Goal: Task Accomplishment & Management: Manage account settings

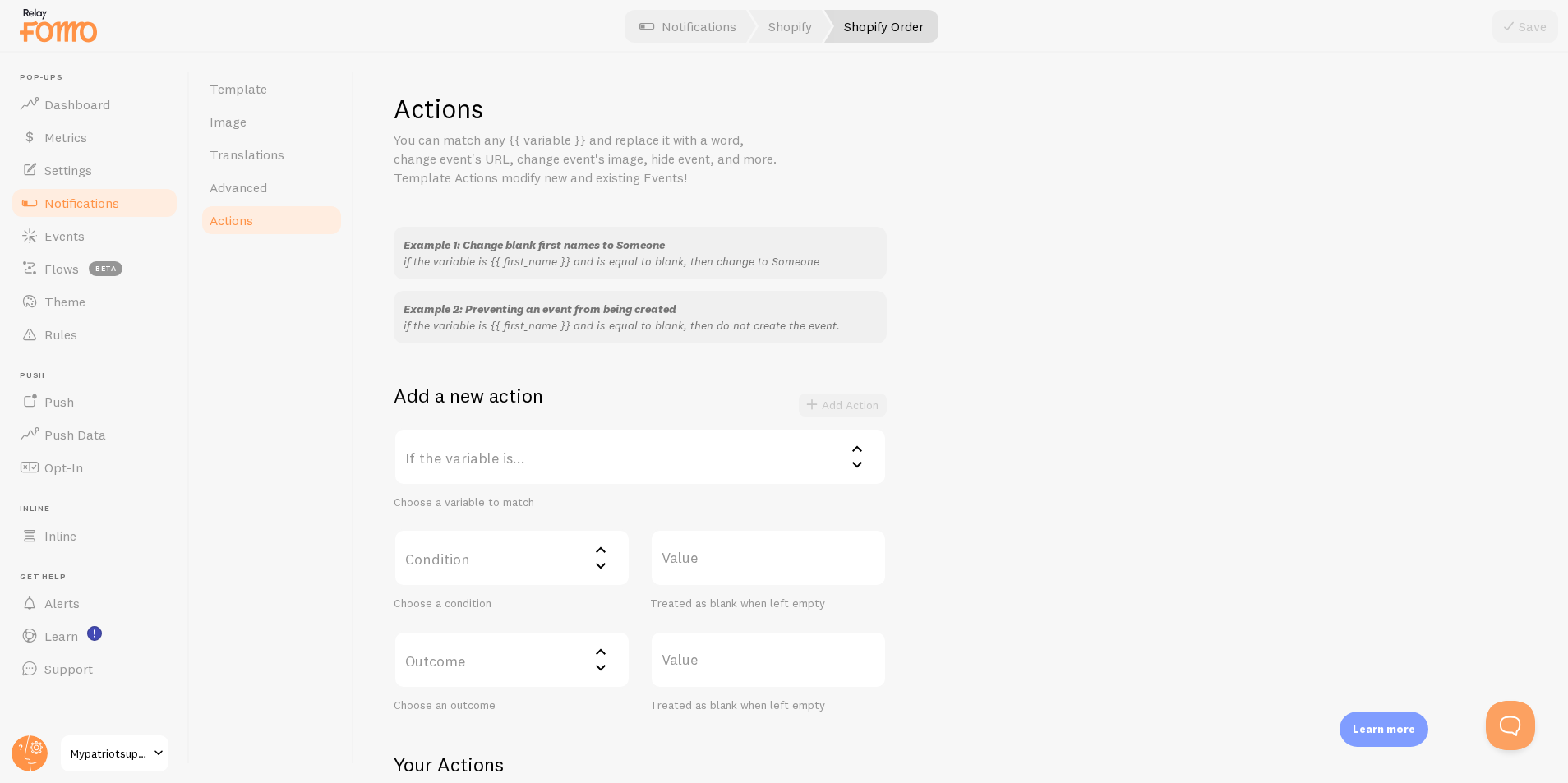
scroll to position [253, 0]
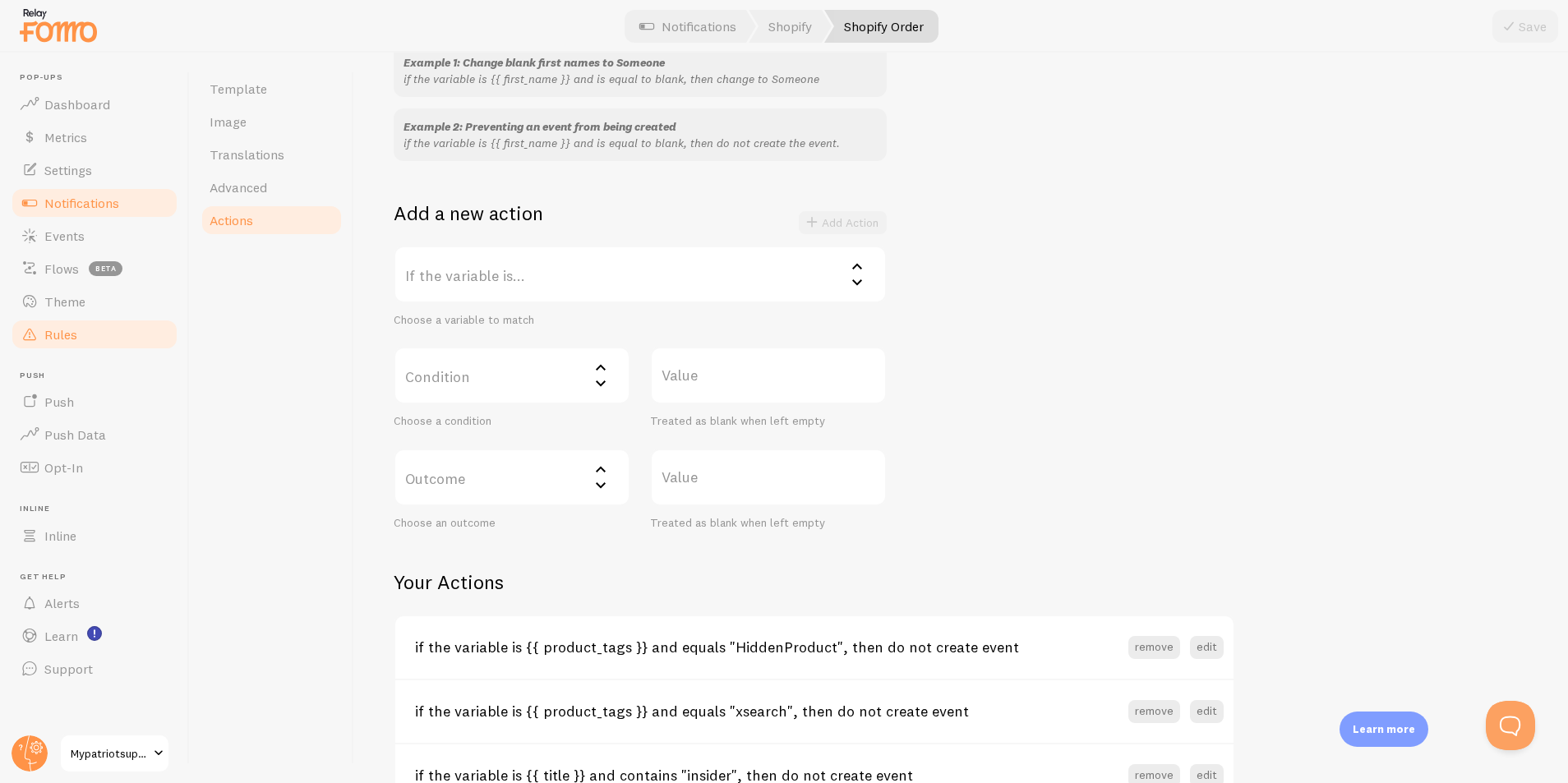
click at [79, 338] on link "Rules" at bounding box center [94, 335] width 170 height 33
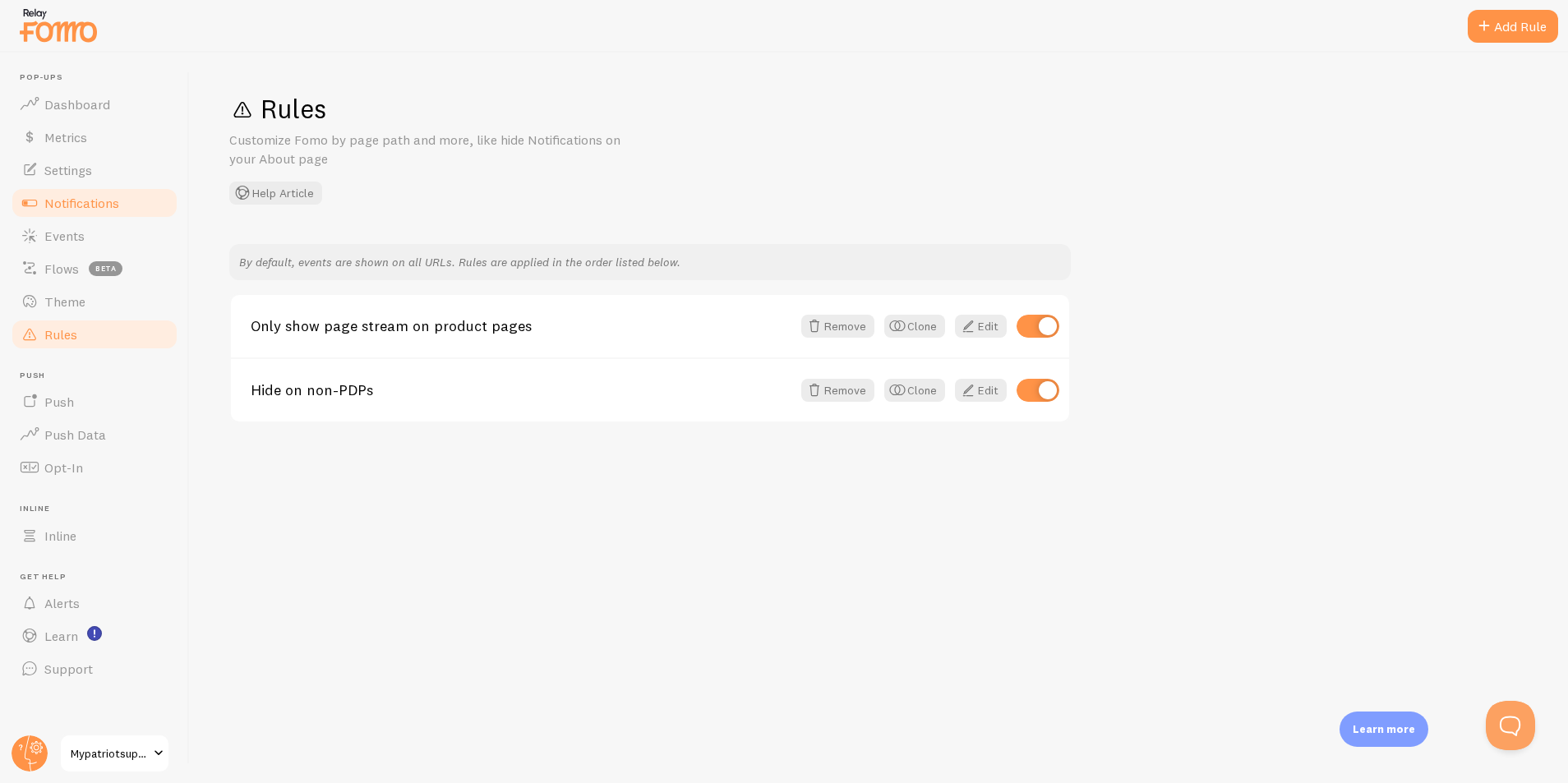
click at [75, 200] on span "Notifications" at bounding box center [82, 203] width 75 height 17
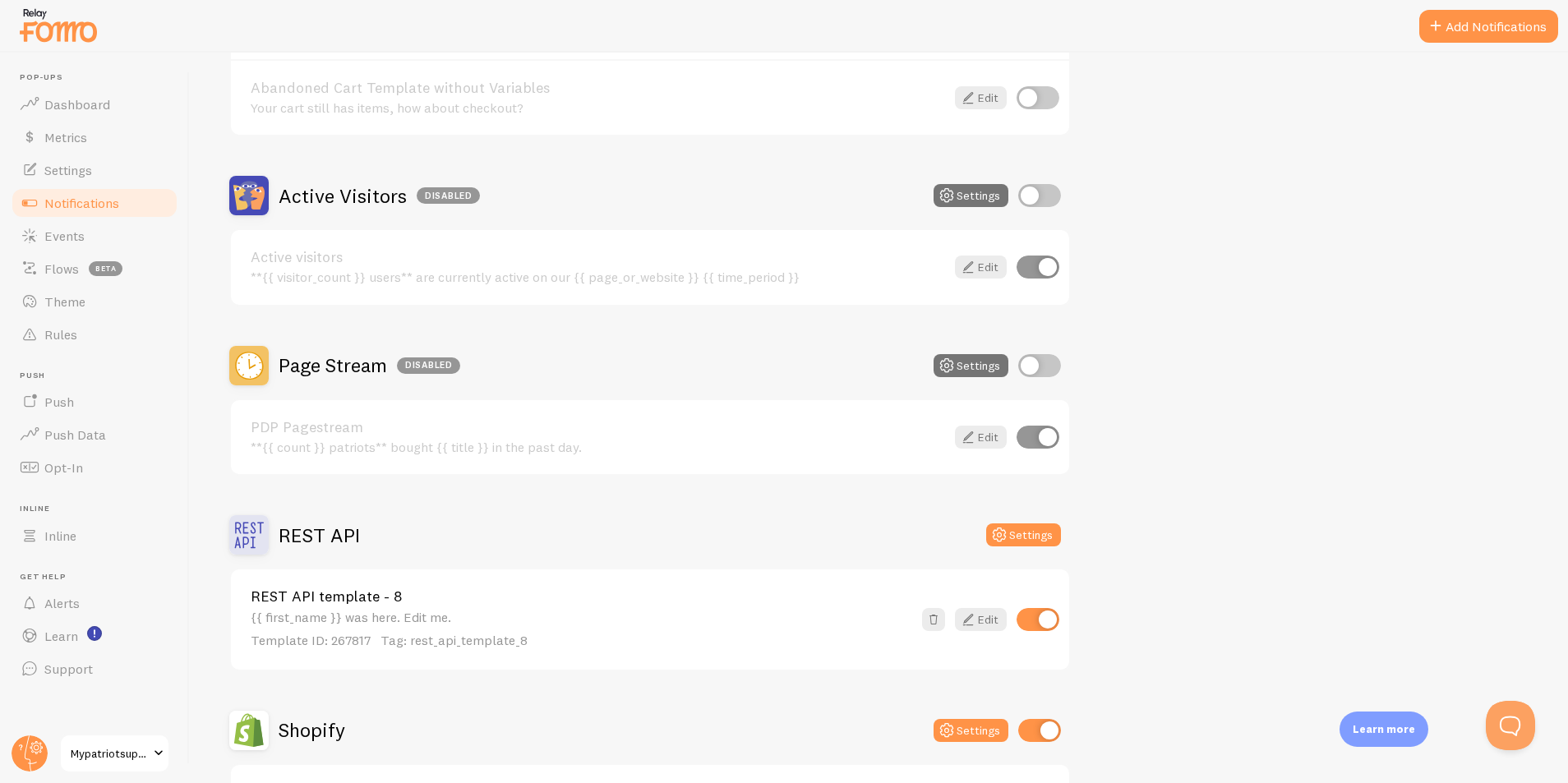
scroll to position [298, 0]
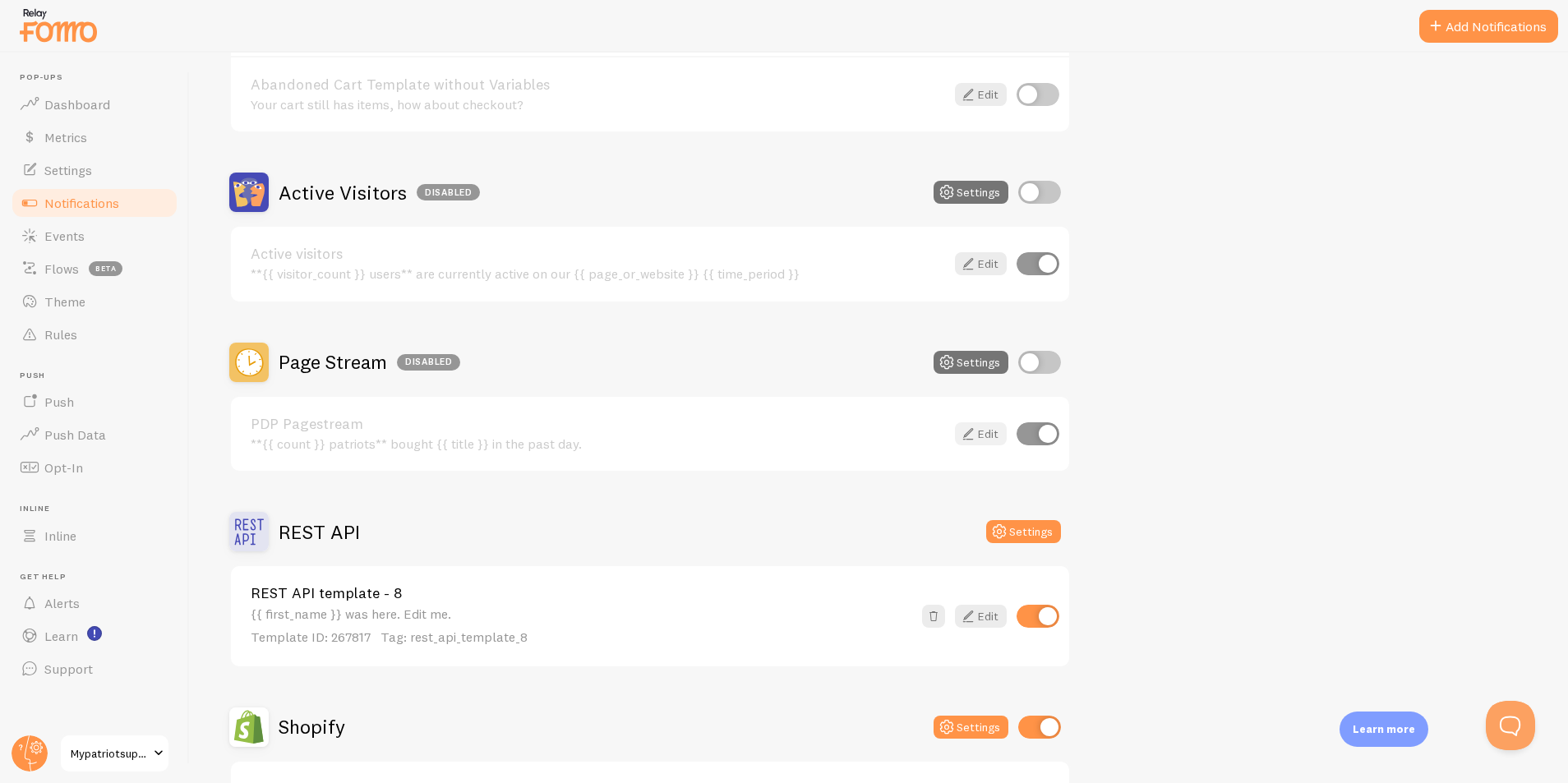
click at [976, 436] on icon at bounding box center [968, 433] width 20 height 20
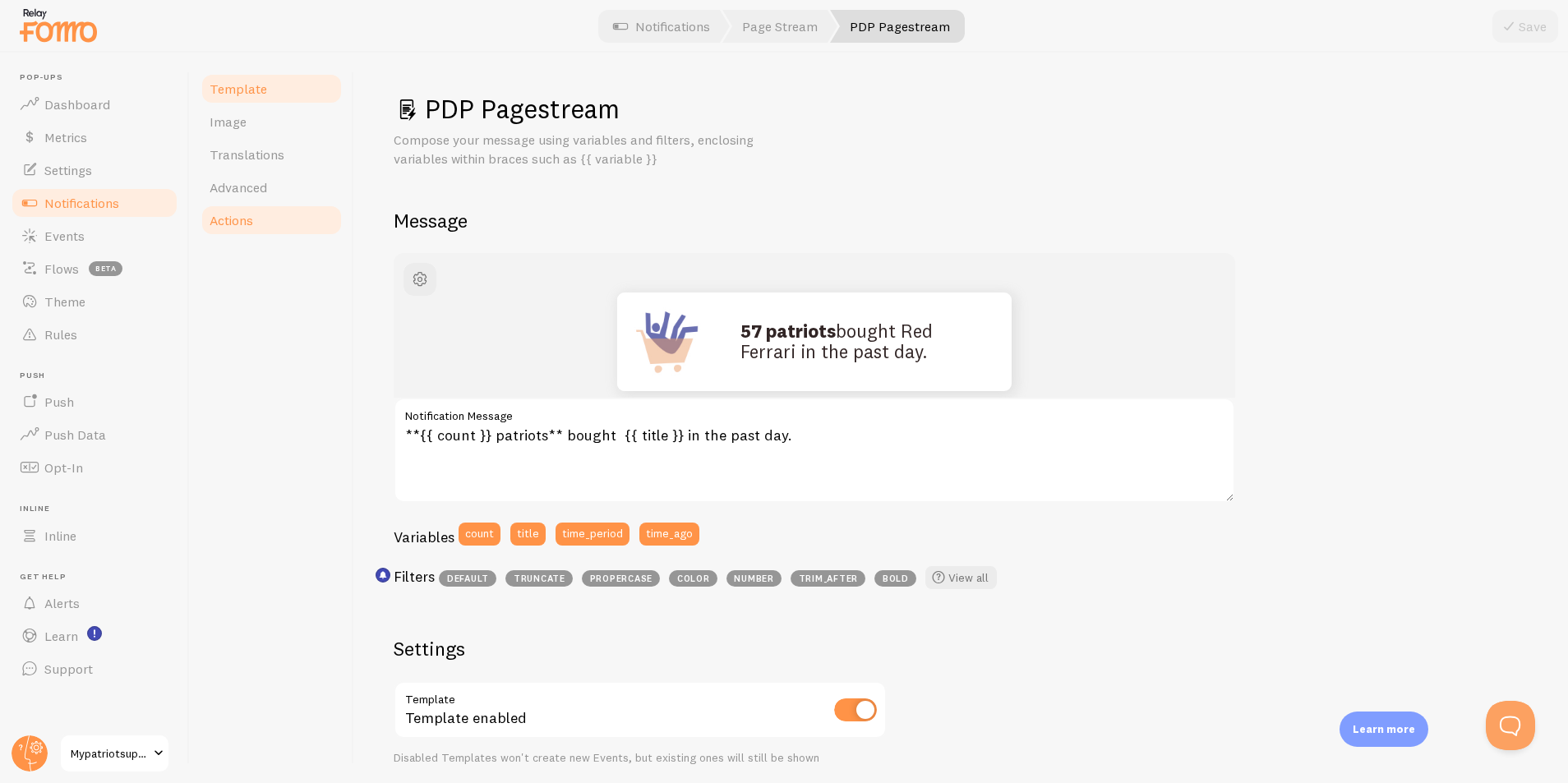
click at [267, 221] on link "Actions" at bounding box center [272, 220] width 144 height 33
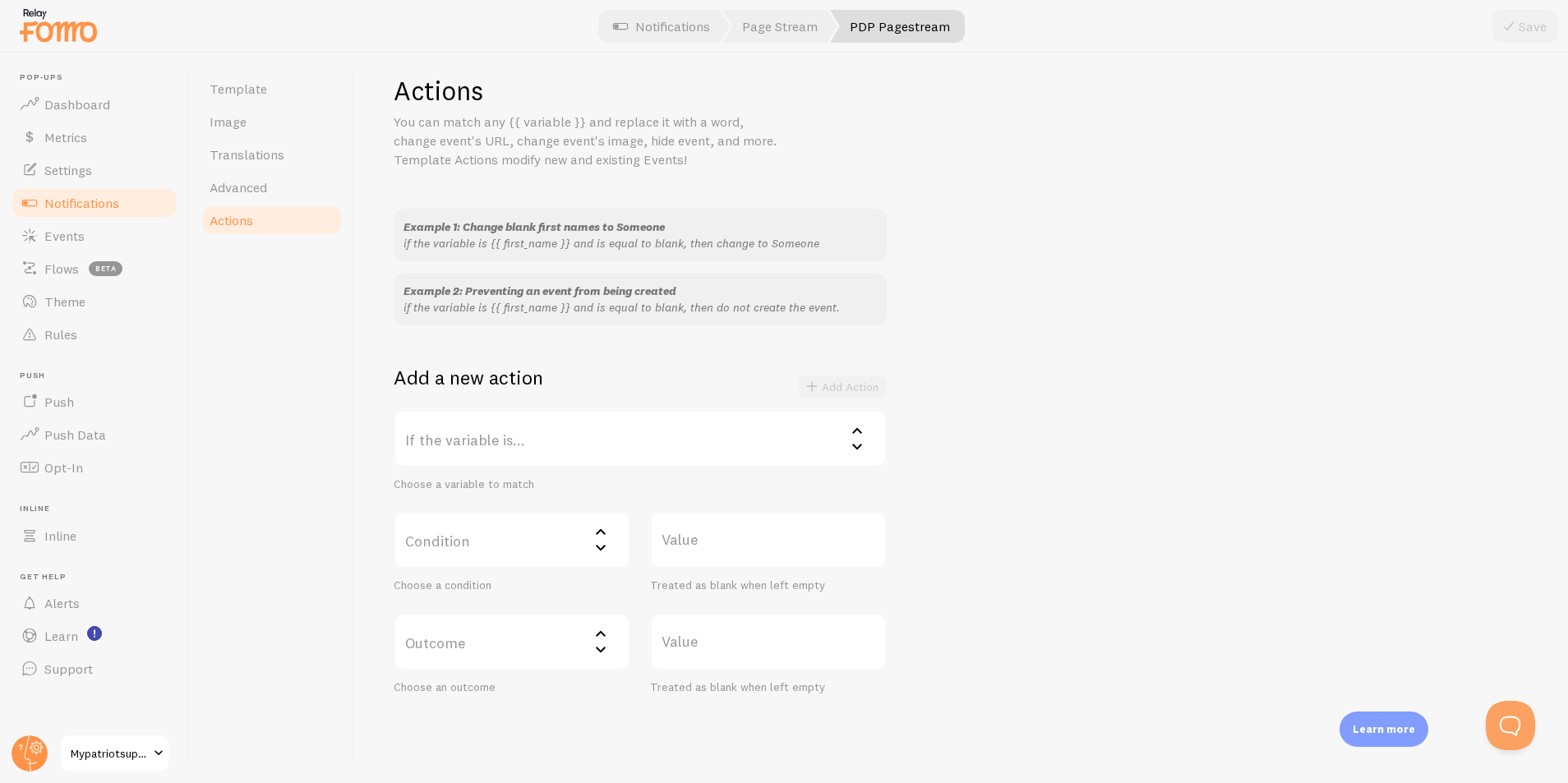
scroll to position [72, 0]
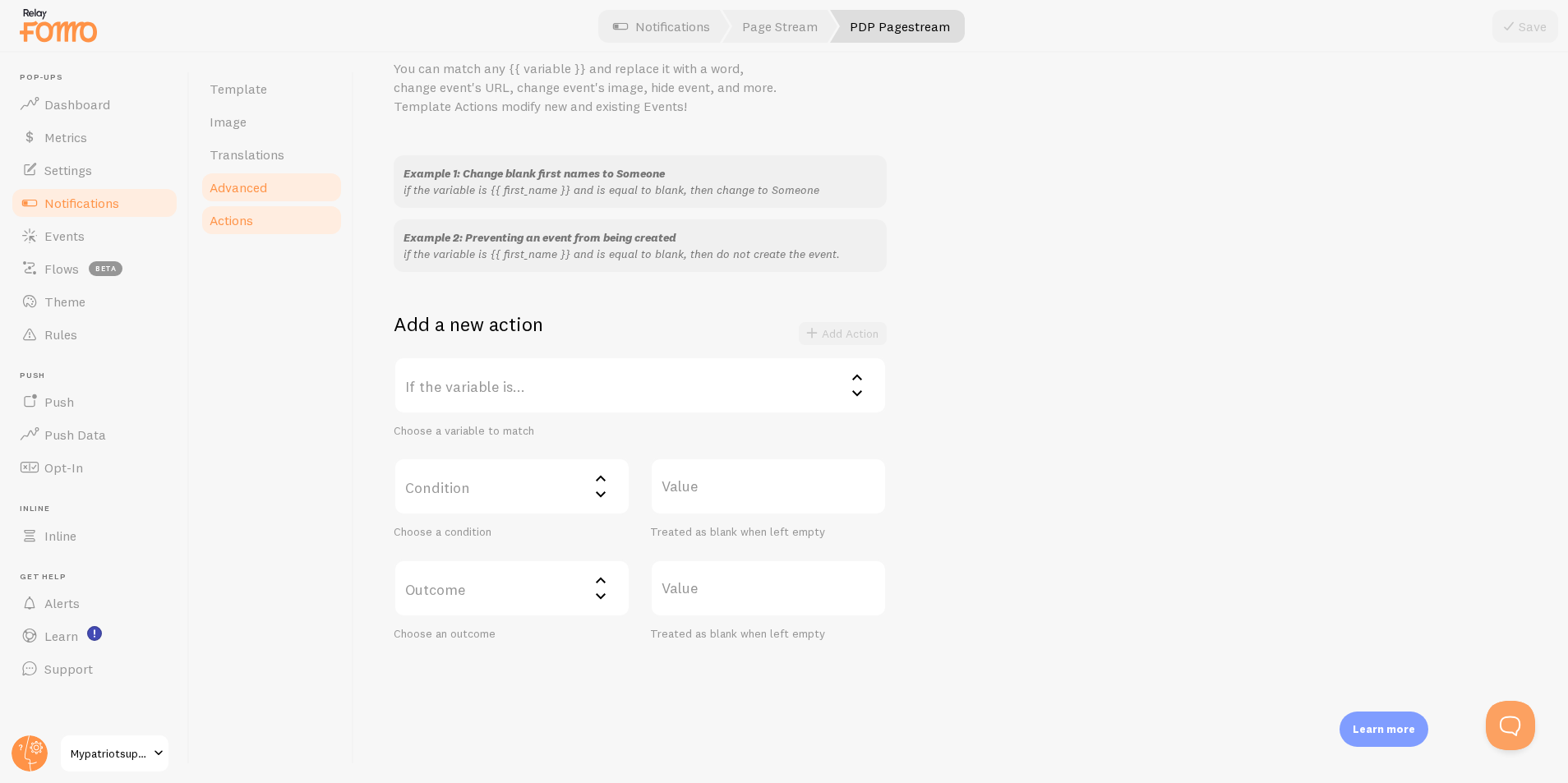
click at [283, 194] on link "Advanced" at bounding box center [272, 188] width 144 height 33
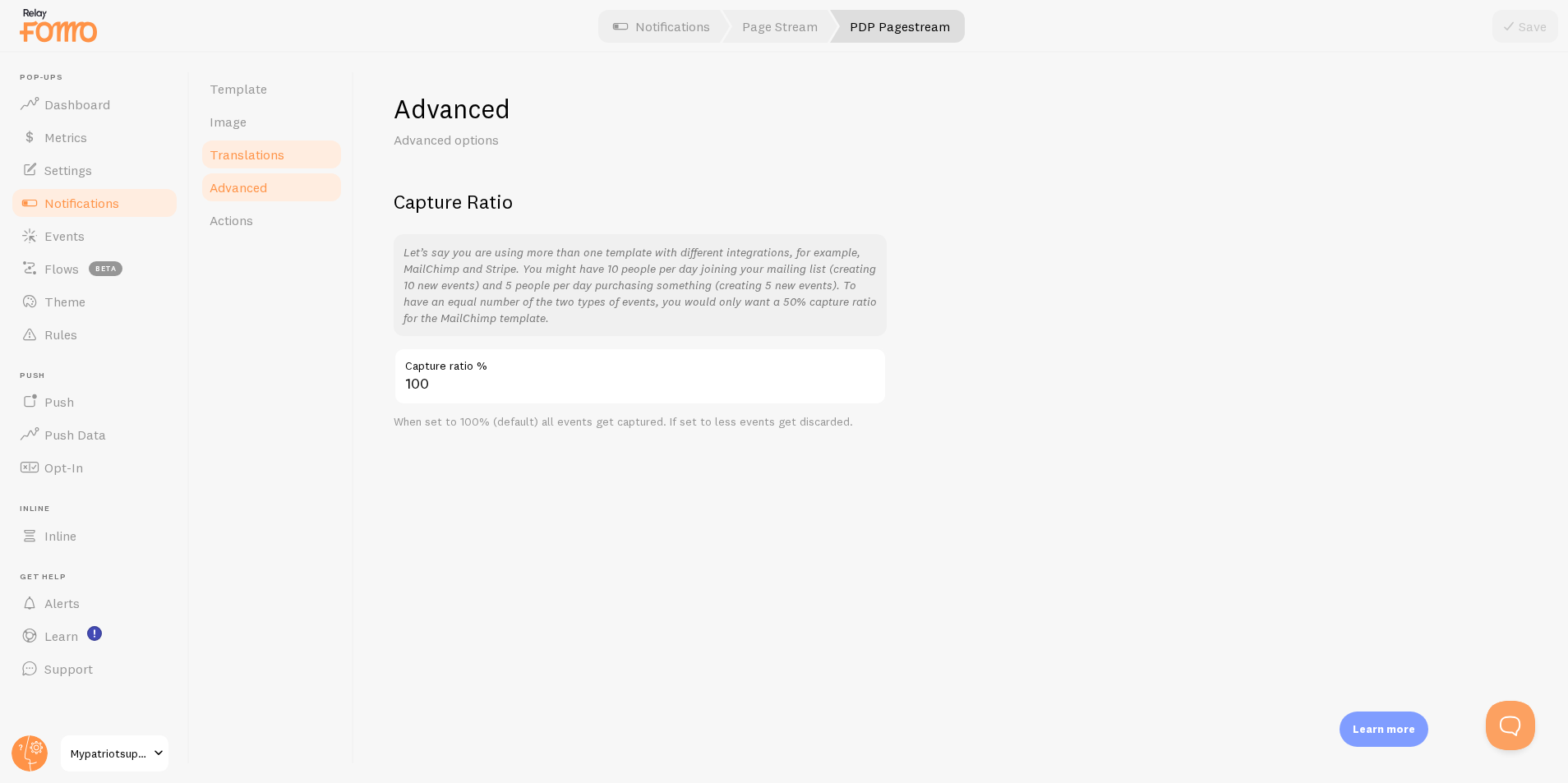
click at [274, 157] on span "Translations" at bounding box center [247, 154] width 75 height 17
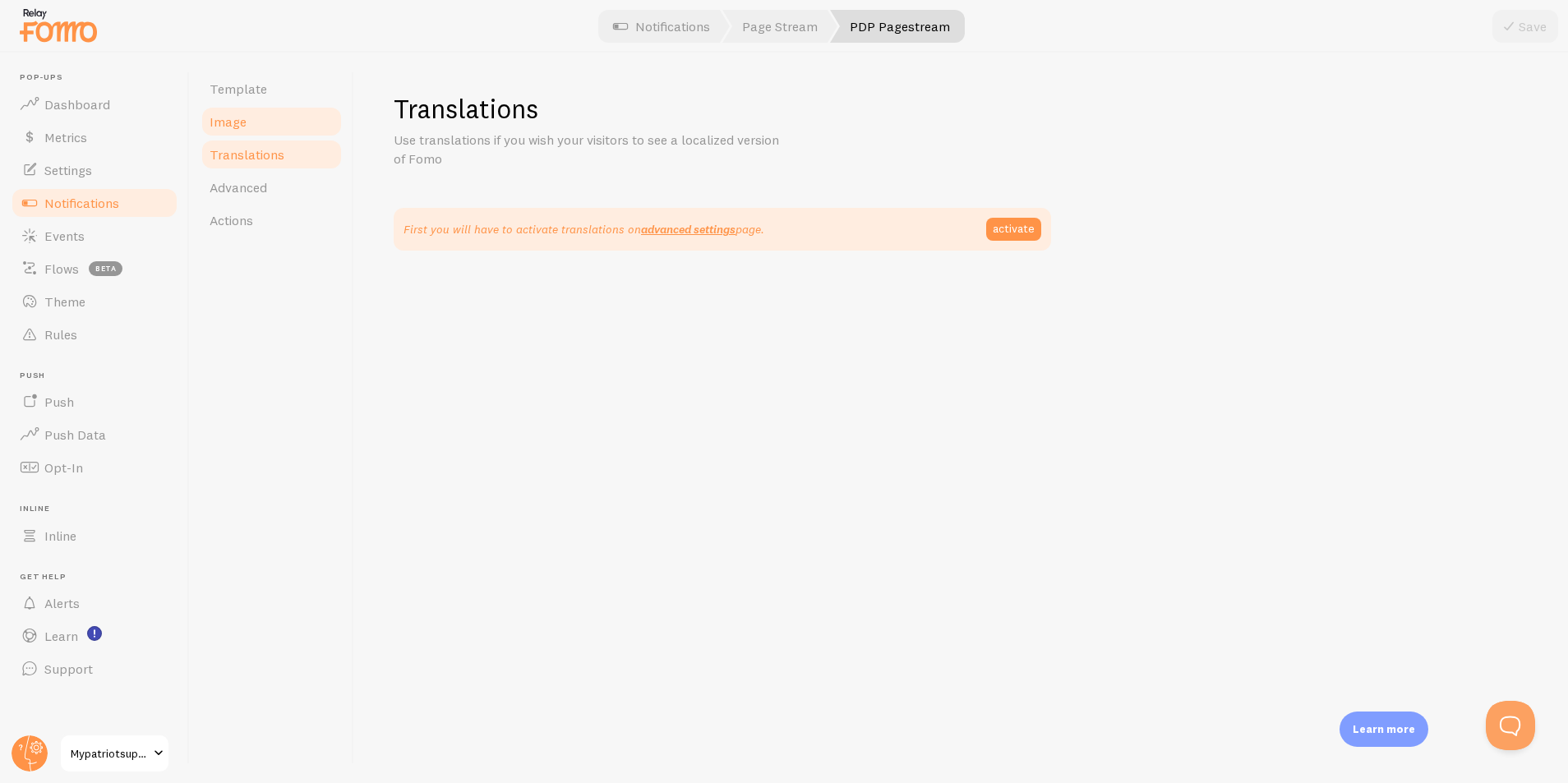
click at [260, 126] on link "Image" at bounding box center [272, 121] width 144 height 33
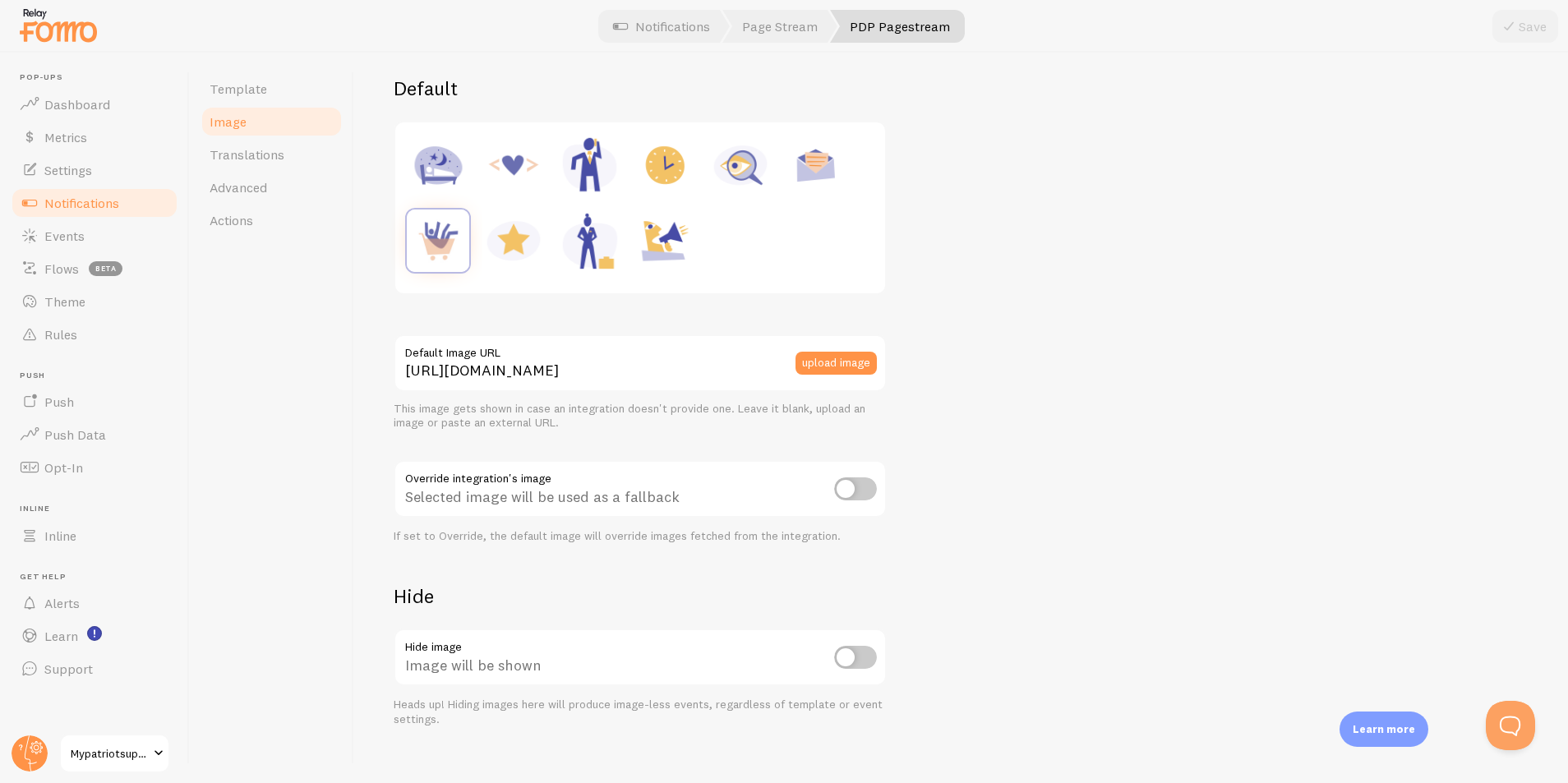
scroll to position [230, 0]
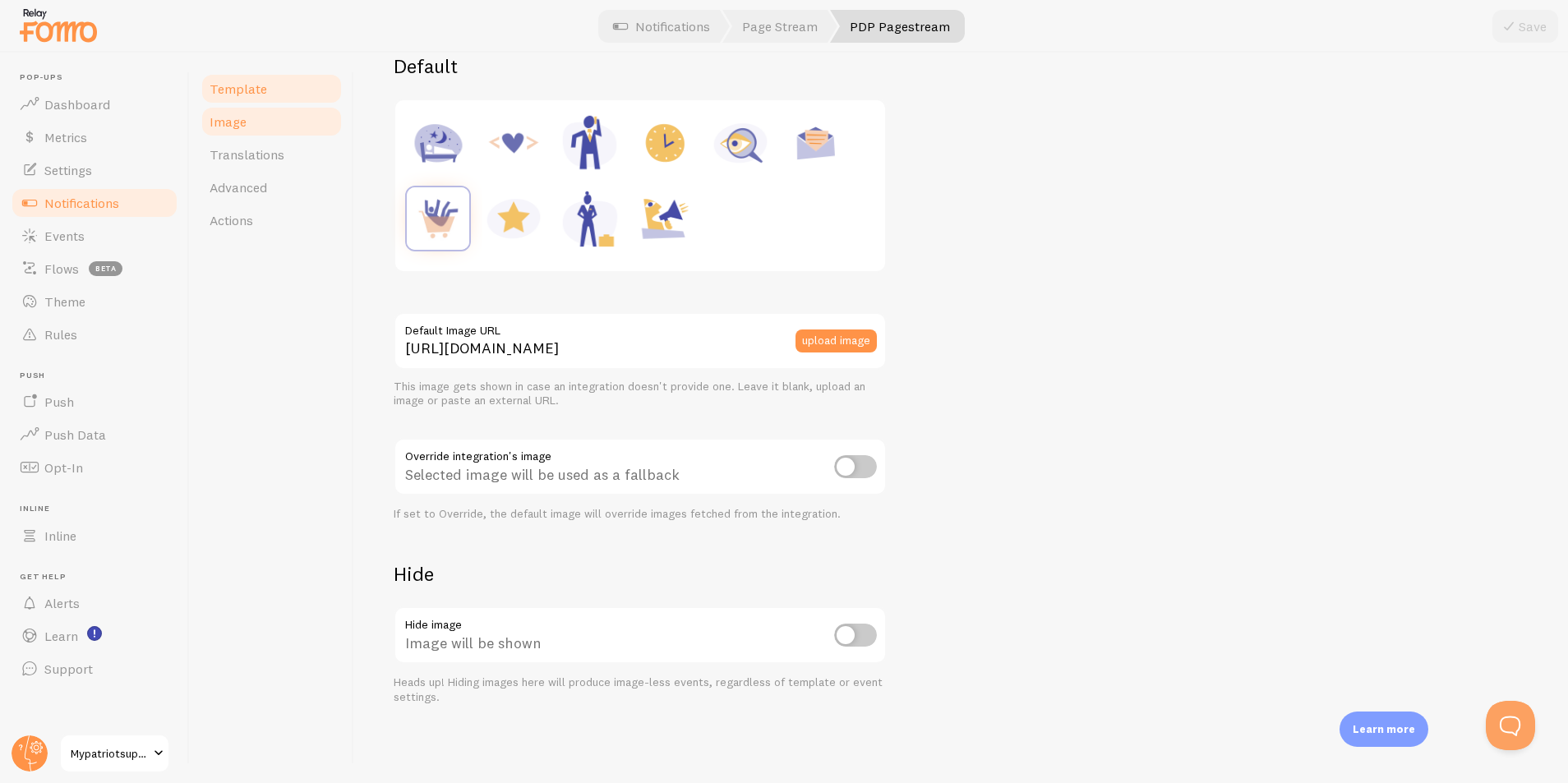
click at [262, 91] on span "Template" at bounding box center [239, 88] width 58 height 17
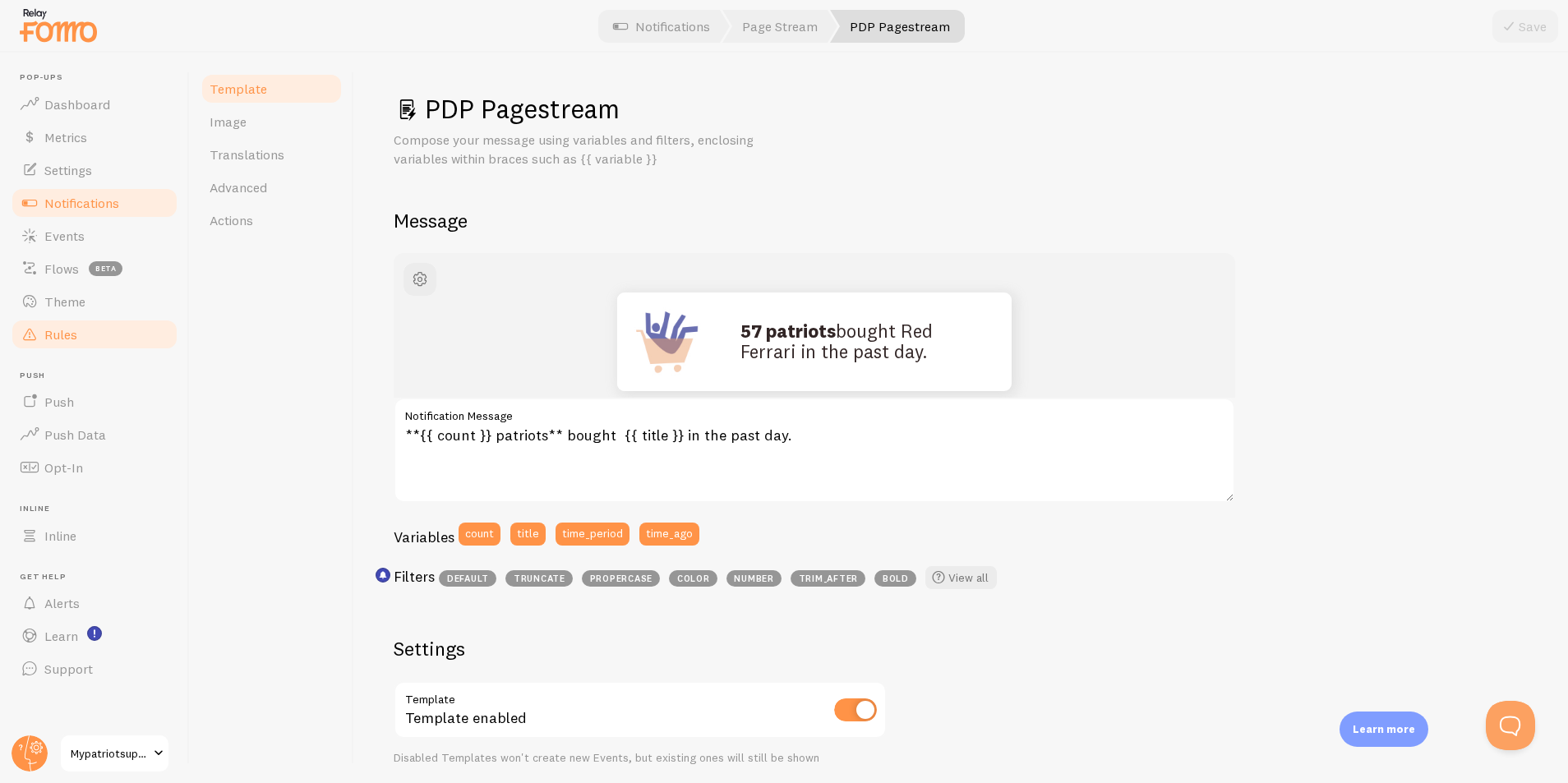
click at [61, 338] on span "Rules" at bounding box center [61, 334] width 33 height 17
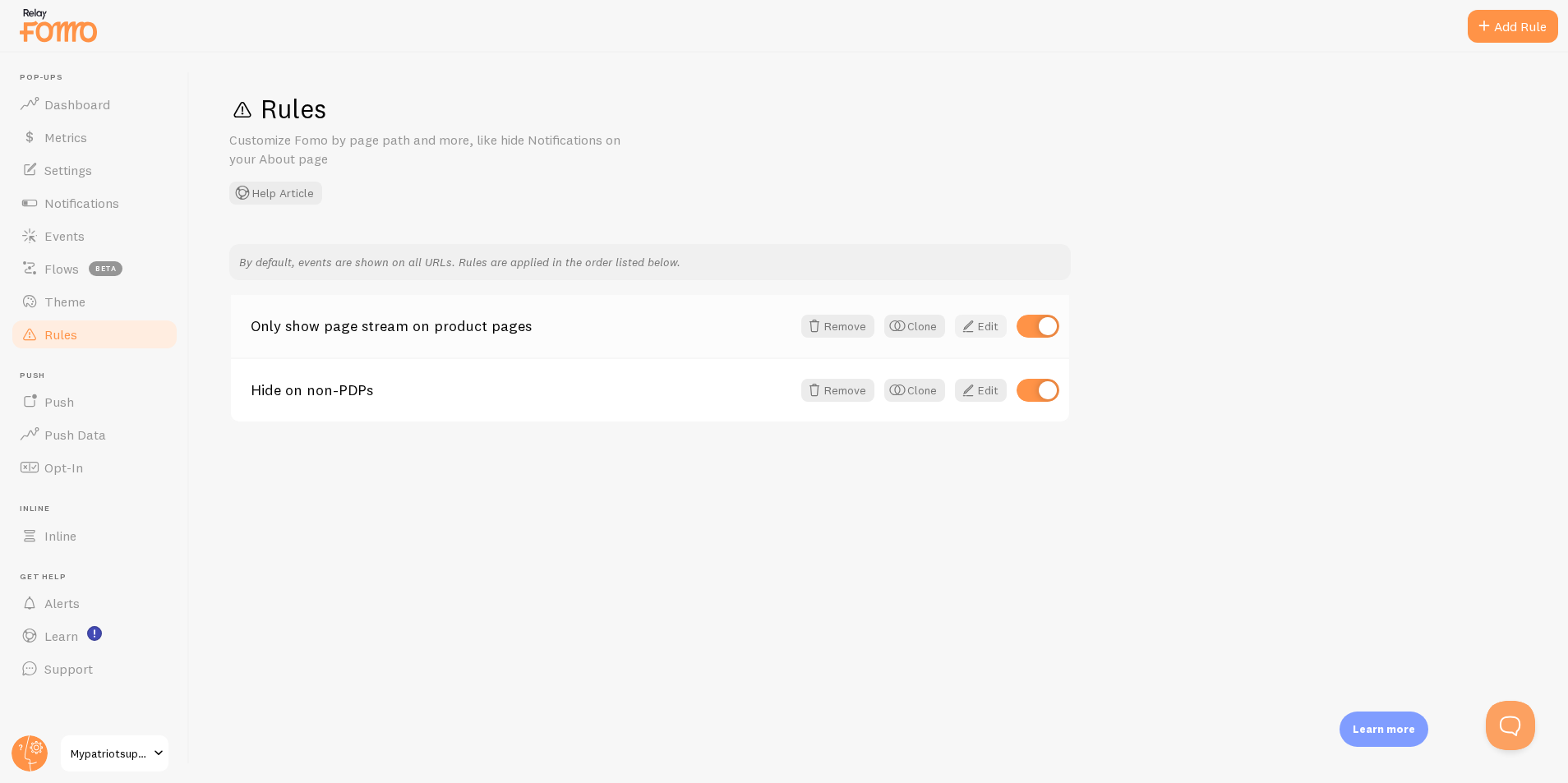
click at [974, 322] on span at bounding box center [968, 326] width 20 height 20
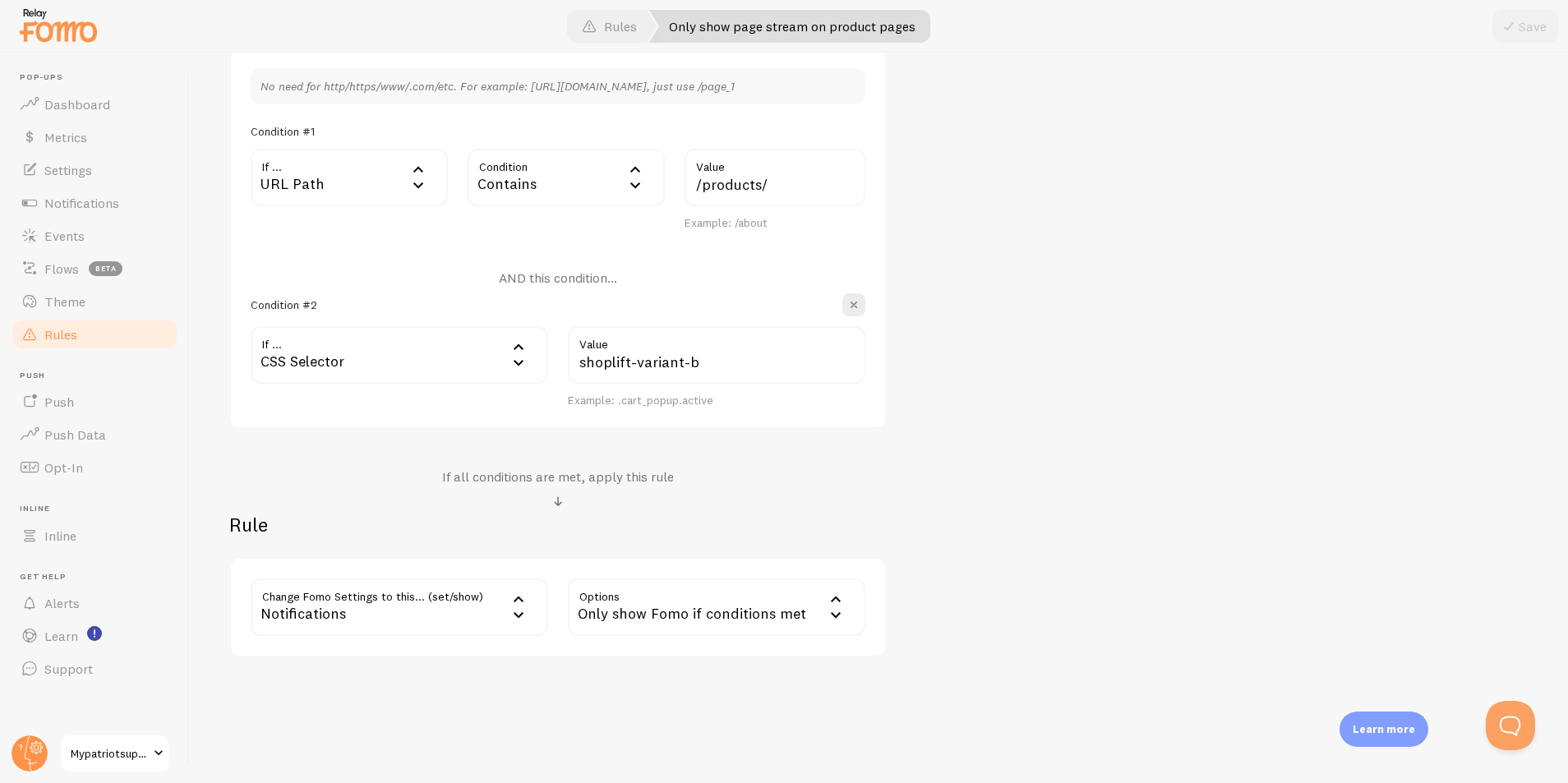
scroll to position [484, 0]
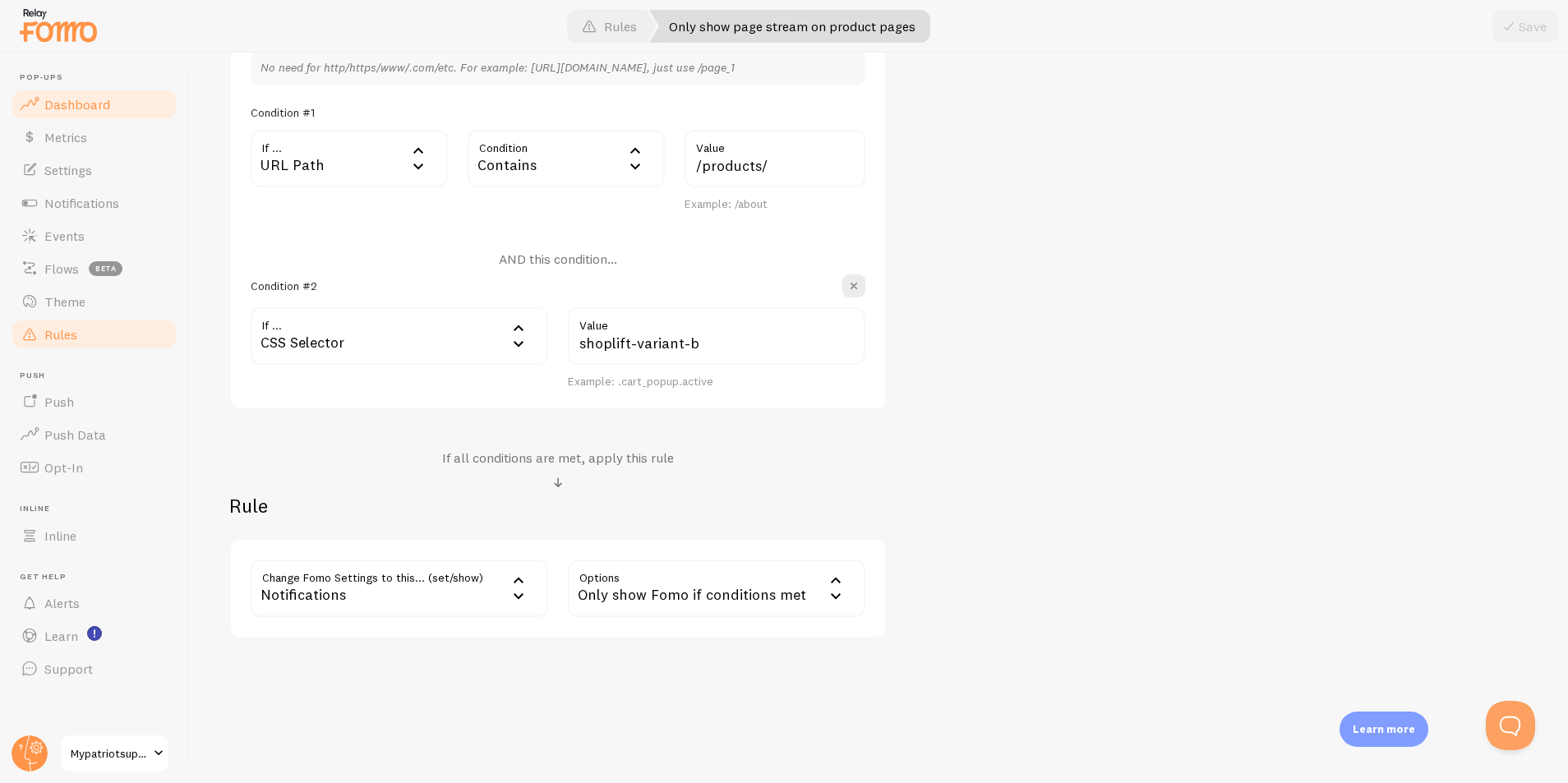
click at [74, 110] on span "Dashboard" at bounding box center [77, 104] width 66 height 17
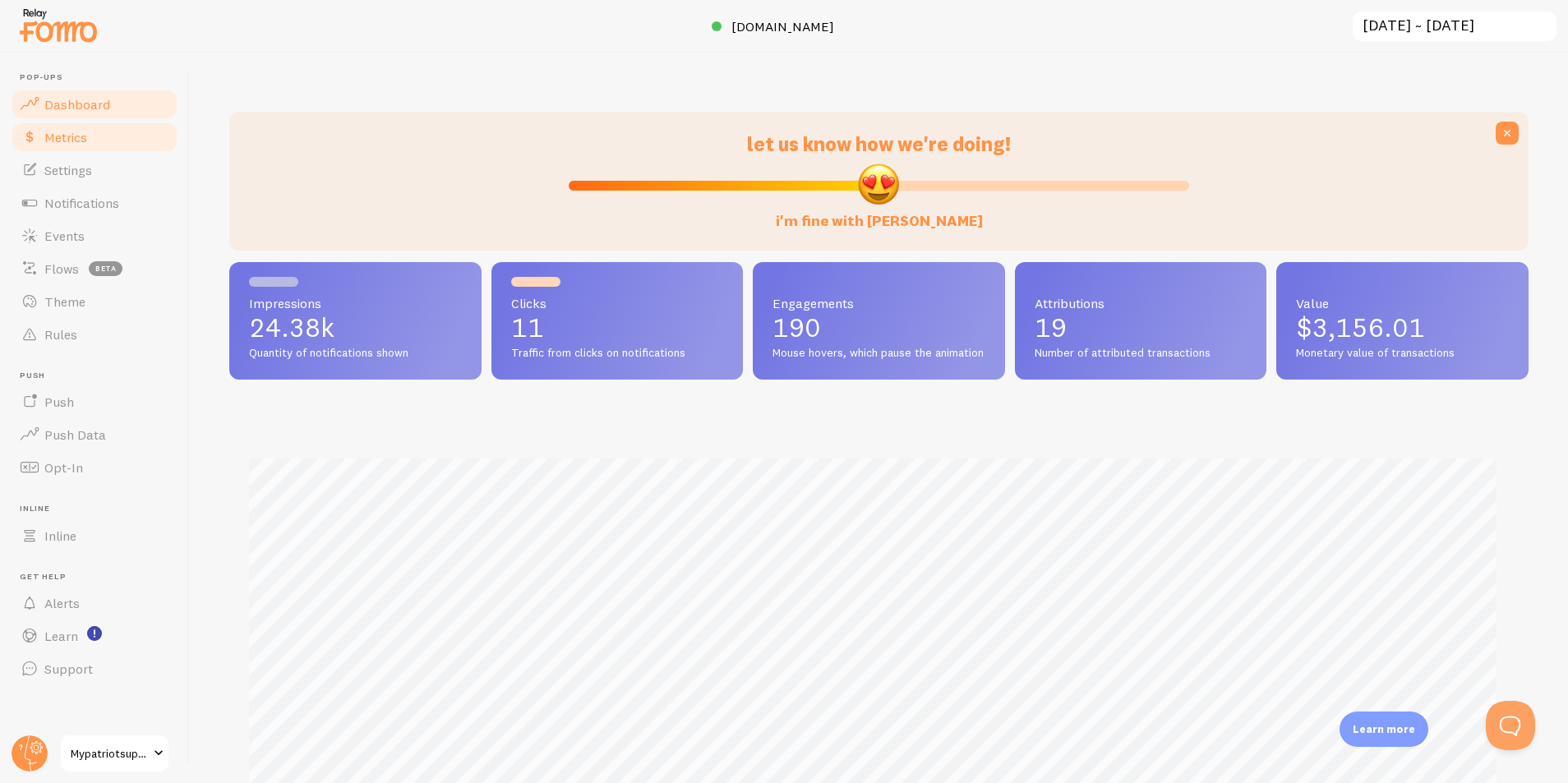
click at [80, 147] on link "Metrics" at bounding box center [94, 137] width 170 height 33
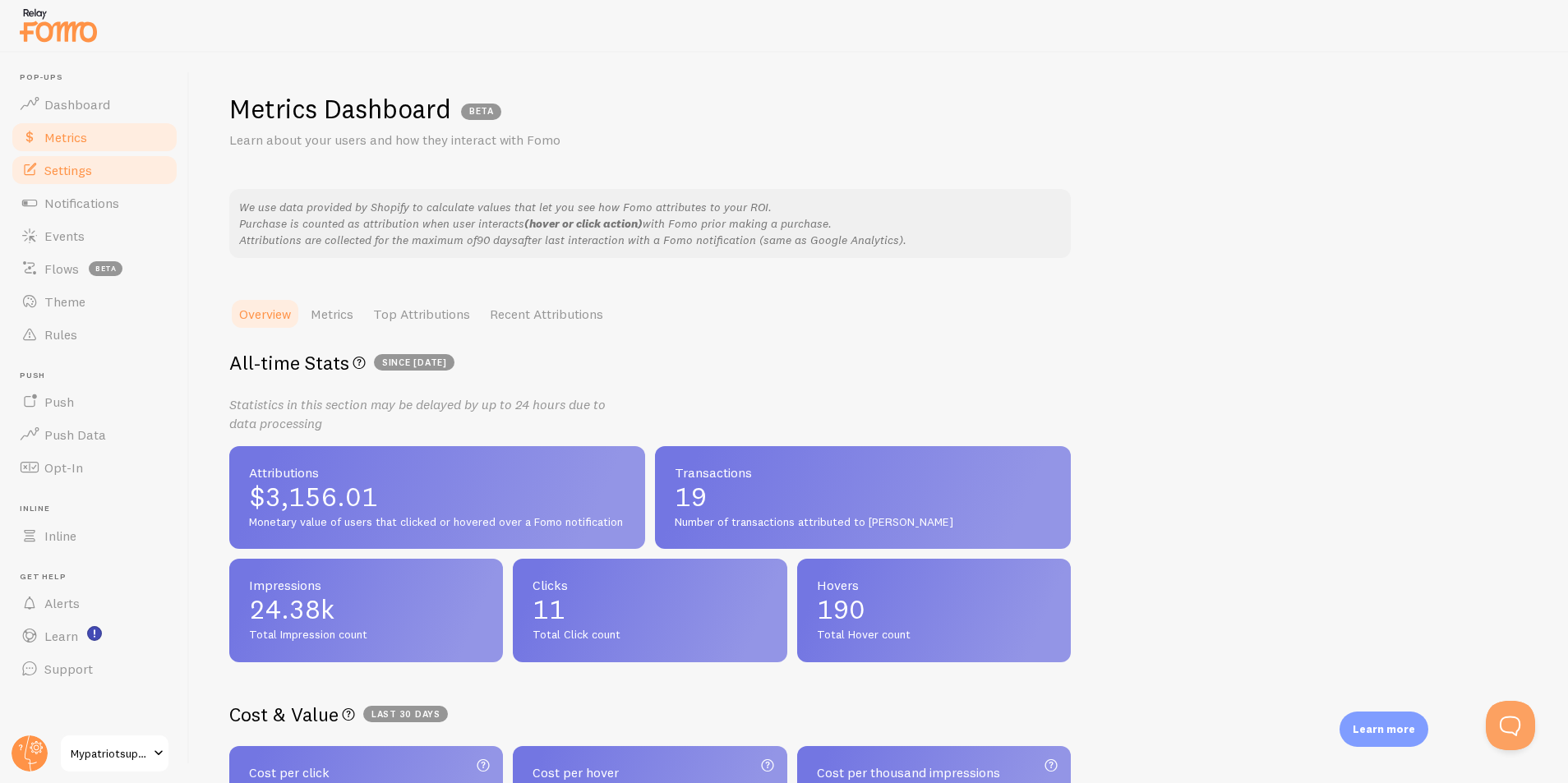
click at [83, 176] on span "Settings" at bounding box center [68, 170] width 48 height 17
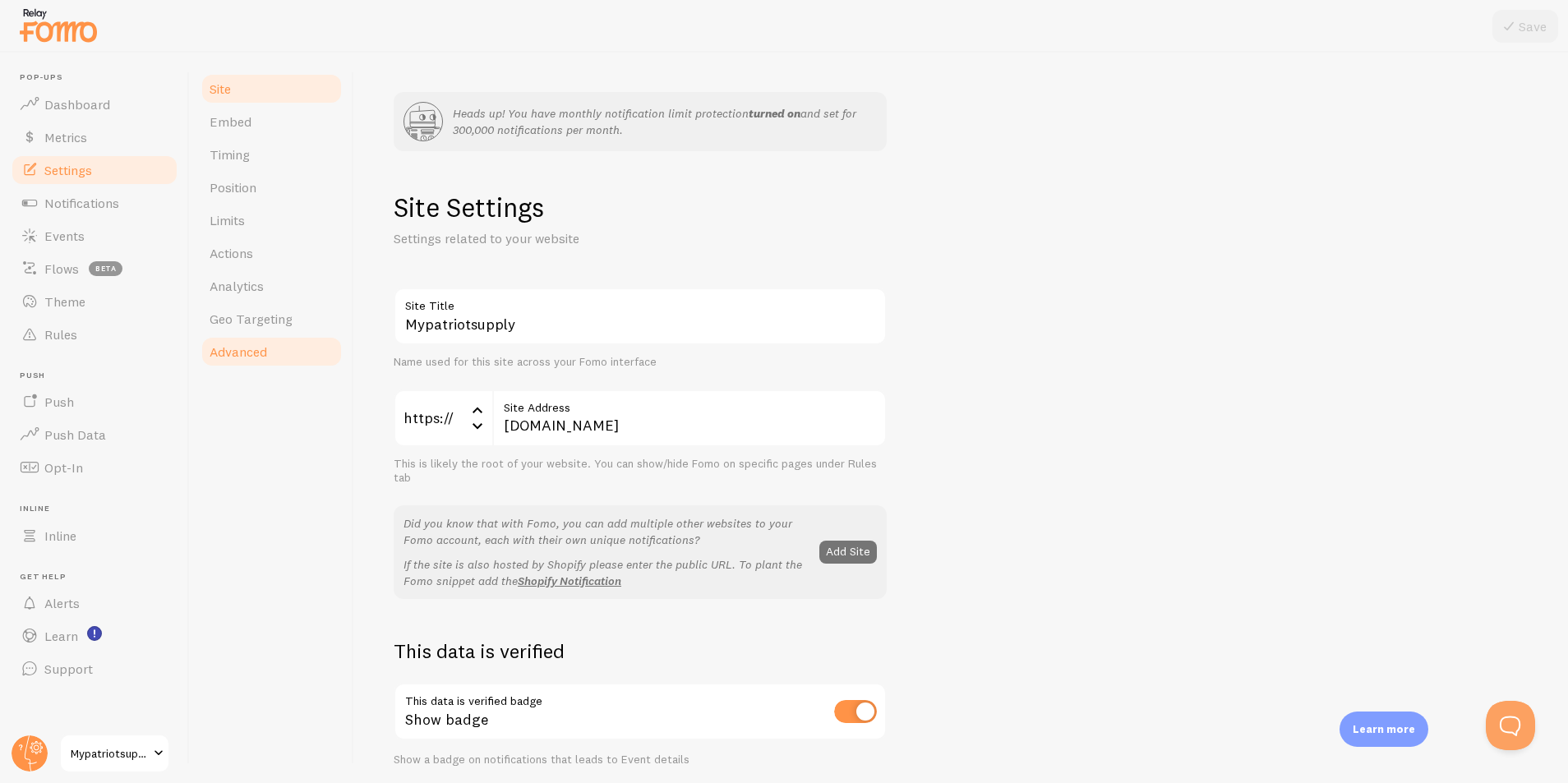
click at [267, 355] on span "Advanced" at bounding box center [239, 351] width 58 height 17
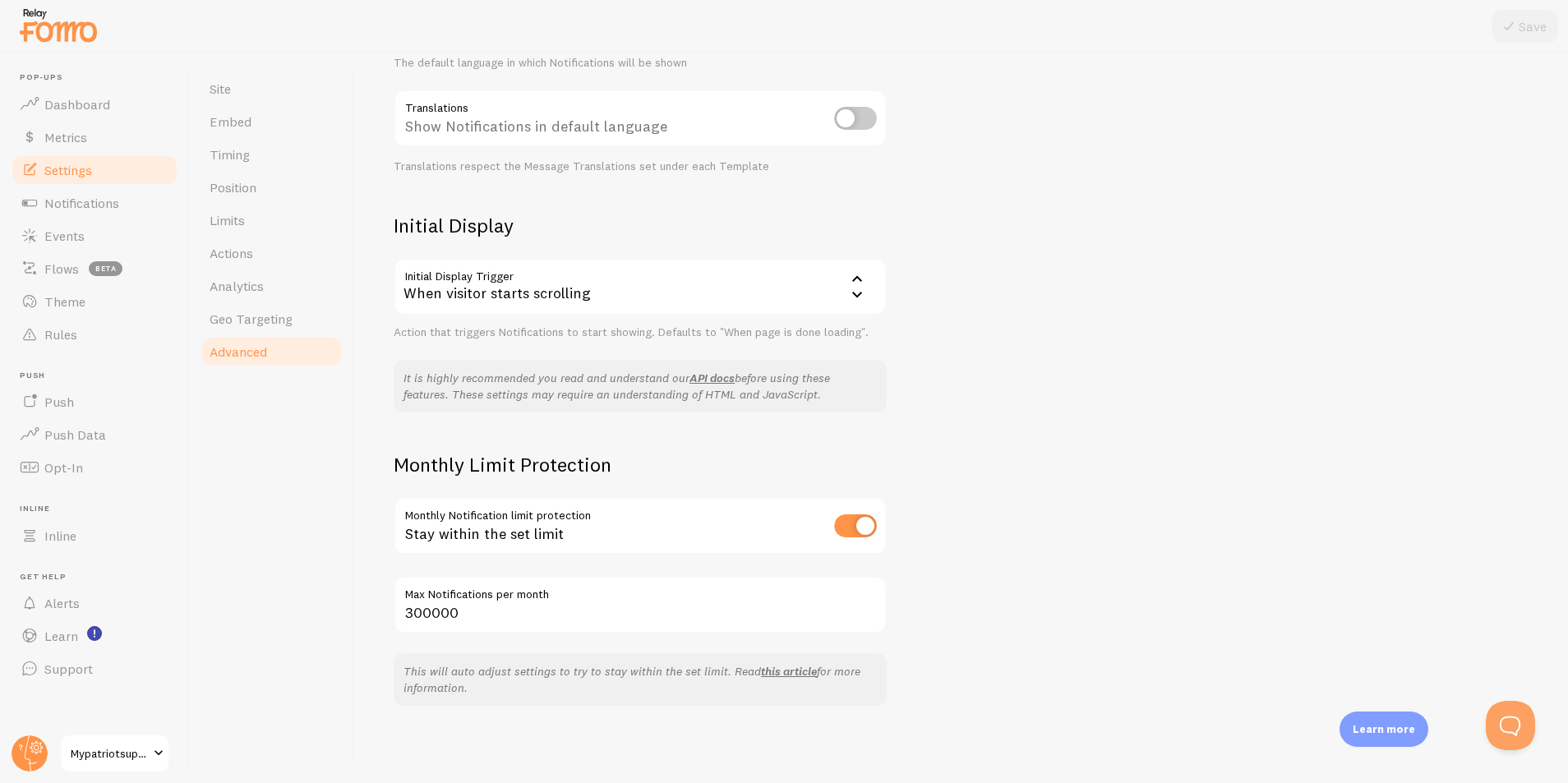
scroll to position [346, 0]
click at [265, 324] on span "Geo Targeting" at bounding box center [251, 318] width 83 height 17
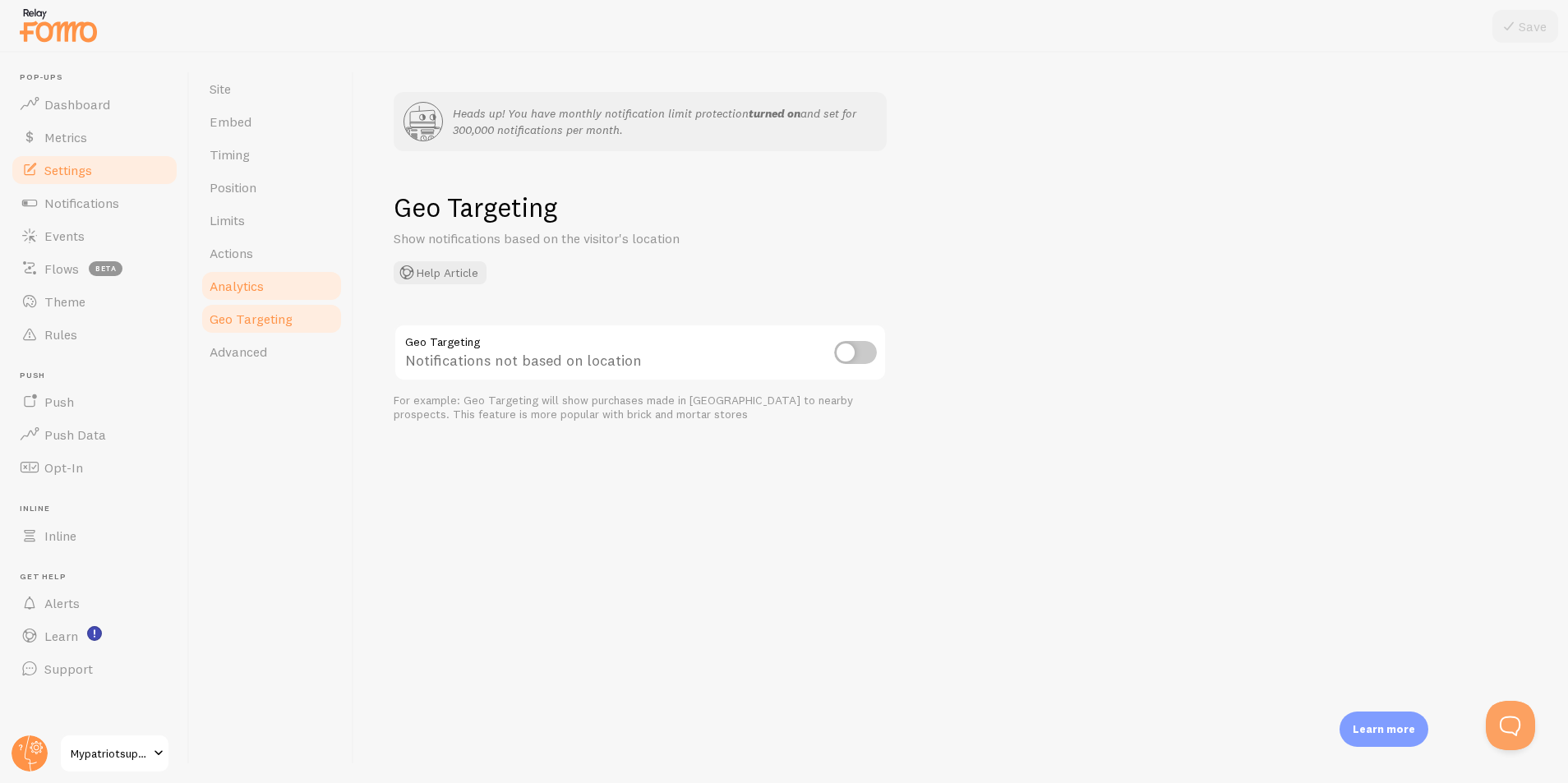
click at [279, 286] on link "Analytics" at bounding box center [272, 286] width 144 height 33
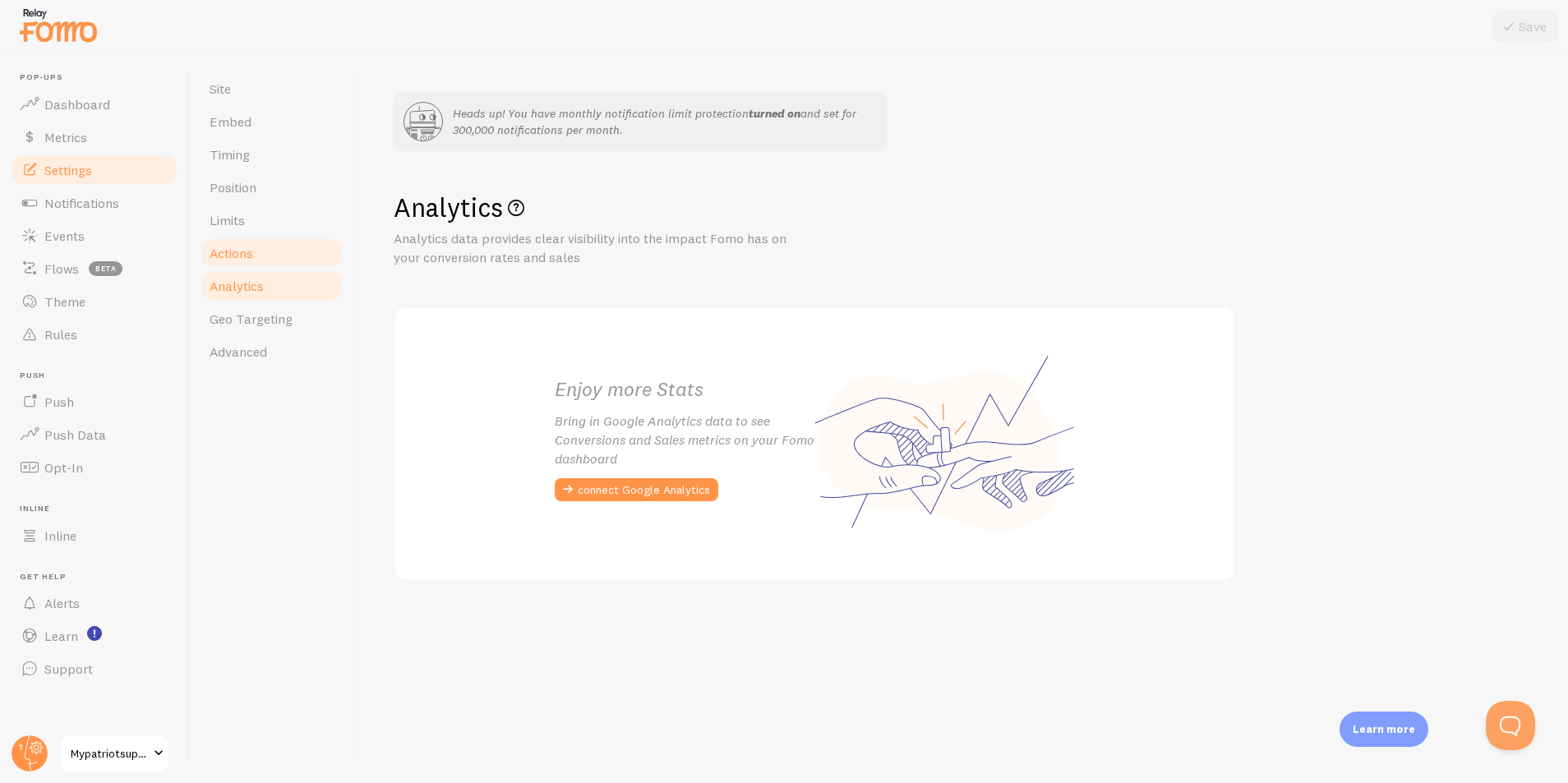
click at [251, 261] on link "Actions" at bounding box center [272, 253] width 144 height 33
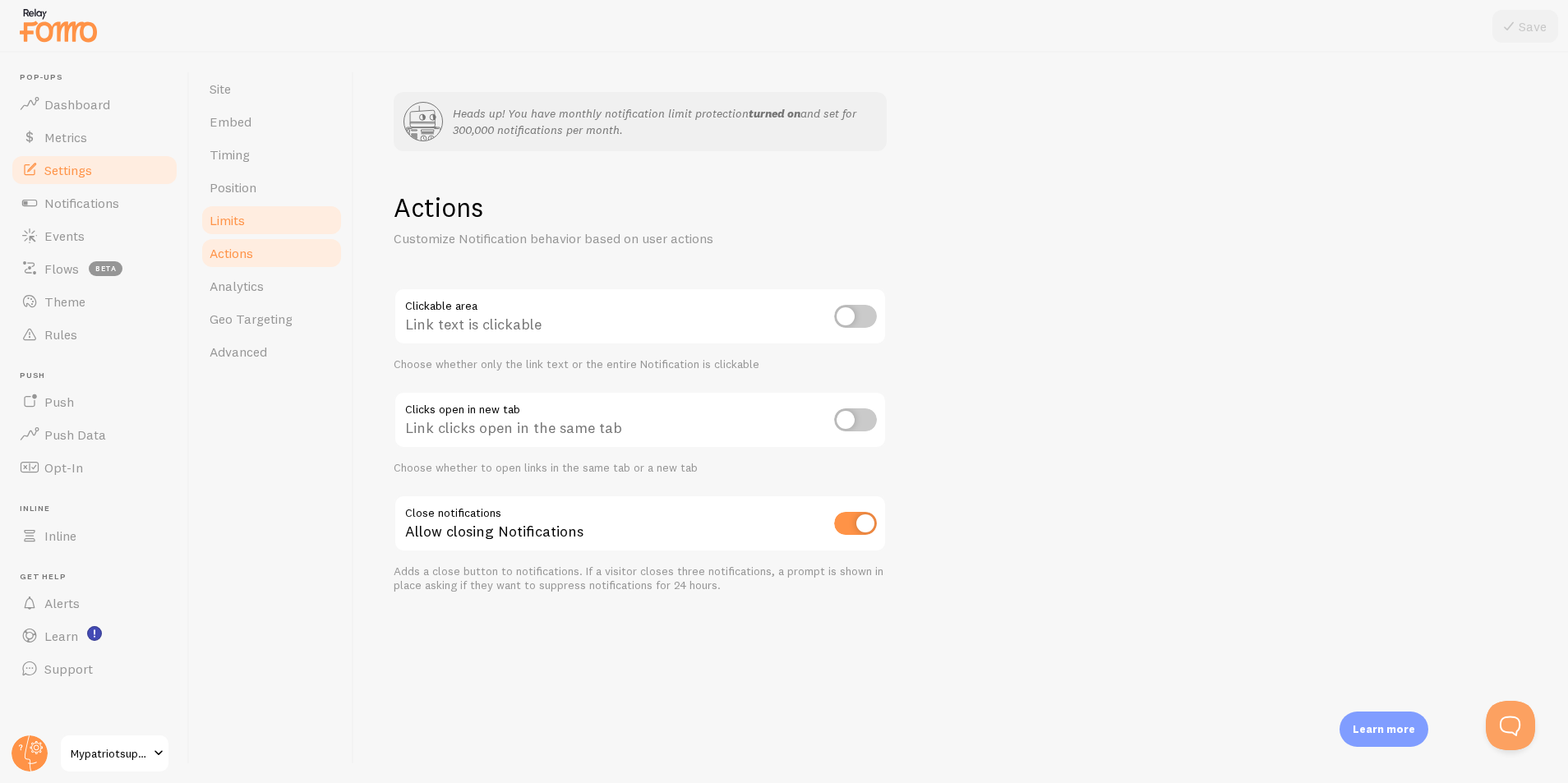
click at [253, 218] on link "Limits" at bounding box center [272, 220] width 144 height 33
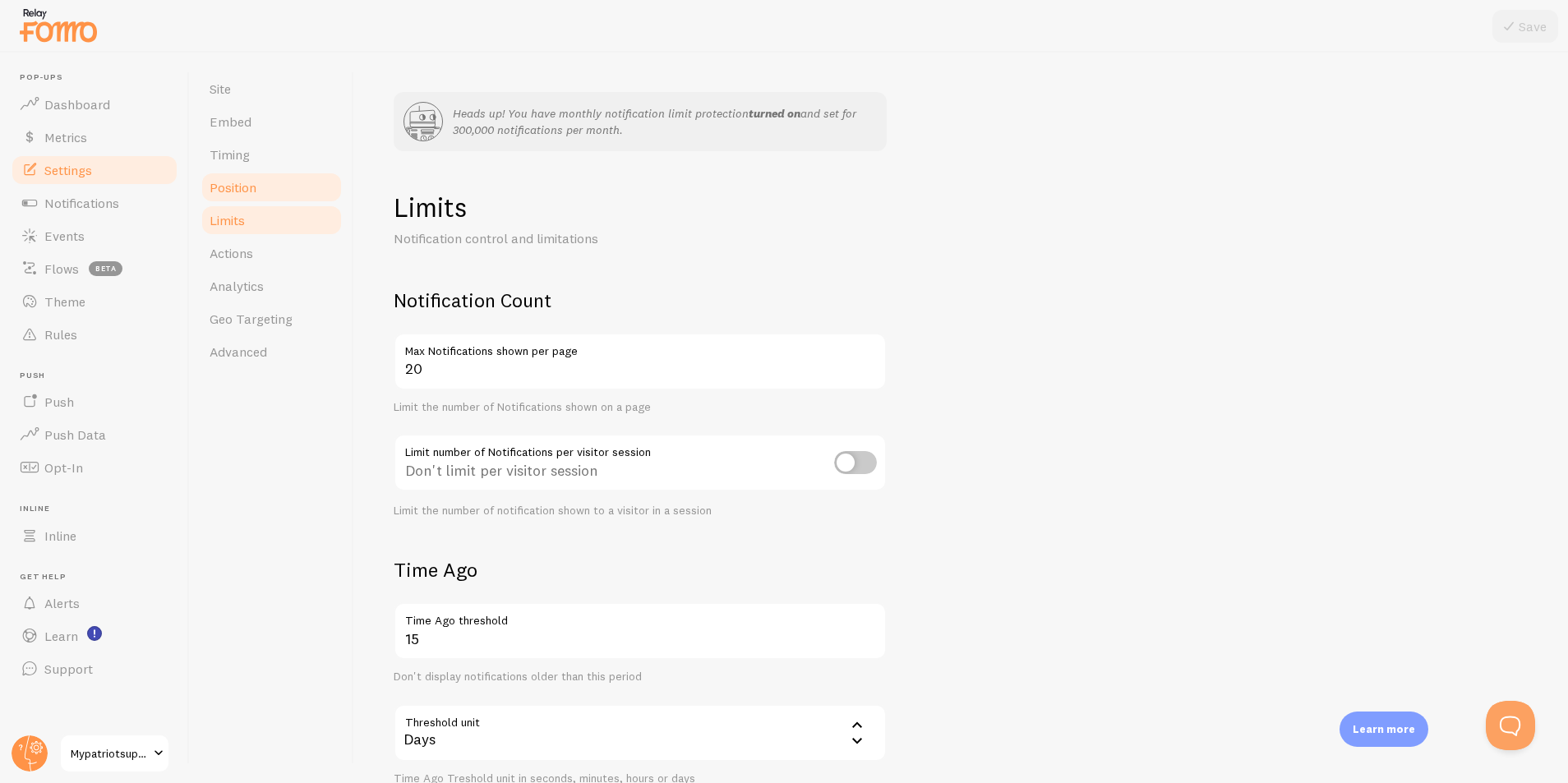
click at [232, 190] on span "Position" at bounding box center [233, 187] width 47 height 17
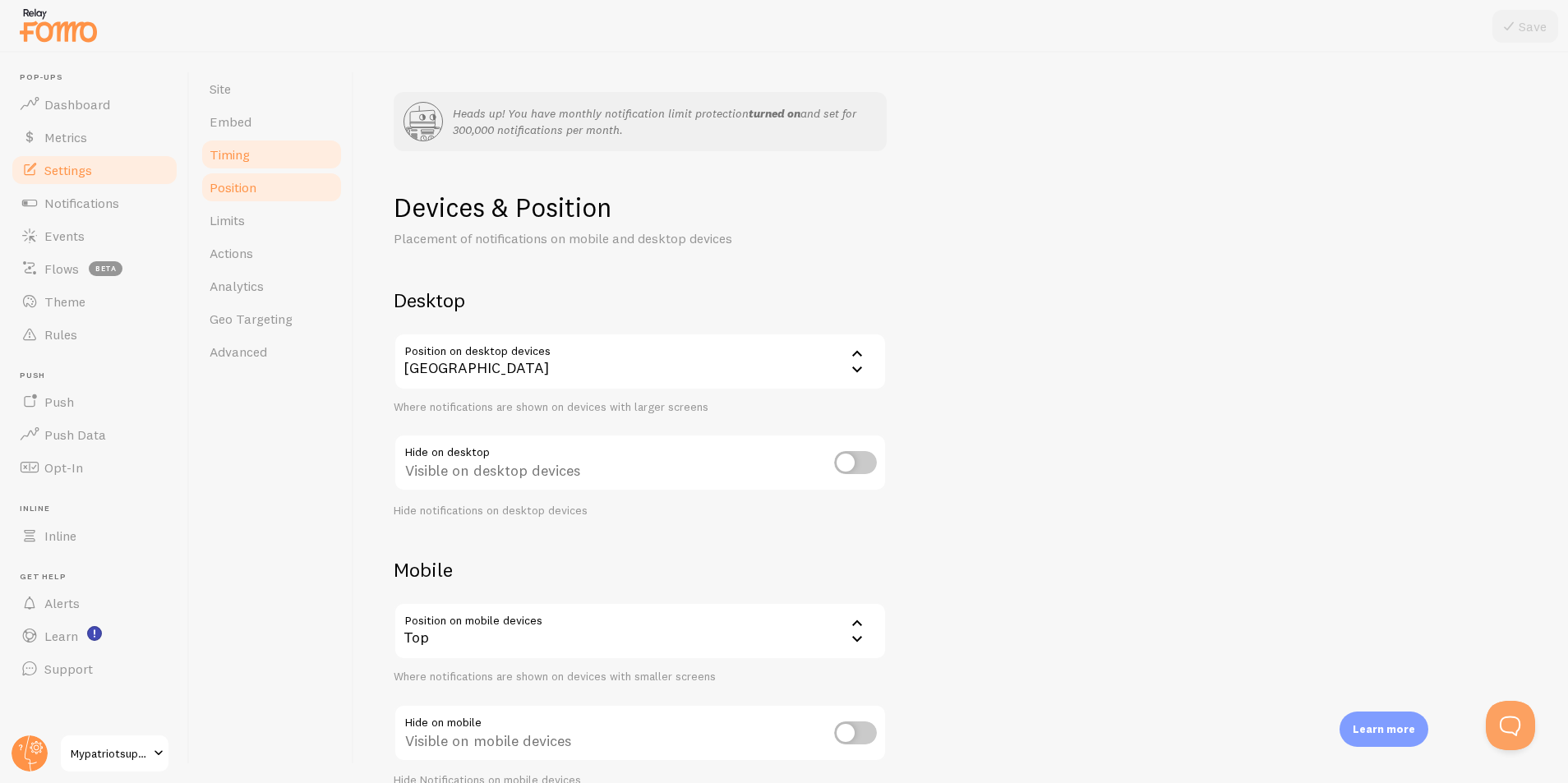
click at [265, 155] on link "Timing" at bounding box center [272, 155] width 144 height 33
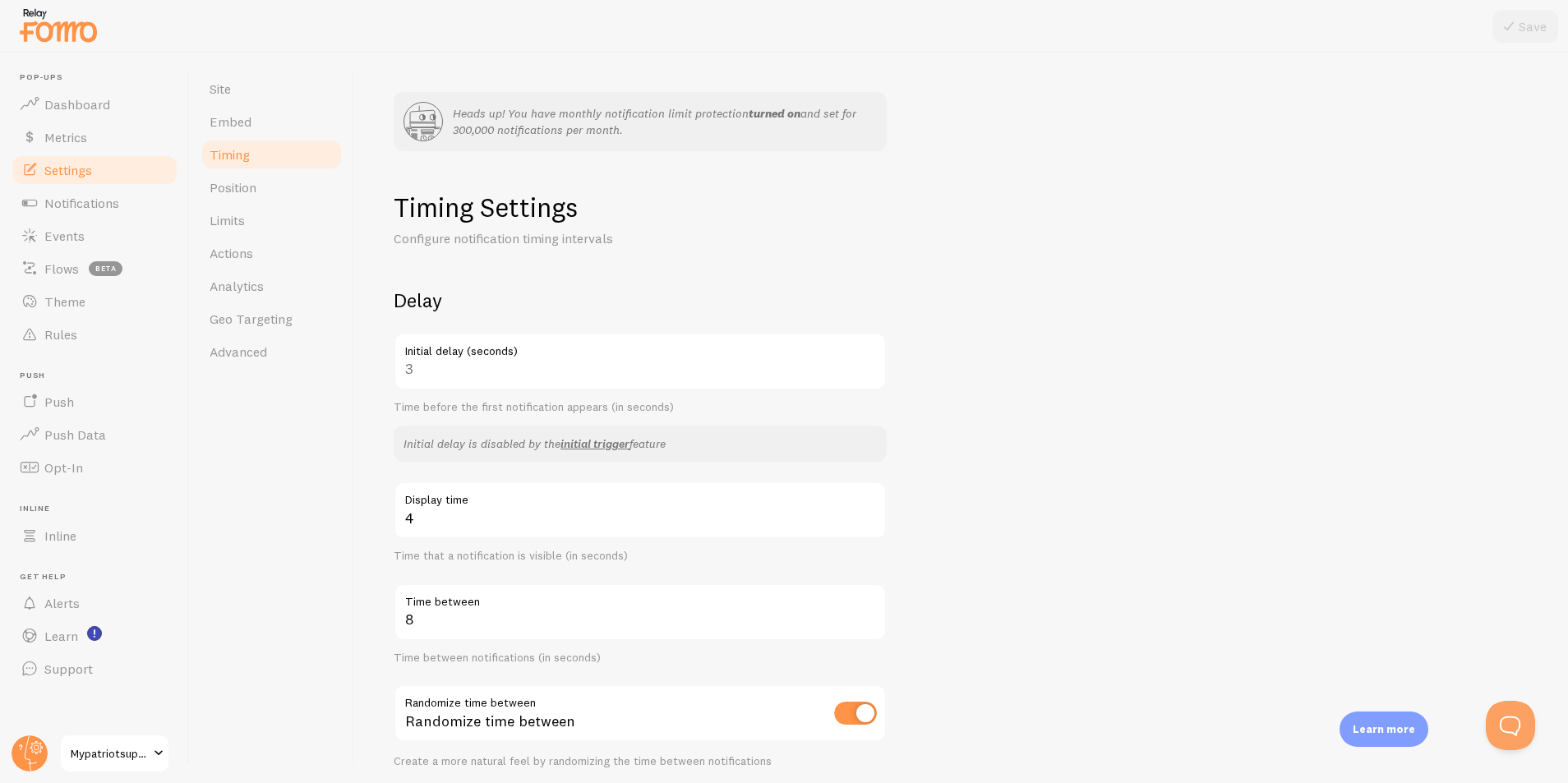
drag, startPoint x: 253, startPoint y: 122, endPoint x: 301, endPoint y: 149, distance: 55.1
click at [253, 122] on link "Embed" at bounding box center [272, 121] width 144 height 33
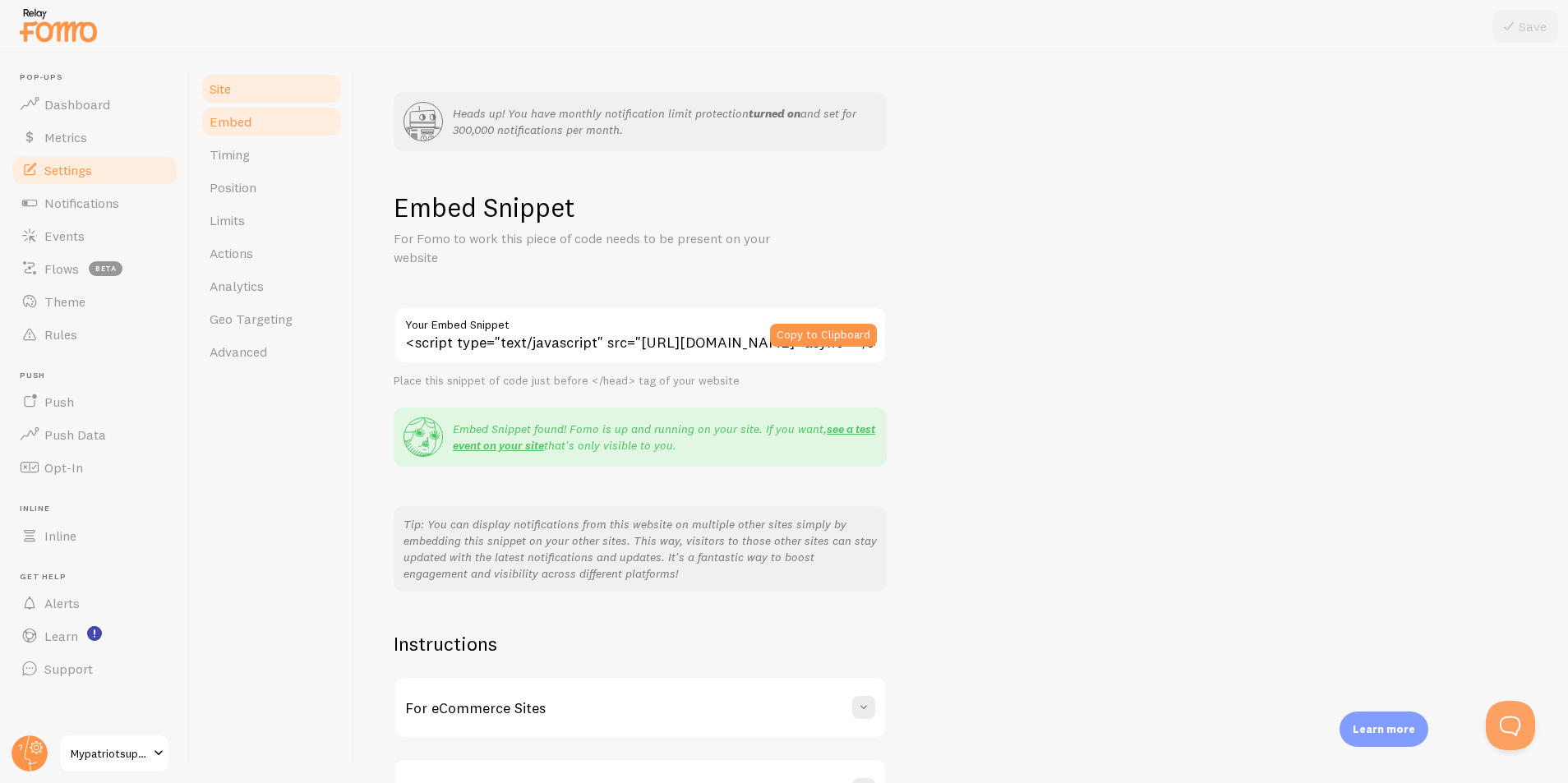
click at [247, 98] on link "Site" at bounding box center [272, 89] width 144 height 33
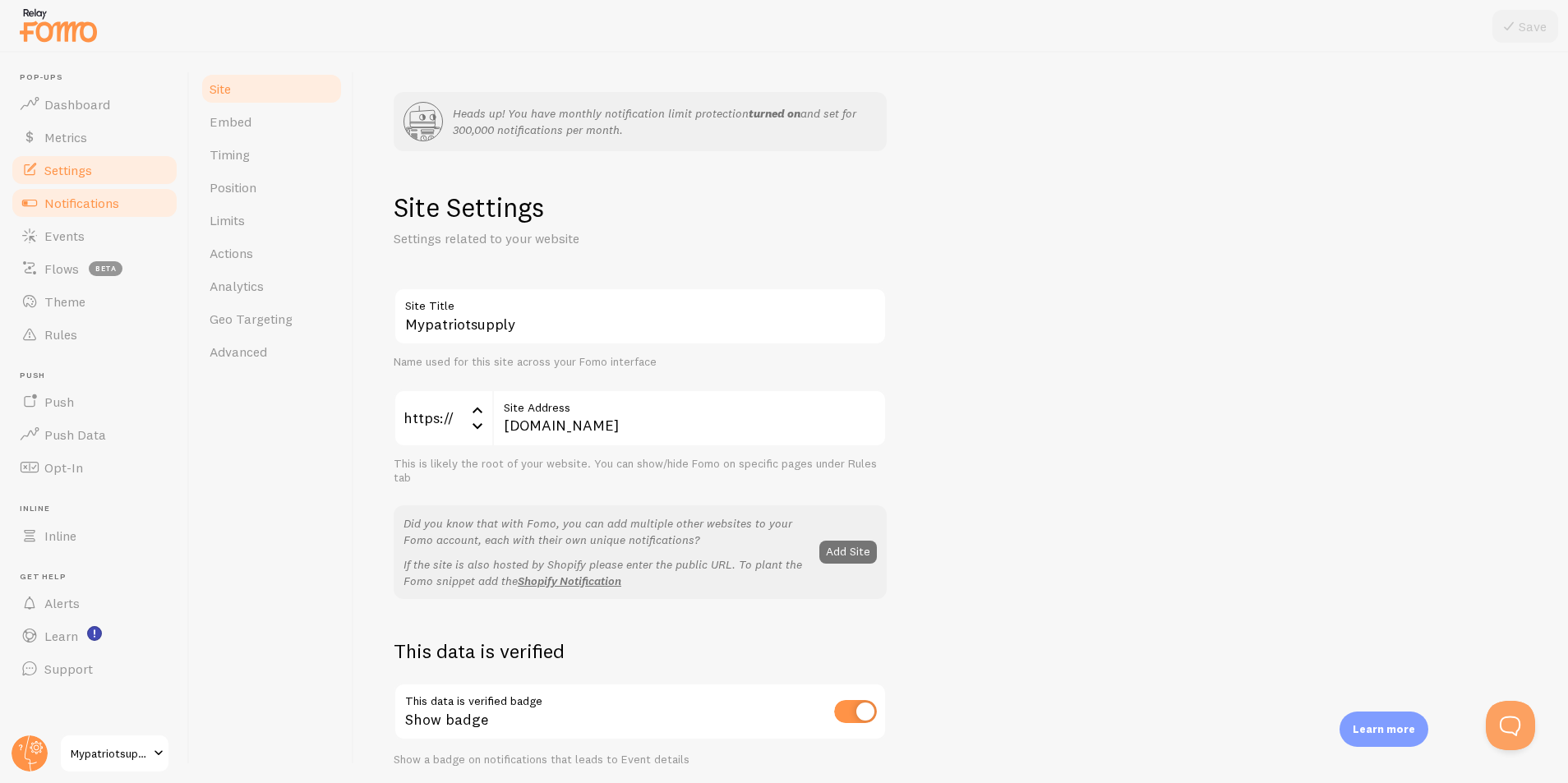
click at [92, 201] on span "Notifications" at bounding box center [82, 203] width 75 height 17
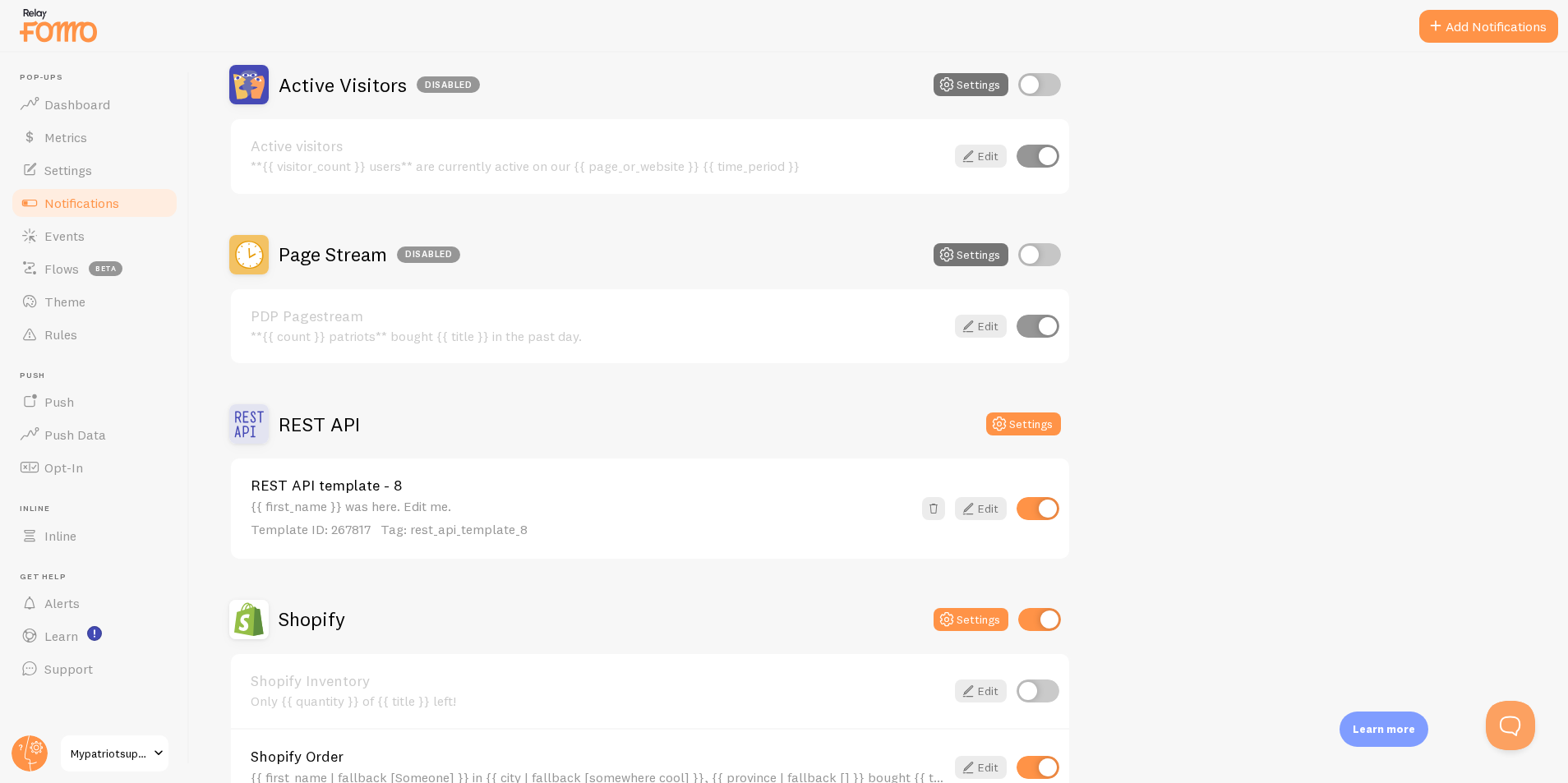
scroll to position [392, 0]
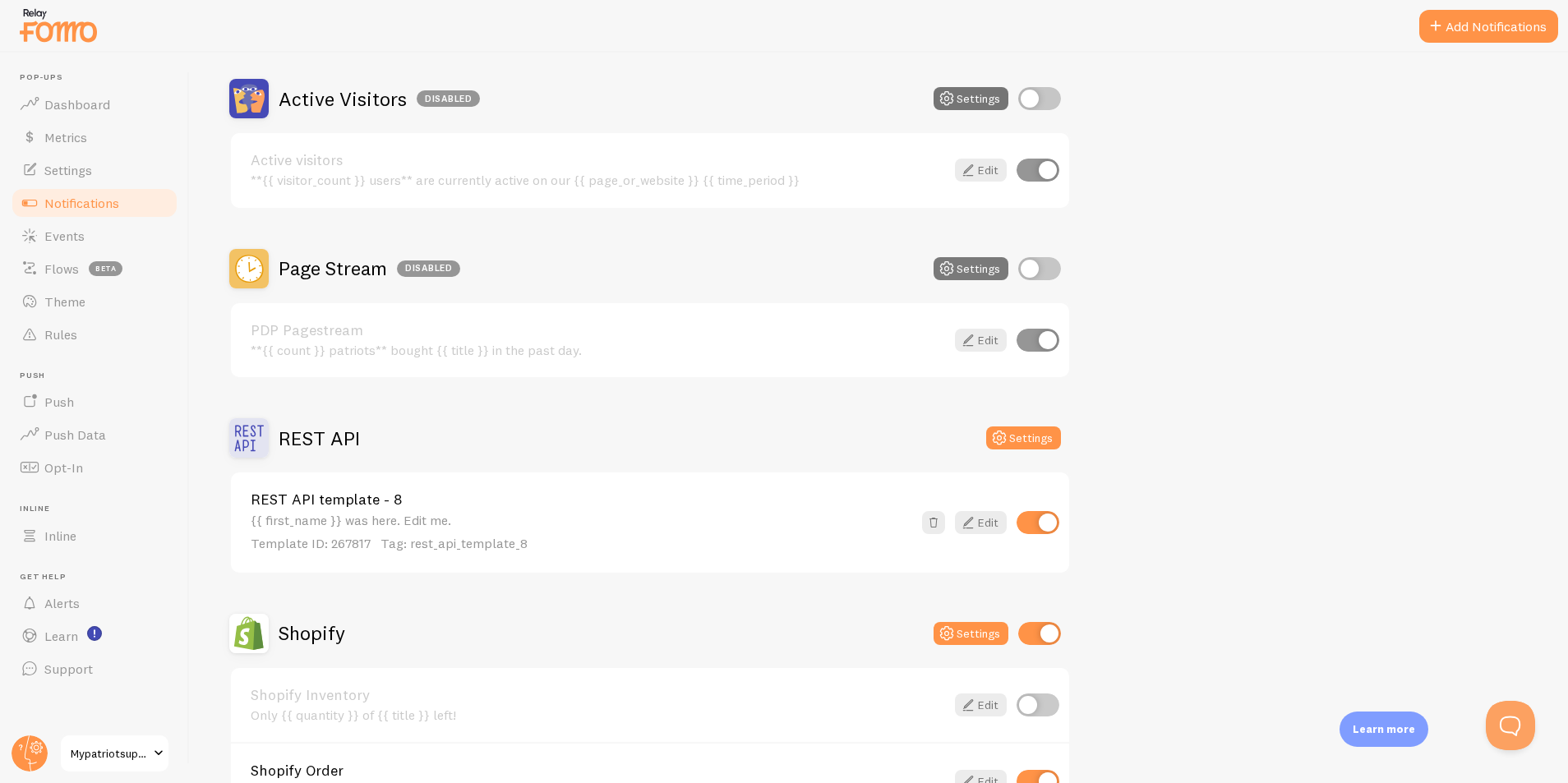
click at [979, 267] on button "Settings" at bounding box center [971, 268] width 75 height 23
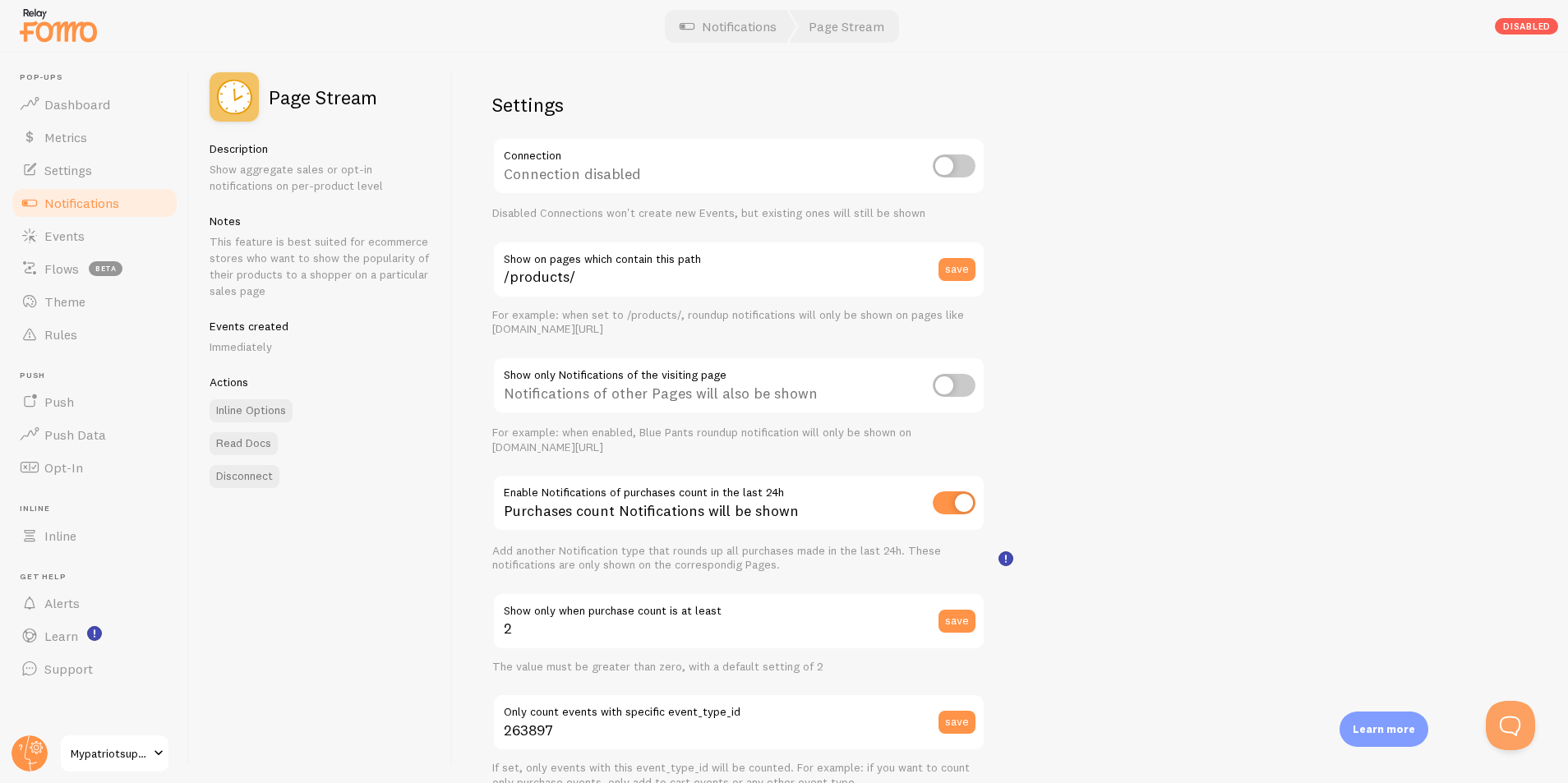
click at [966, 385] on input "checkbox" at bounding box center [954, 385] width 43 height 23
checkbox input "true"
click at [1005, 380] on rect "<h3>Show Only Notifications of the Visiting Page?<br></h3><p>When enabled, only…" at bounding box center [1010, 385] width 14 height 14
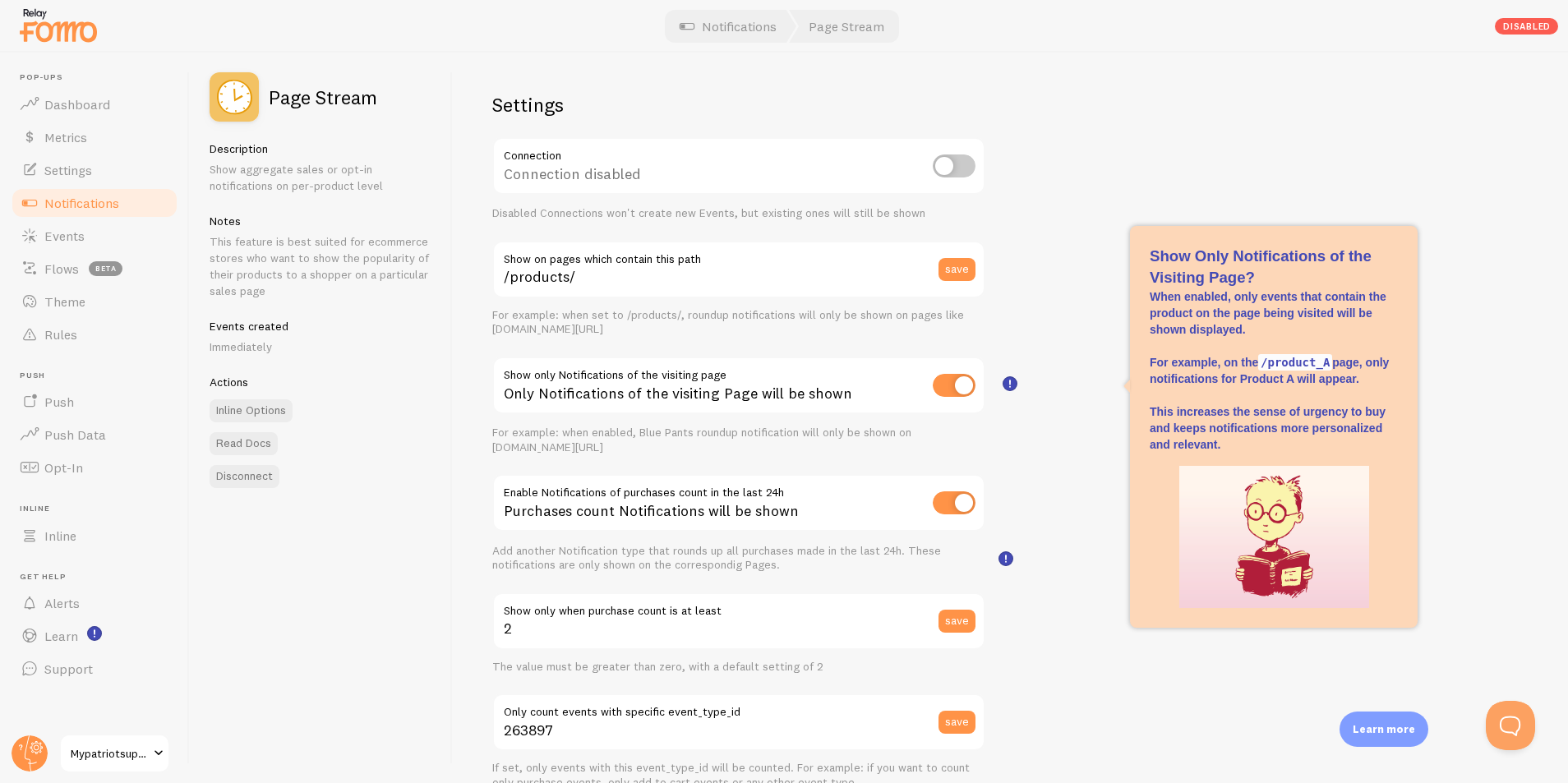
click at [1123, 569] on div "Settings Connection Connection disabled Disabled Connections won't create new E…" at bounding box center [1010, 418] width 1115 height 731
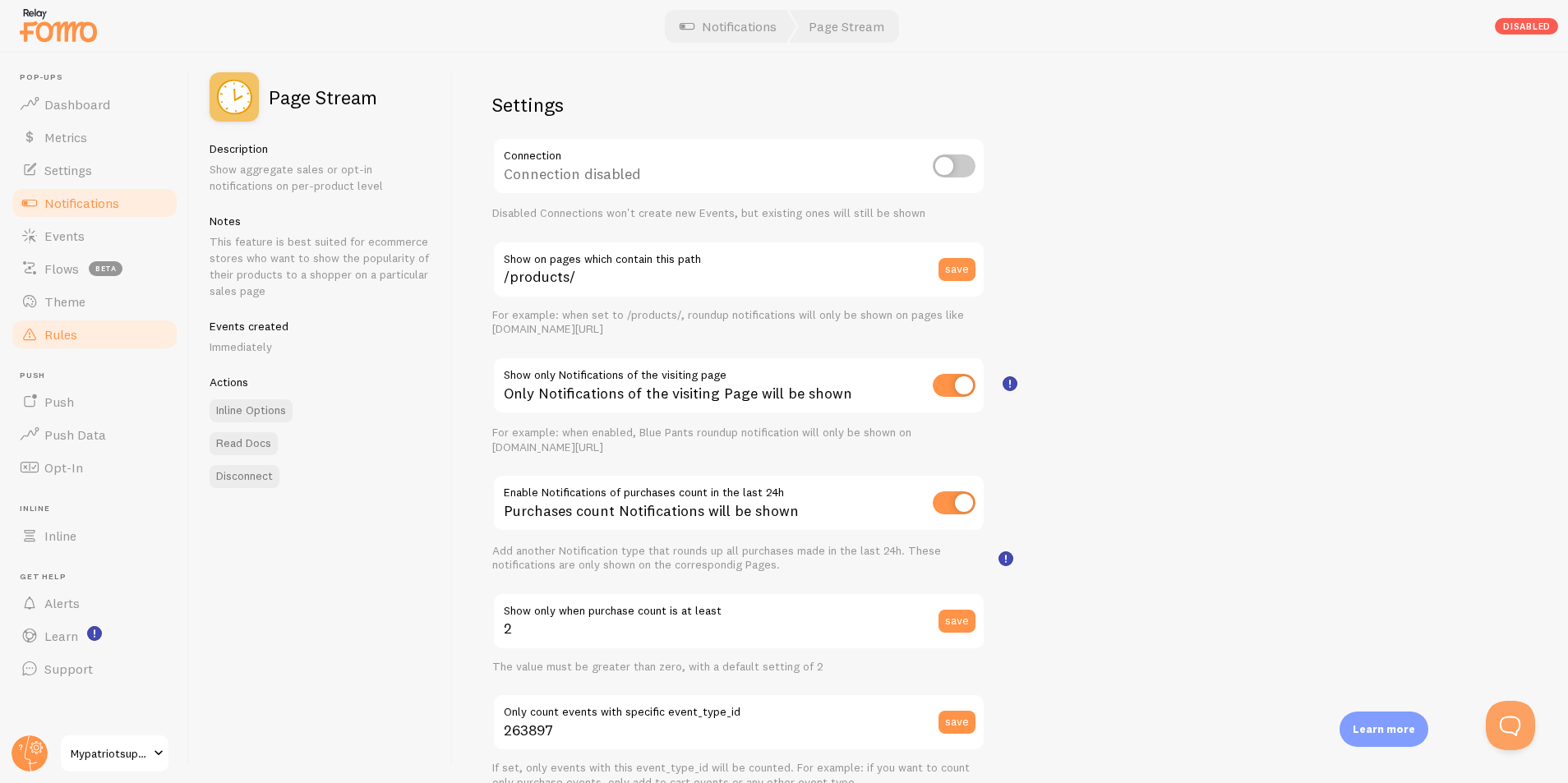
click at [73, 332] on span "Rules" at bounding box center [61, 334] width 33 height 17
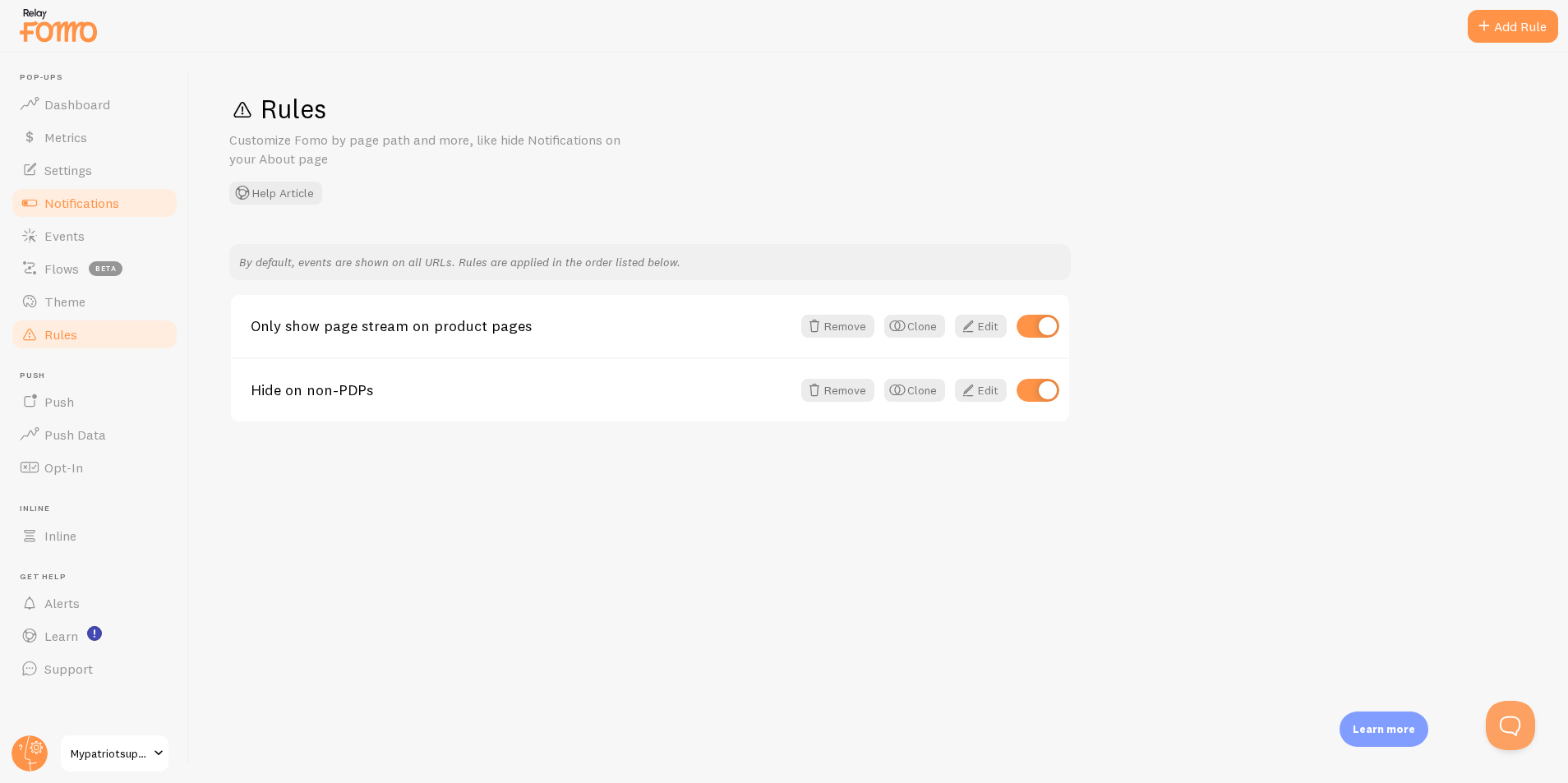
click at [85, 205] on span "Notifications" at bounding box center [82, 203] width 75 height 17
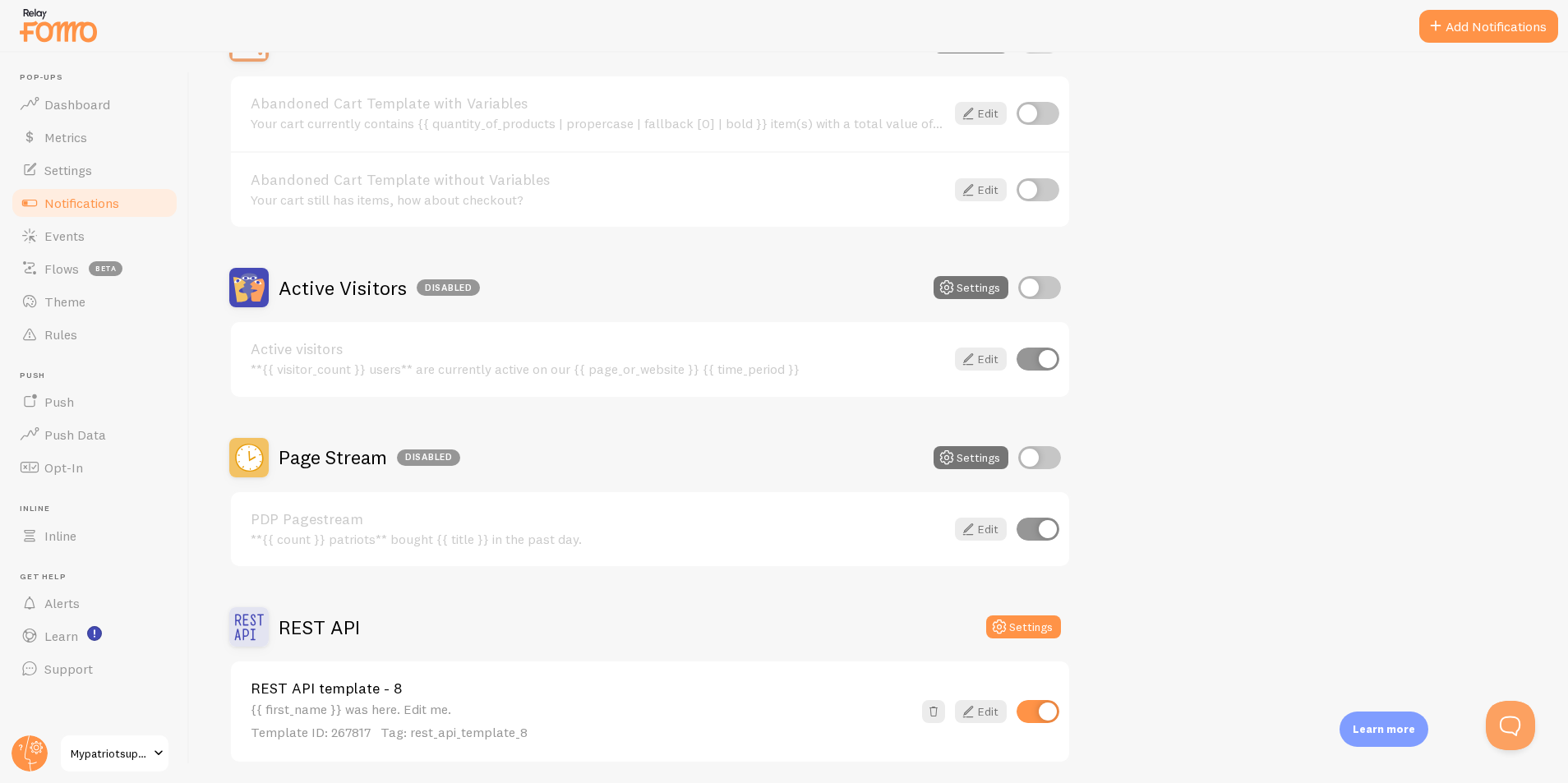
scroll to position [263, 0]
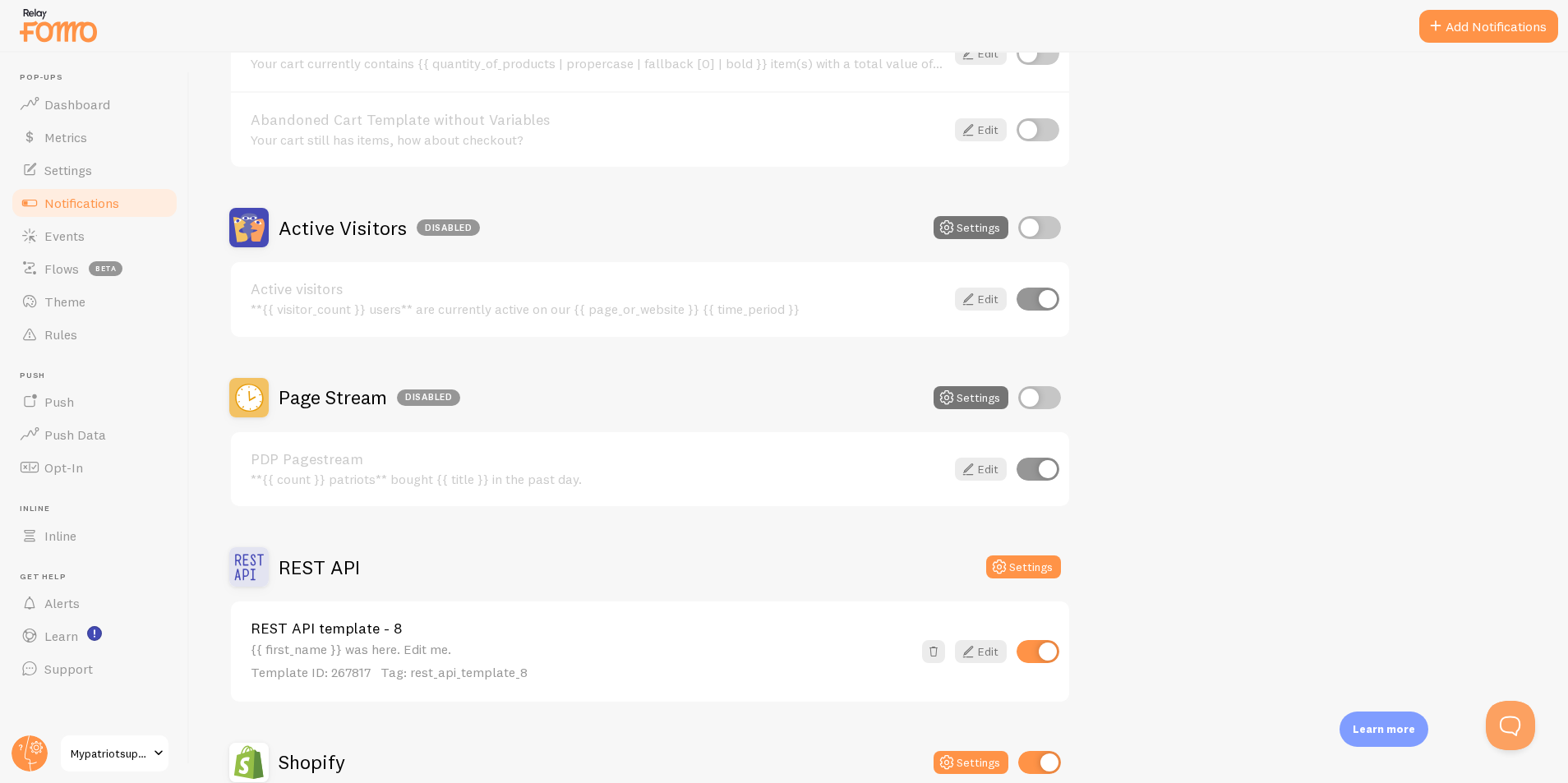
click at [1028, 465] on input "checkbox" at bounding box center [1037, 469] width 43 height 23
click at [1049, 468] on input "checkbox" at bounding box center [1037, 469] width 43 height 23
checkbox input "true"
click at [1045, 398] on input "checkbox" at bounding box center [1039, 398] width 43 height 23
checkbox input "true"
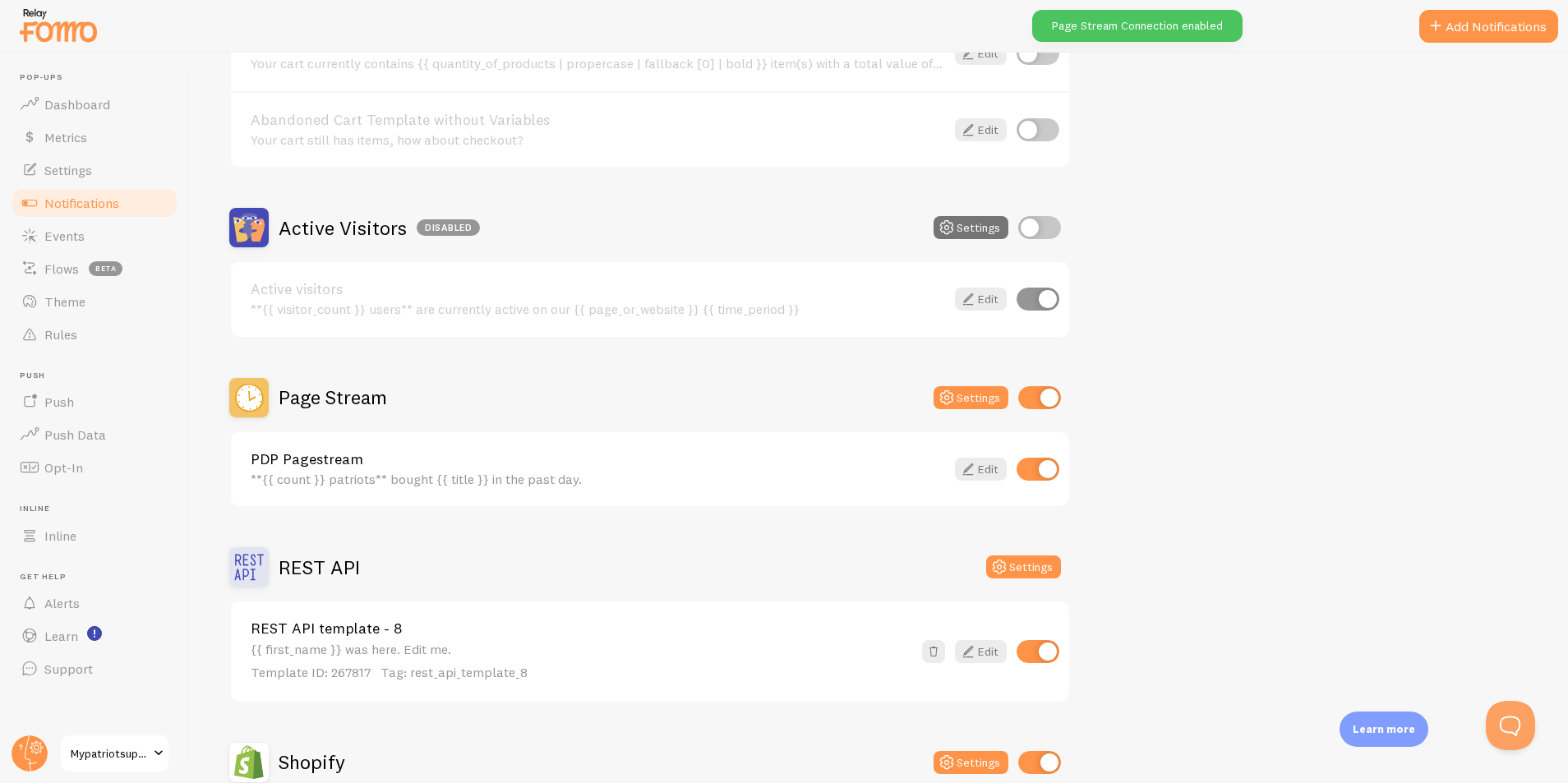
click at [624, 494] on div "PDP Pagestream **{{ count }} patriots** bought {{ title }} in the past day. Edit" at bounding box center [649, 470] width 838 height 75
click at [982, 468] on link "Edit" at bounding box center [981, 469] width 52 height 23
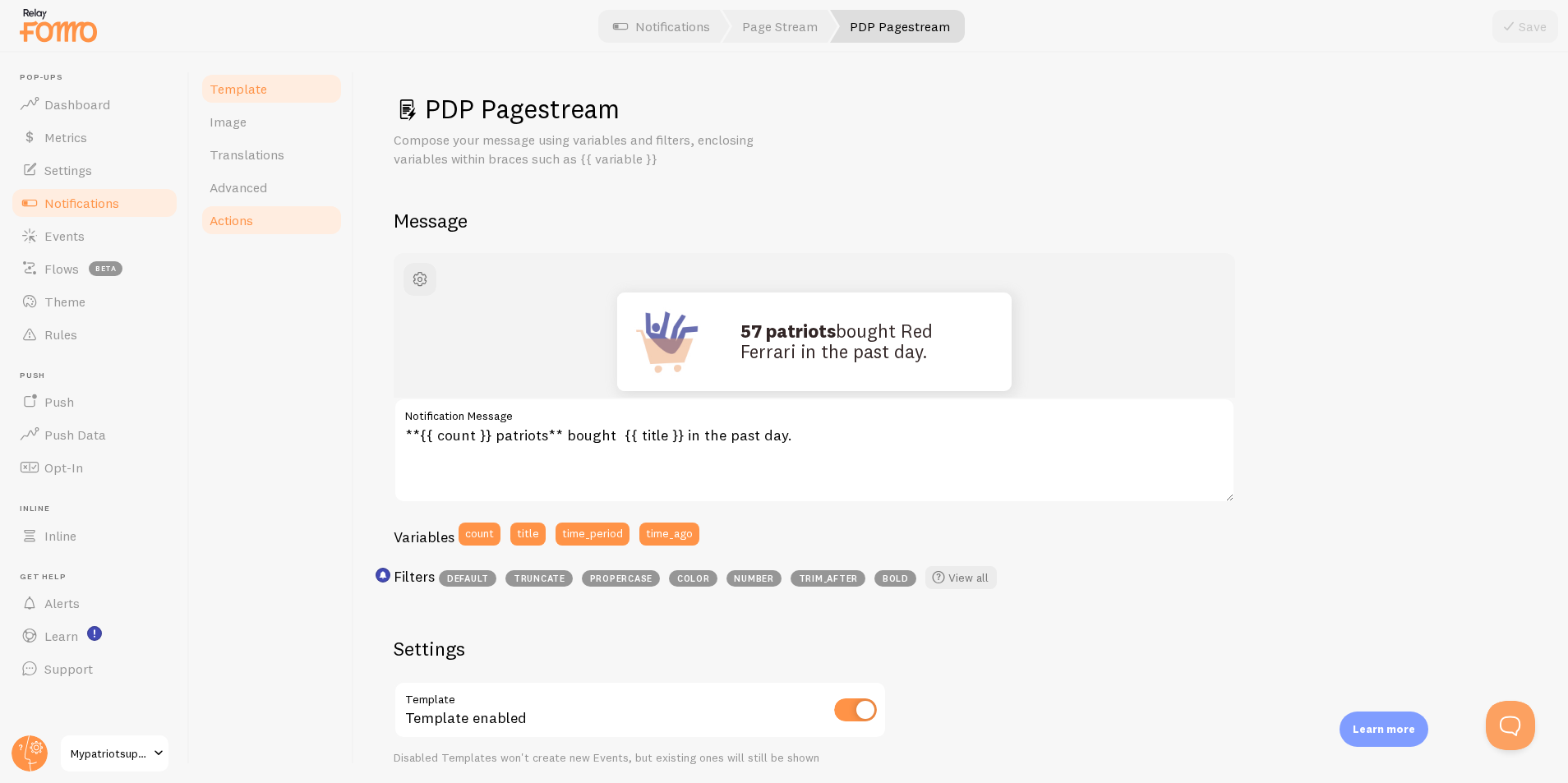
click at [232, 218] on span "Actions" at bounding box center [232, 220] width 44 height 17
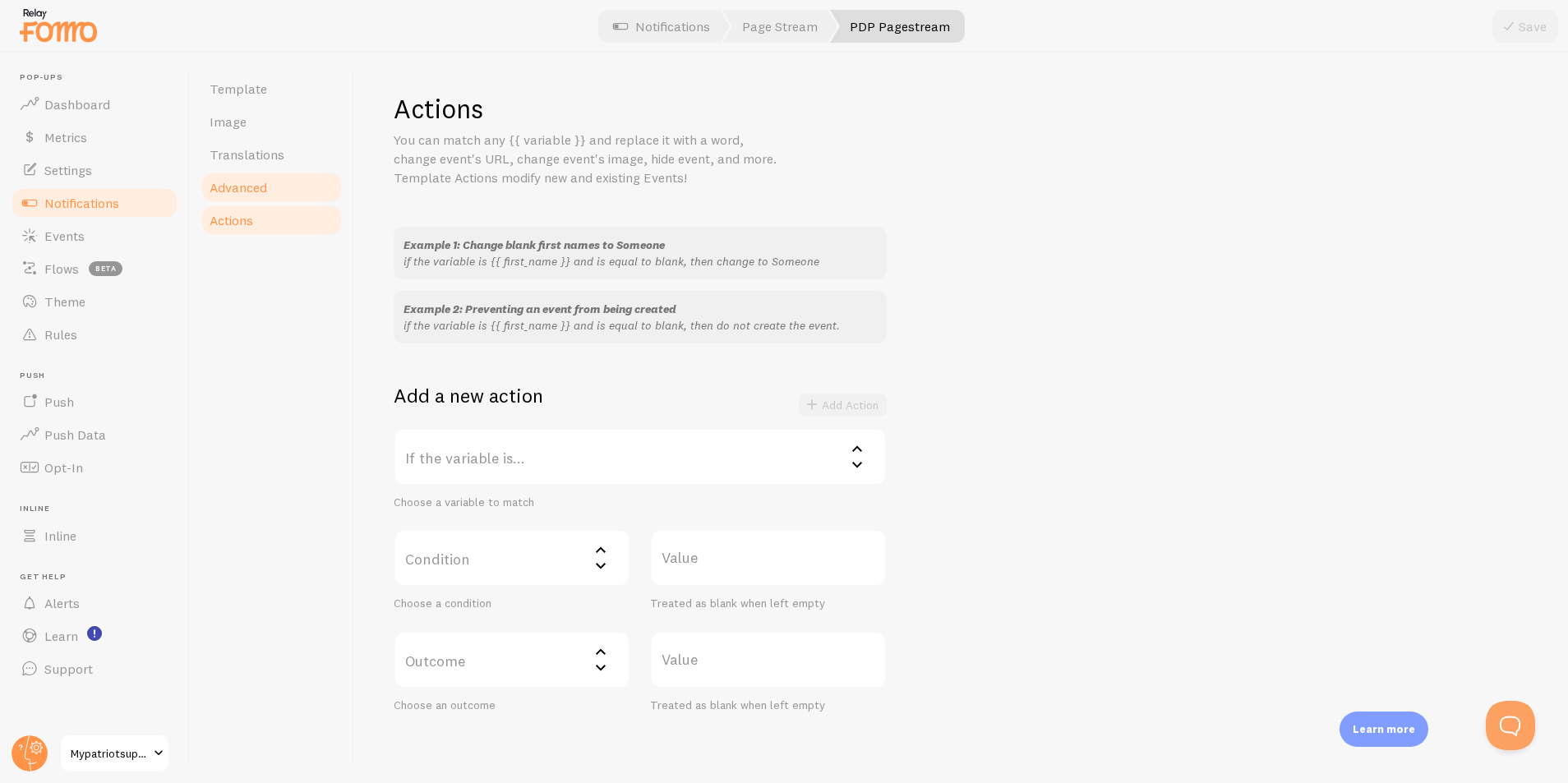
click at [234, 184] on span "Advanced" at bounding box center [239, 187] width 58 height 17
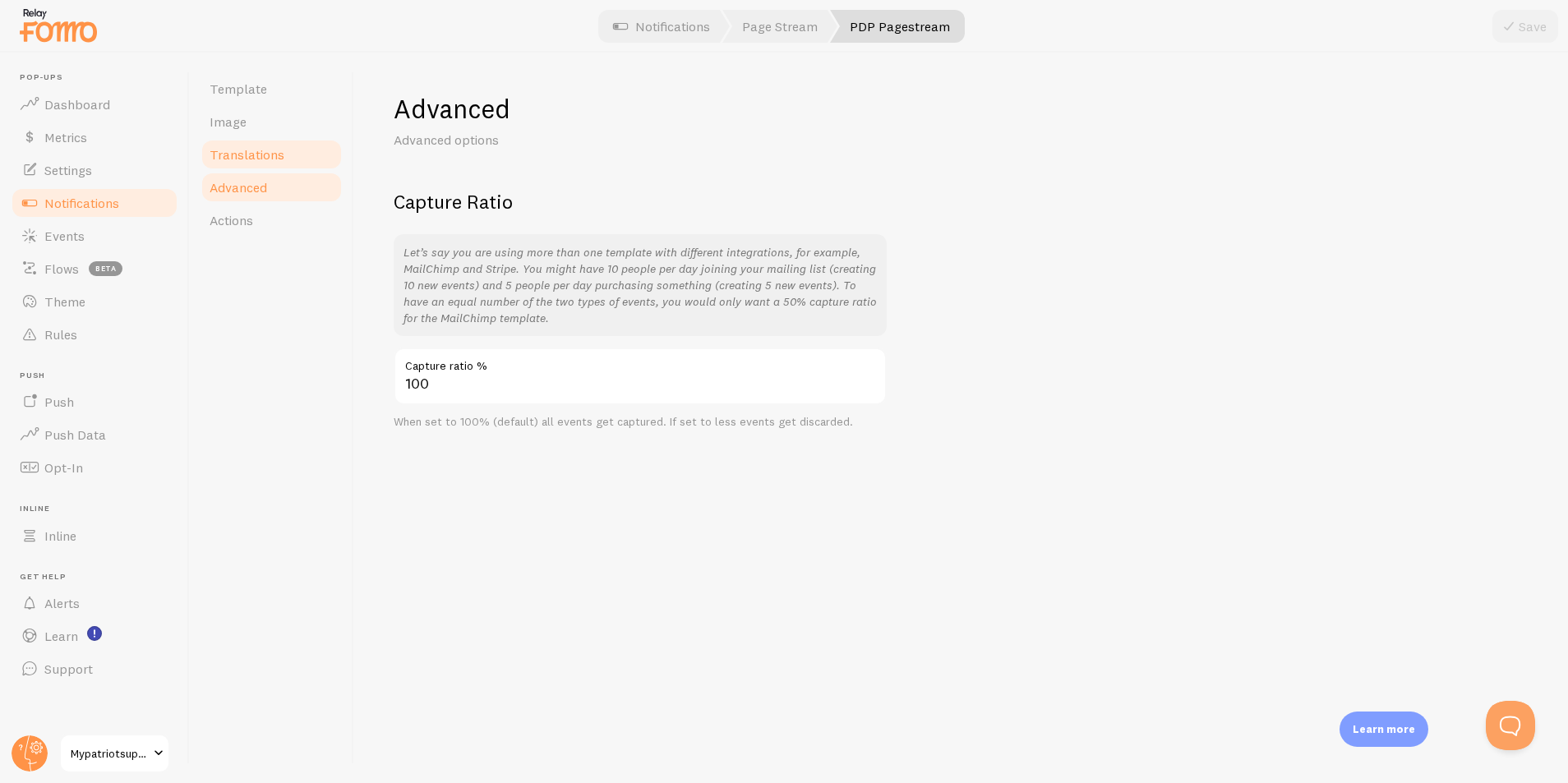
click at [253, 159] on span "Translations" at bounding box center [247, 154] width 75 height 17
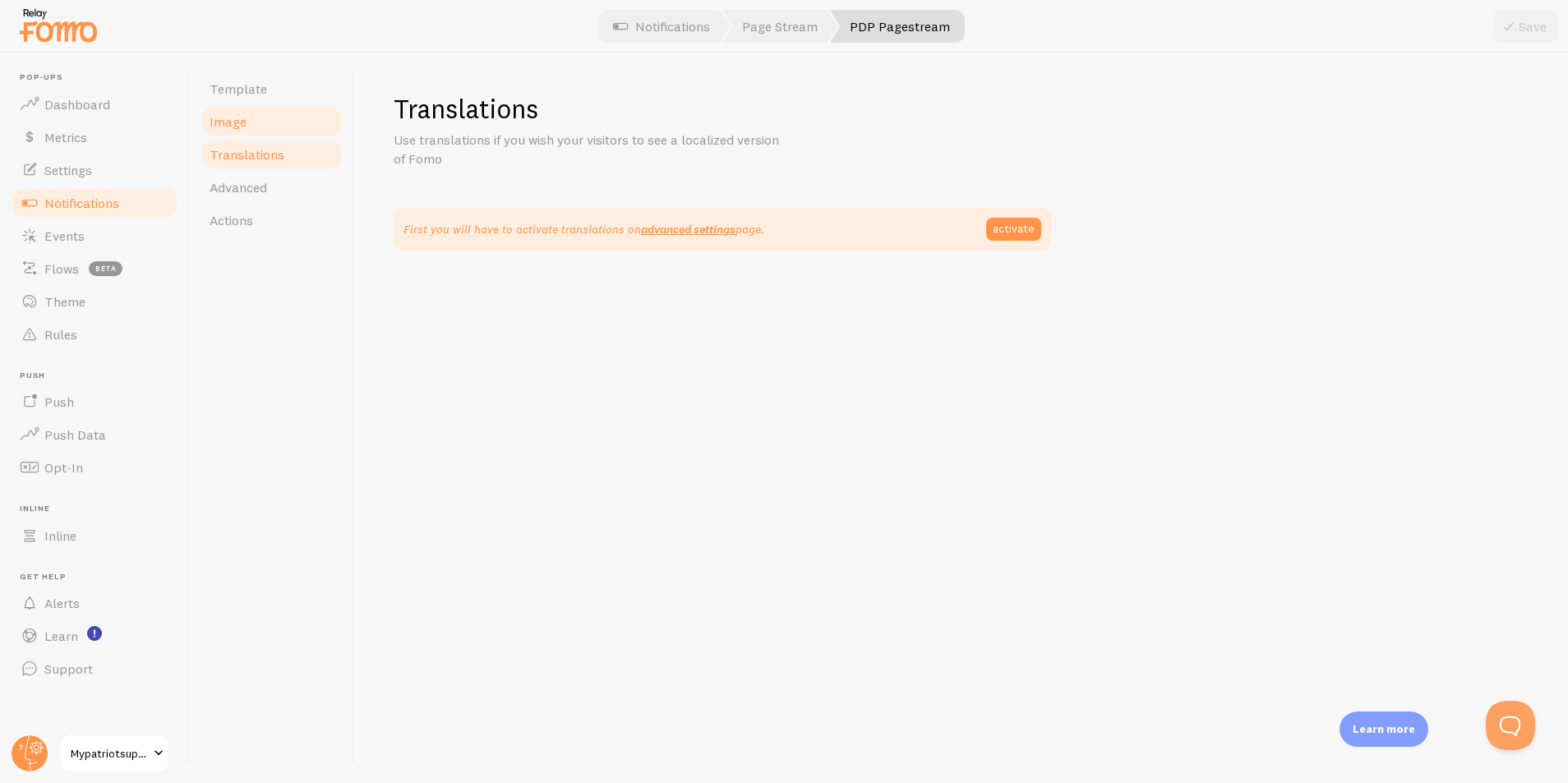
click at [262, 123] on link "Image" at bounding box center [272, 121] width 144 height 33
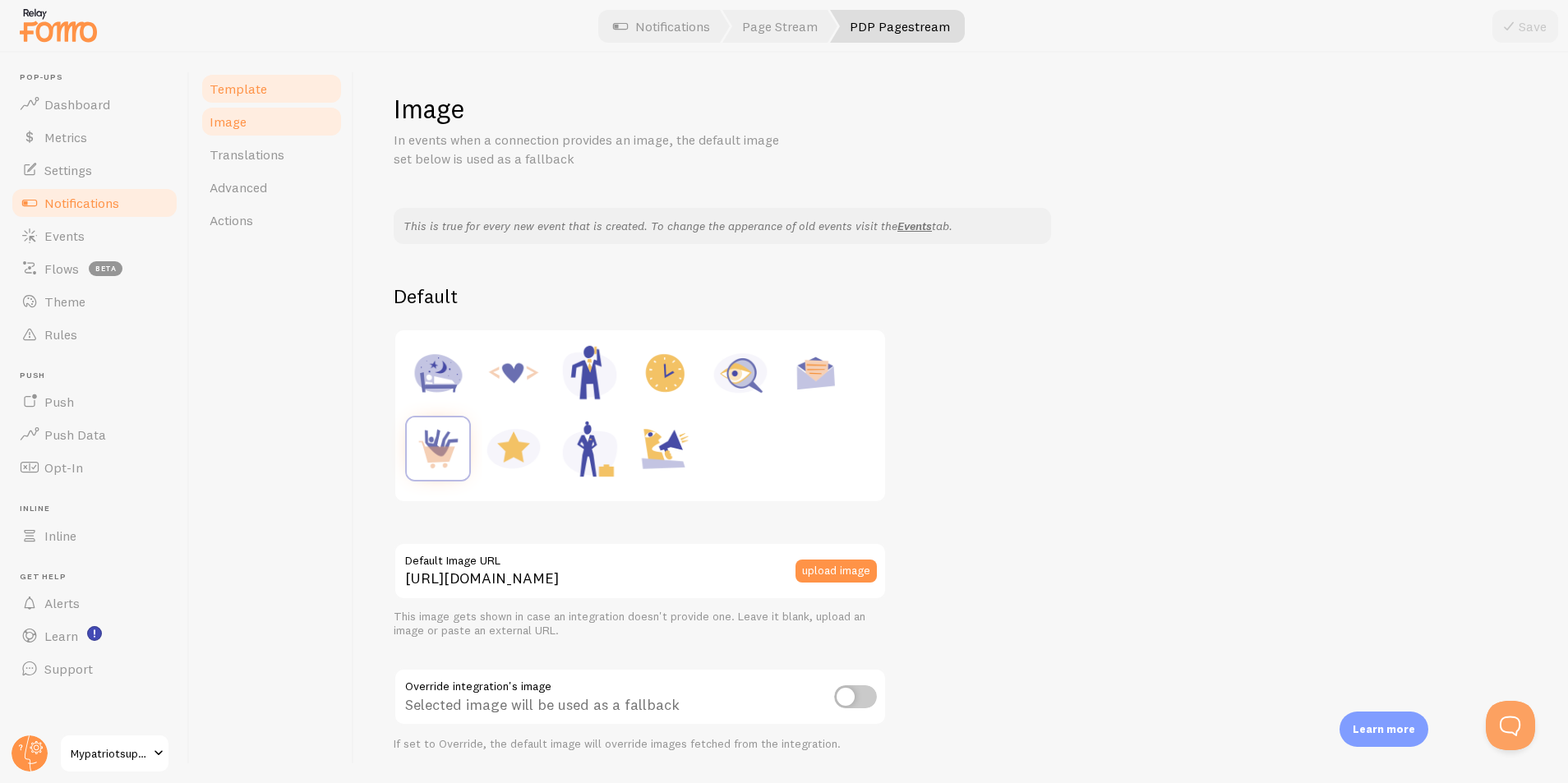
click at [267, 87] on link "Template" at bounding box center [272, 89] width 144 height 33
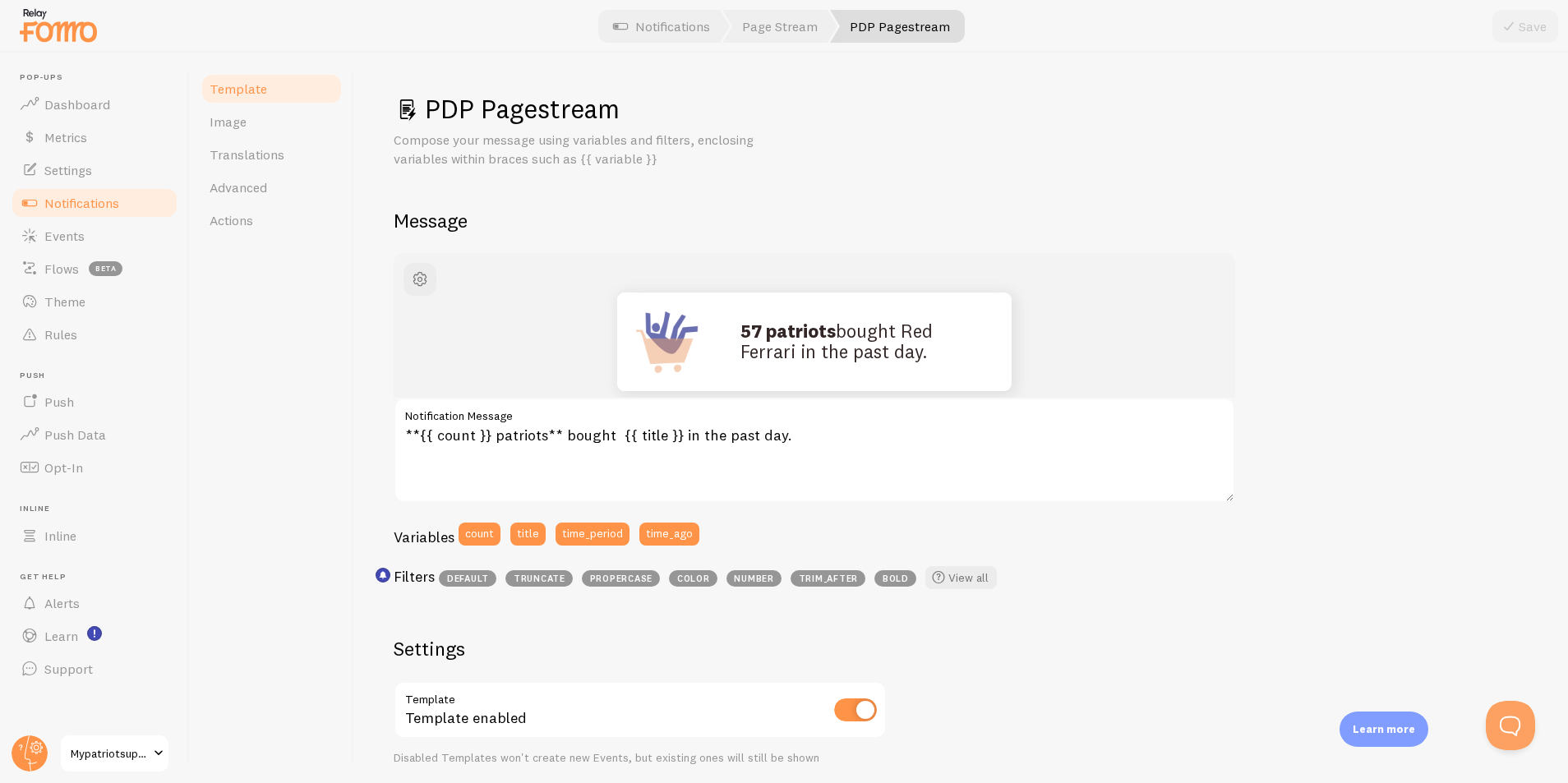
click at [120, 204] on link "Notifications" at bounding box center [94, 203] width 170 height 33
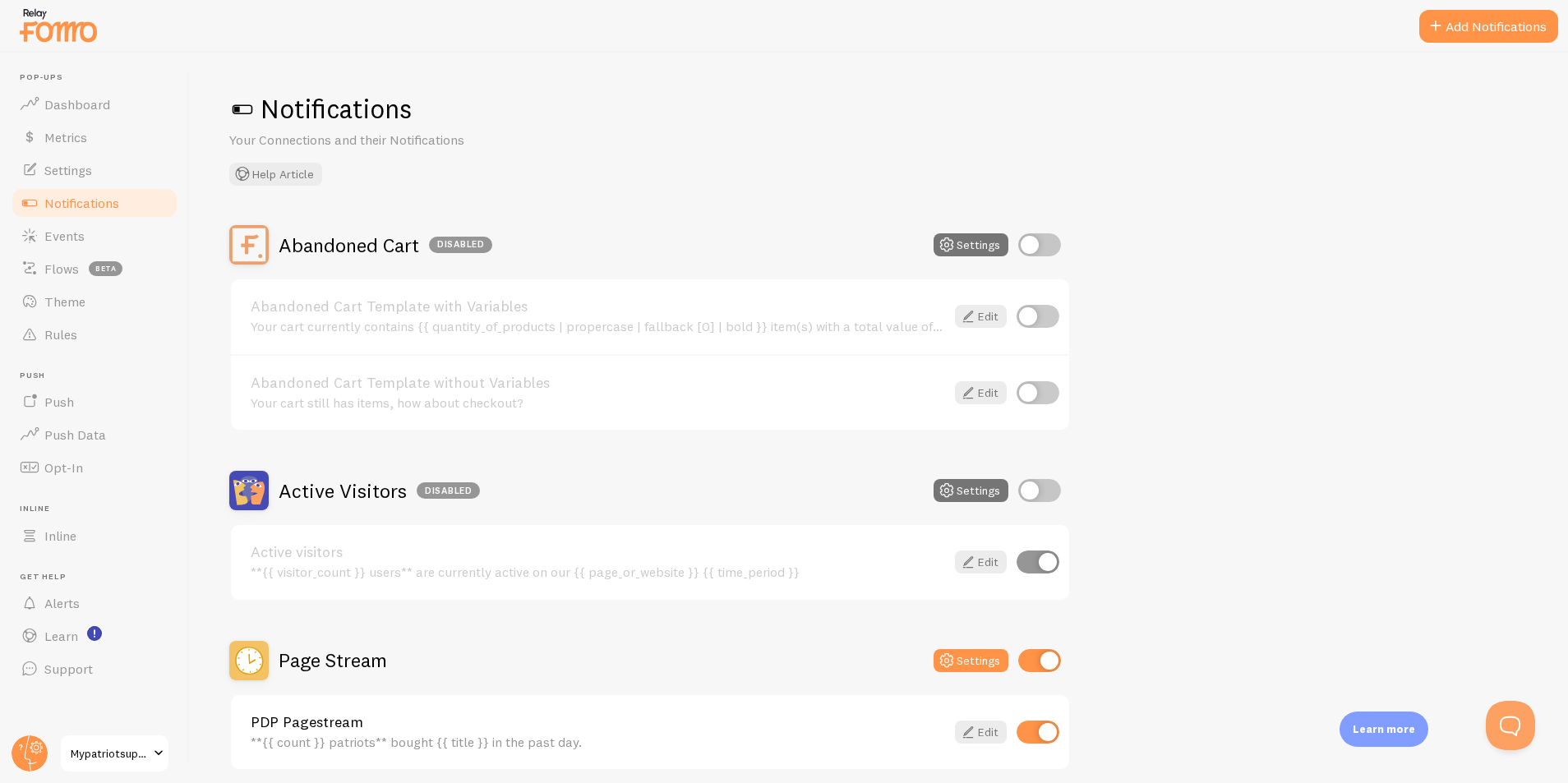
scroll to position [3, 0]
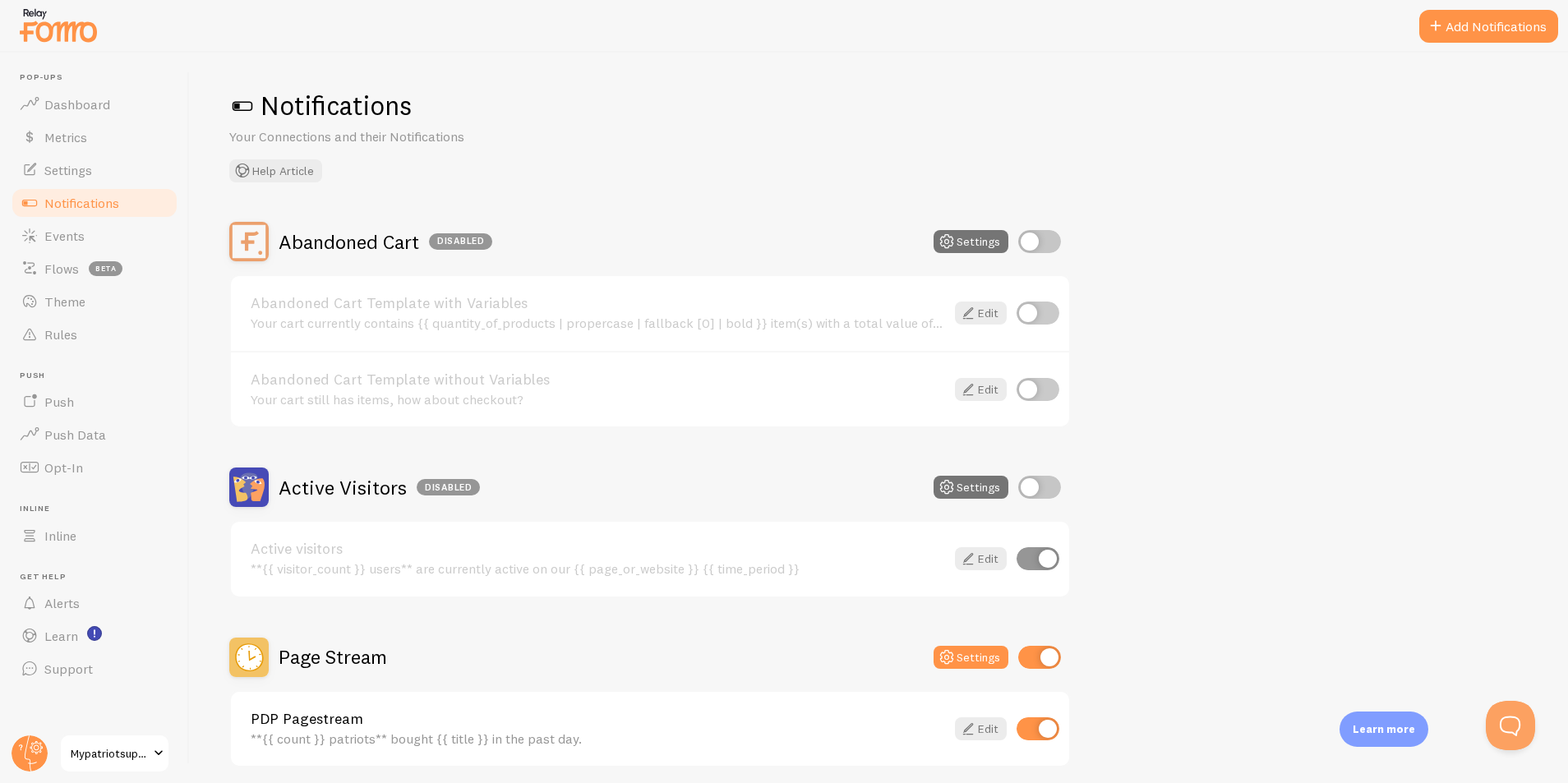
click at [1027, 655] on input "checkbox" at bounding box center [1039, 657] width 43 height 23
checkbox input "false"
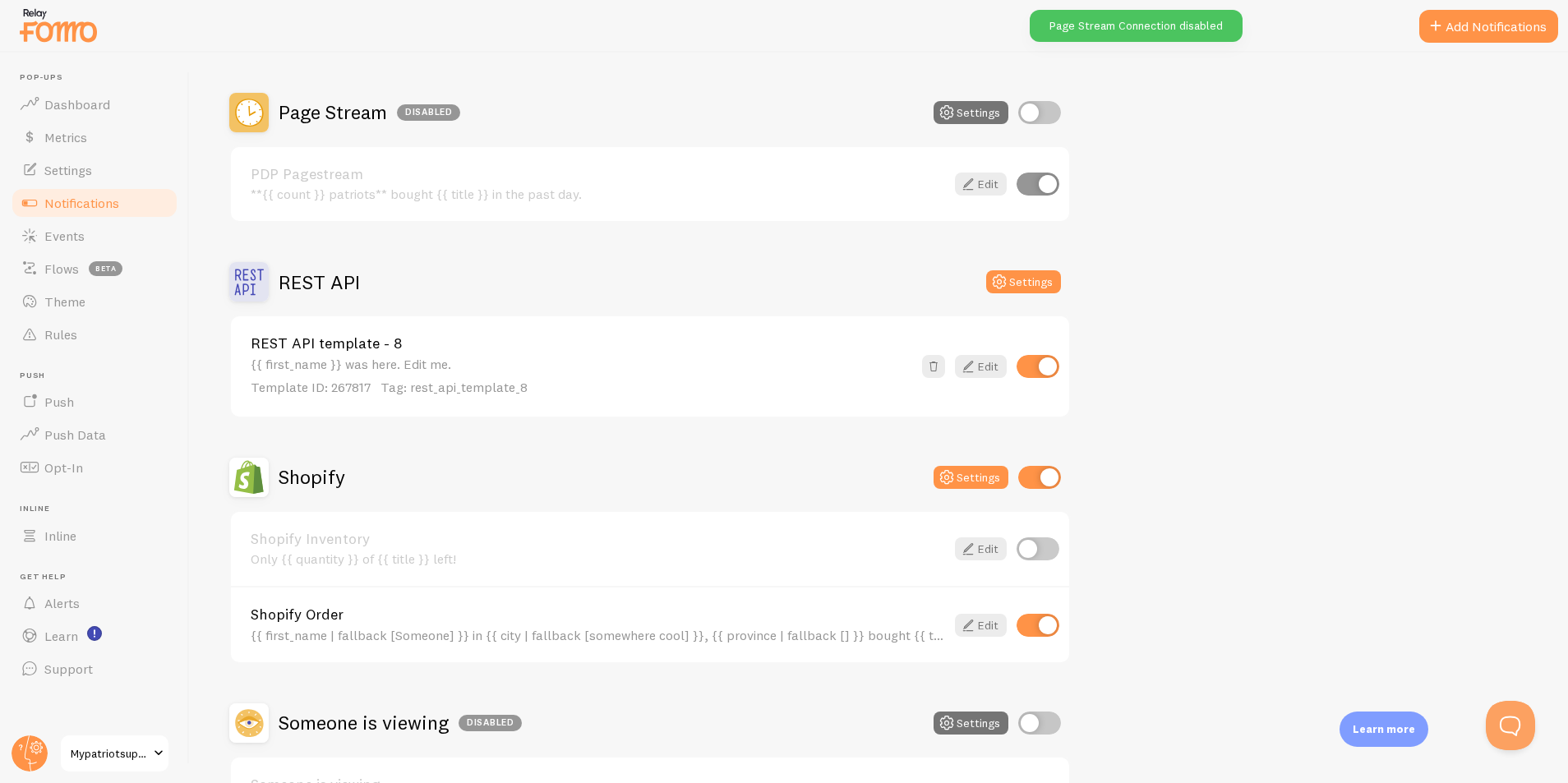
scroll to position [677, 0]
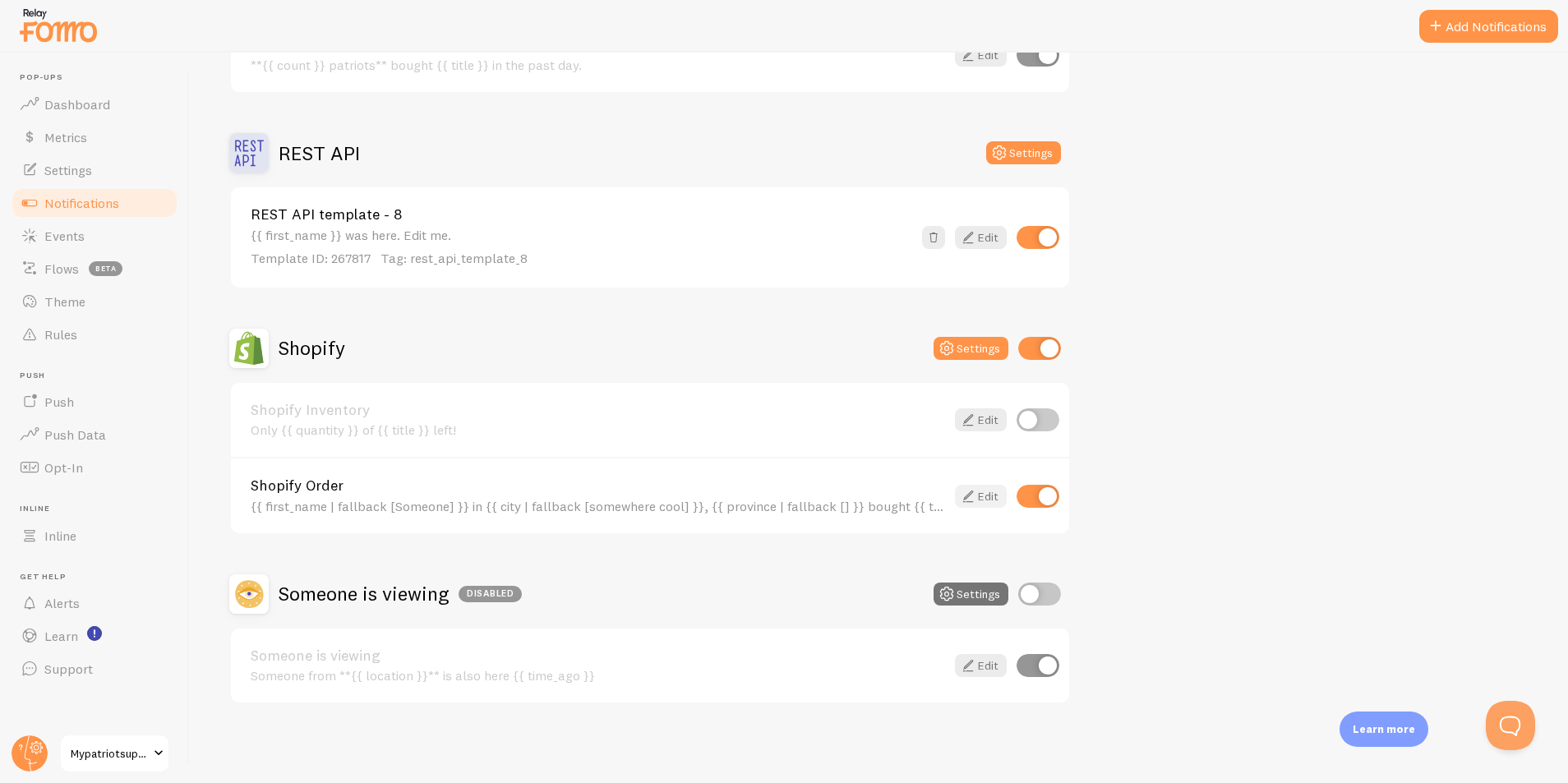
click at [975, 495] on icon at bounding box center [968, 496] width 20 height 20
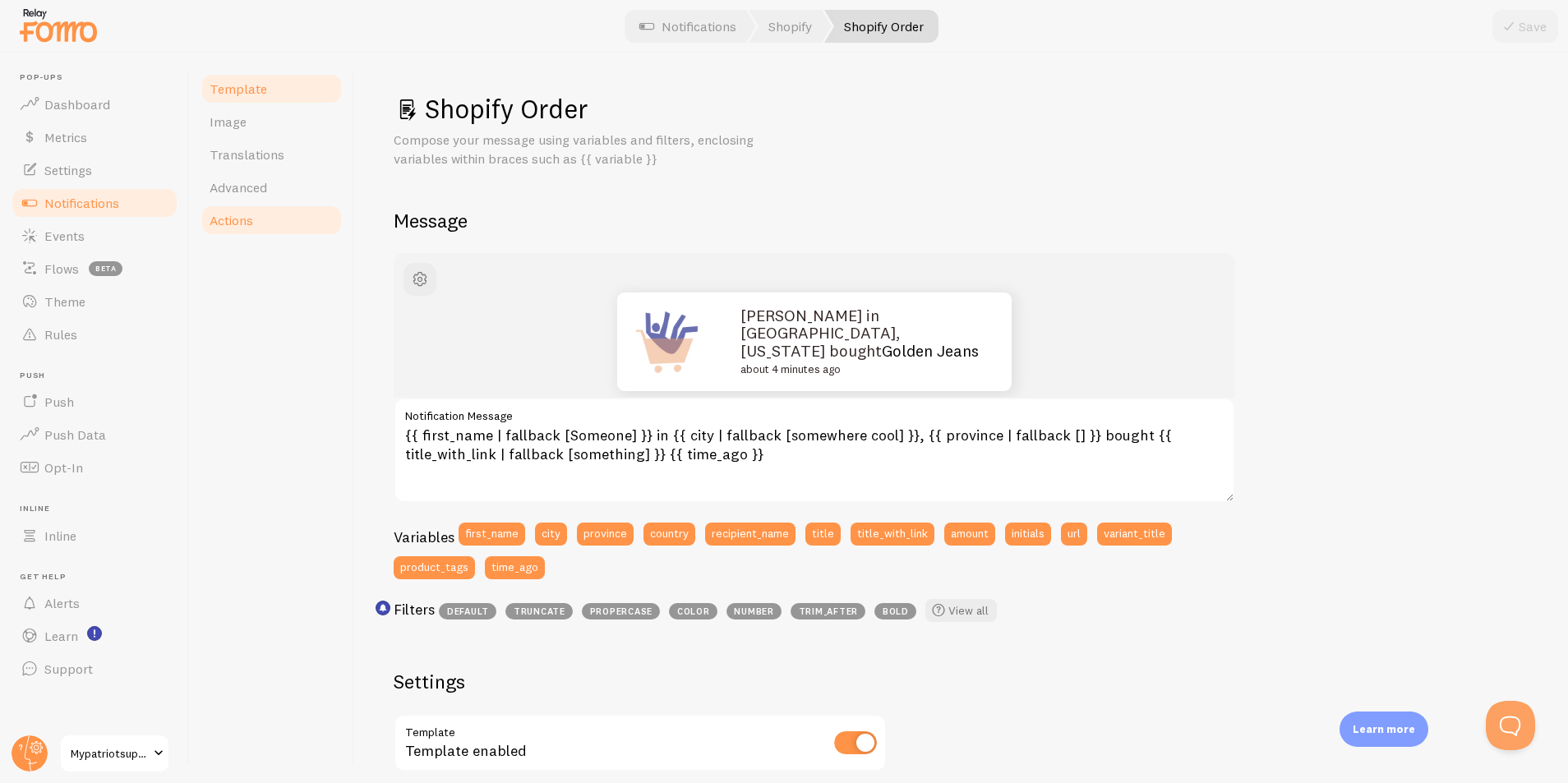
click at [242, 225] on span "Actions" at bounding box center [232, 220] width 44 height 17
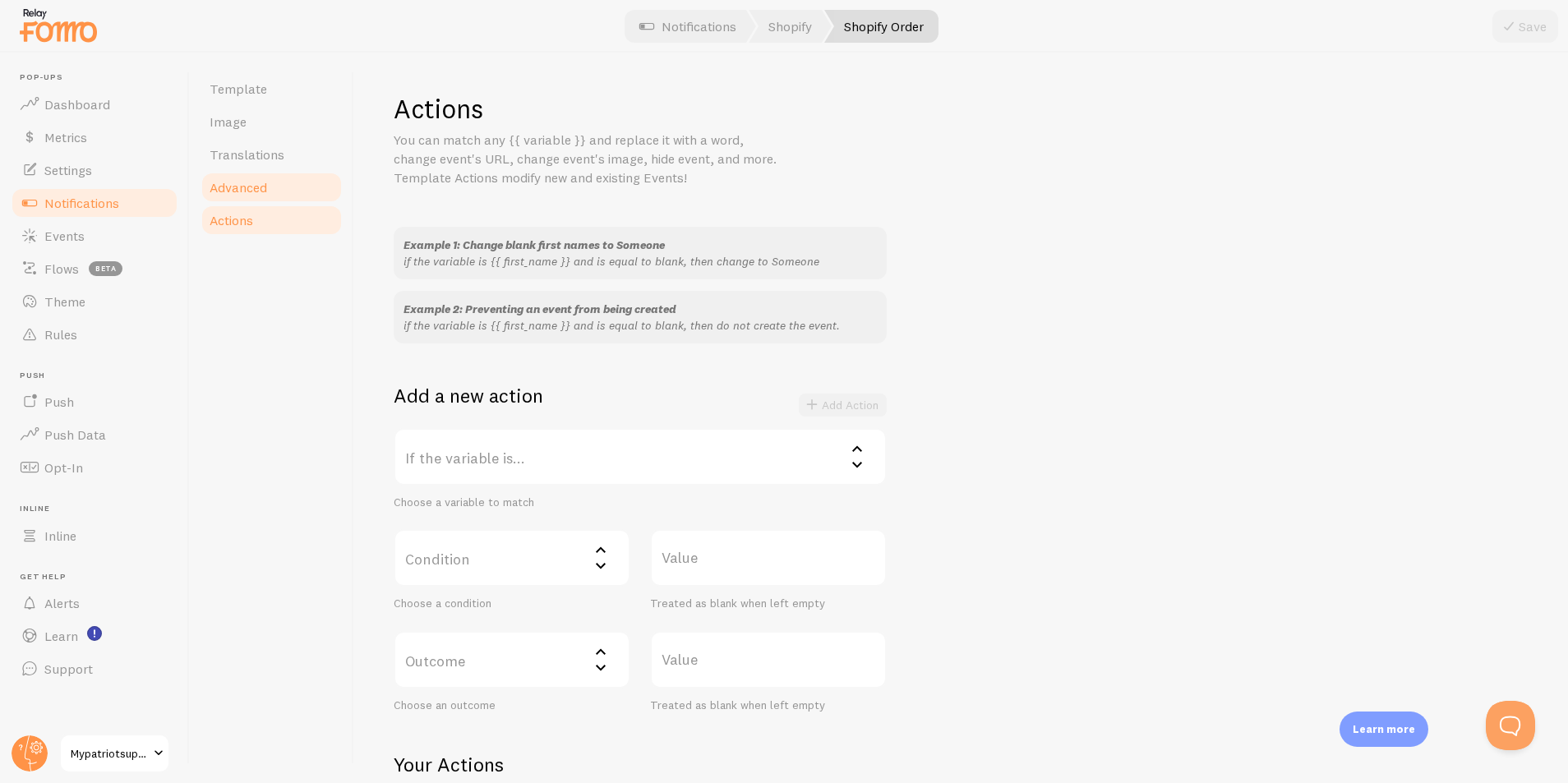
click at [240, 185] on span "Advanced" at bounding box center [239, 187] width 58 height 17
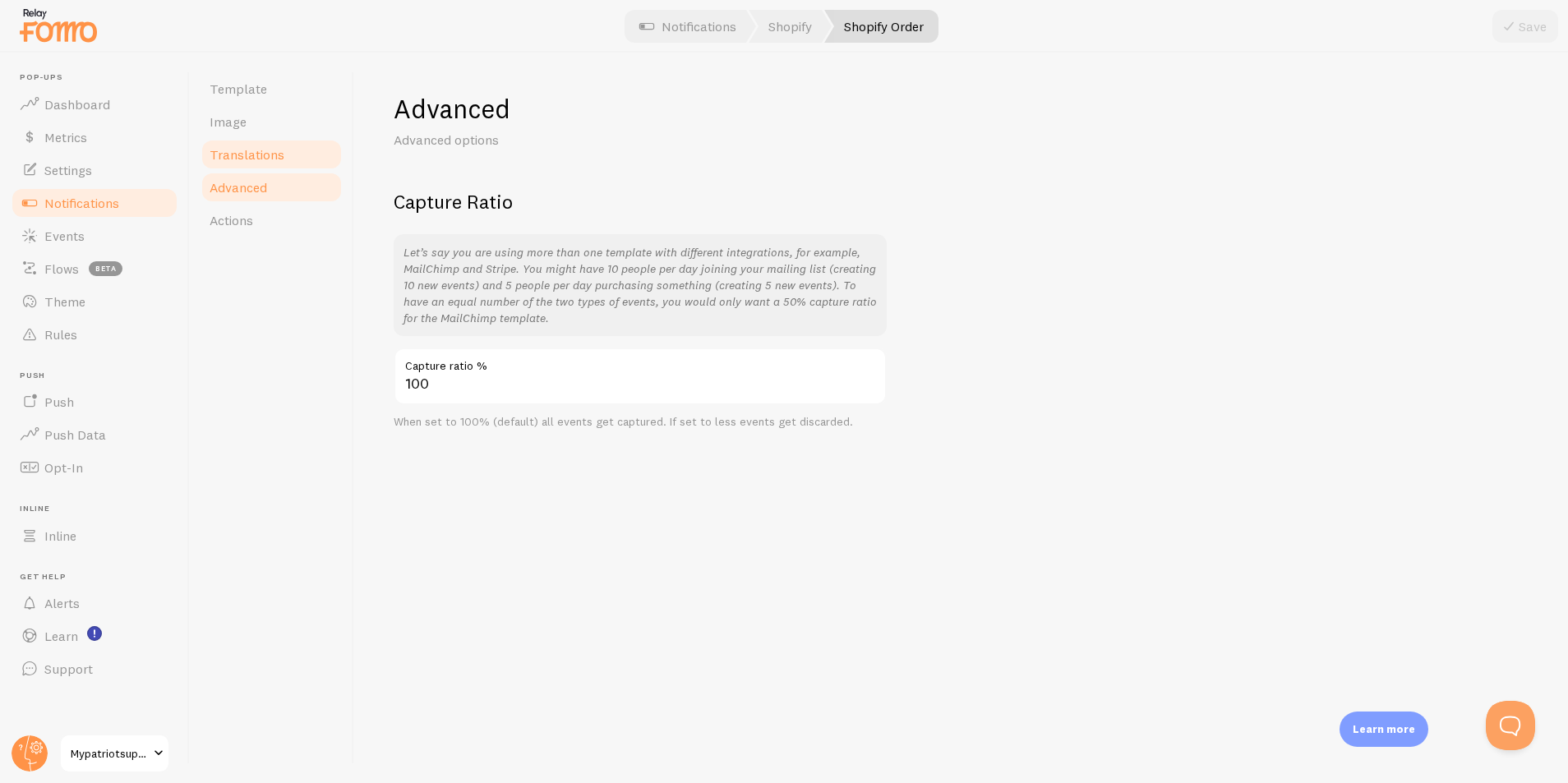
click at [290, 151] on link "Translations" at bounding box center [272, 155] width 144 height 33
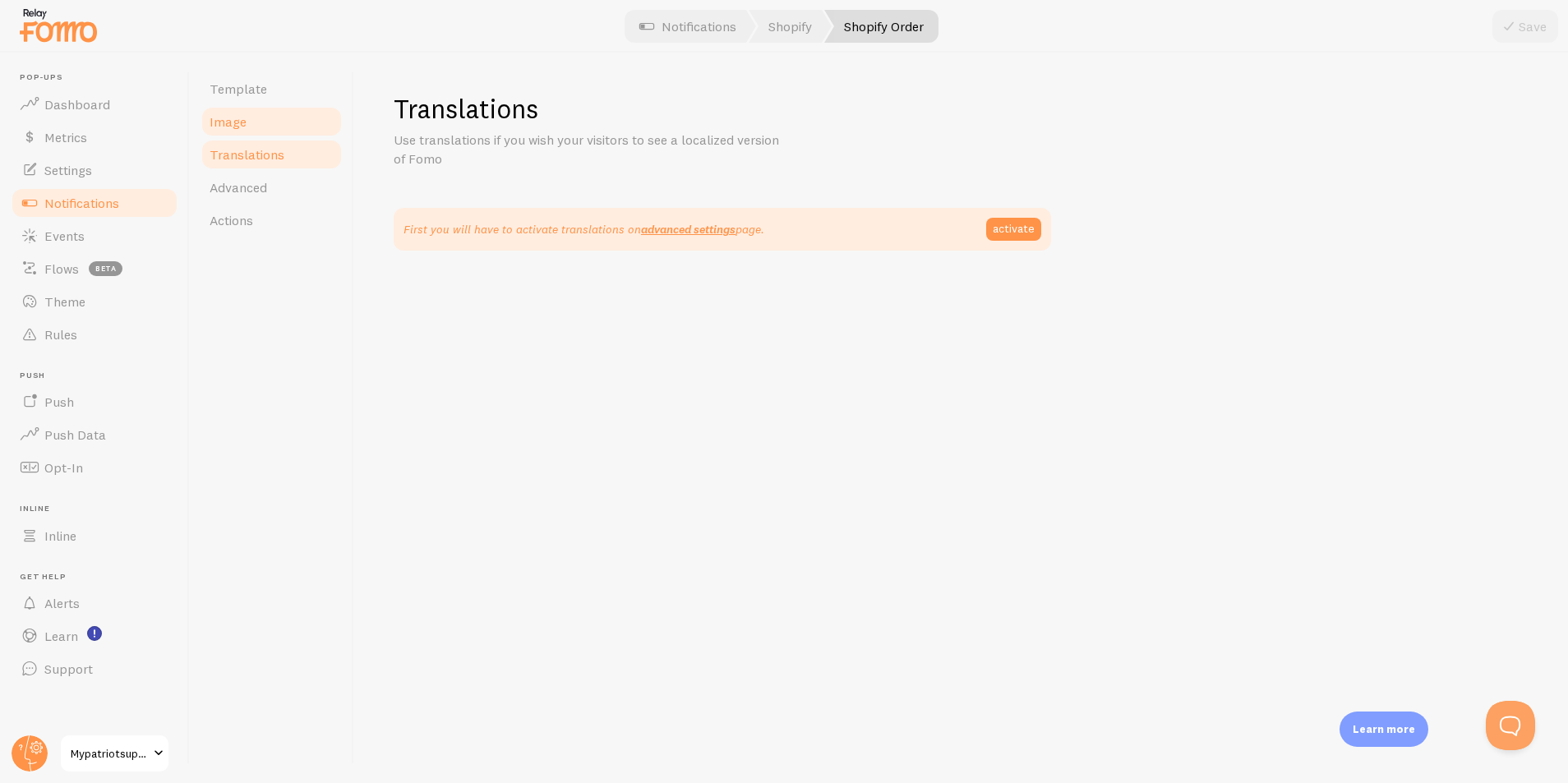
click at [247, 124] on link "Image" at bounding box center [272, 121] width 144 height 33
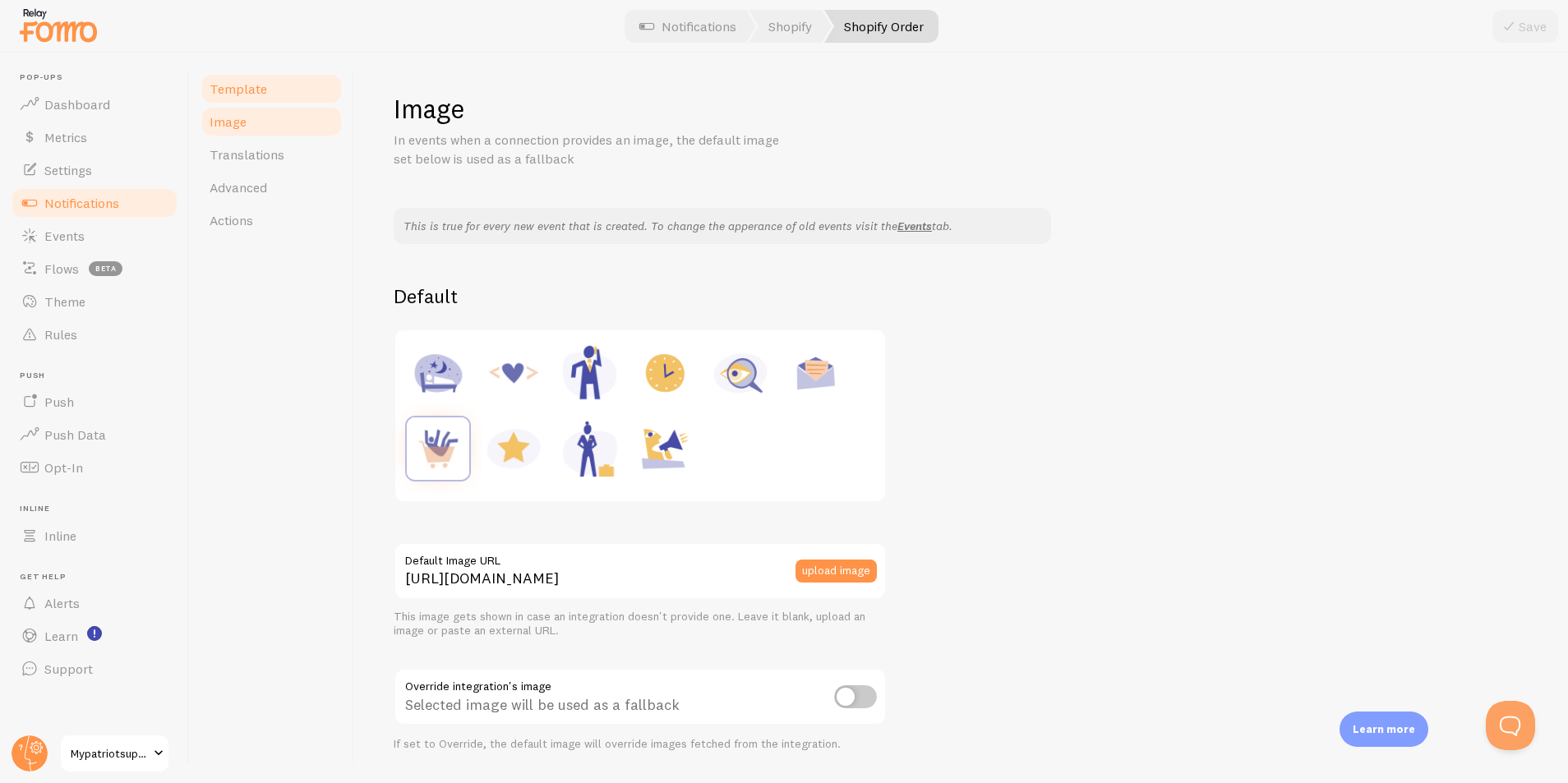
click at [260, 94] on span "Template" at bounding box center [239, 88] width 58 height 17
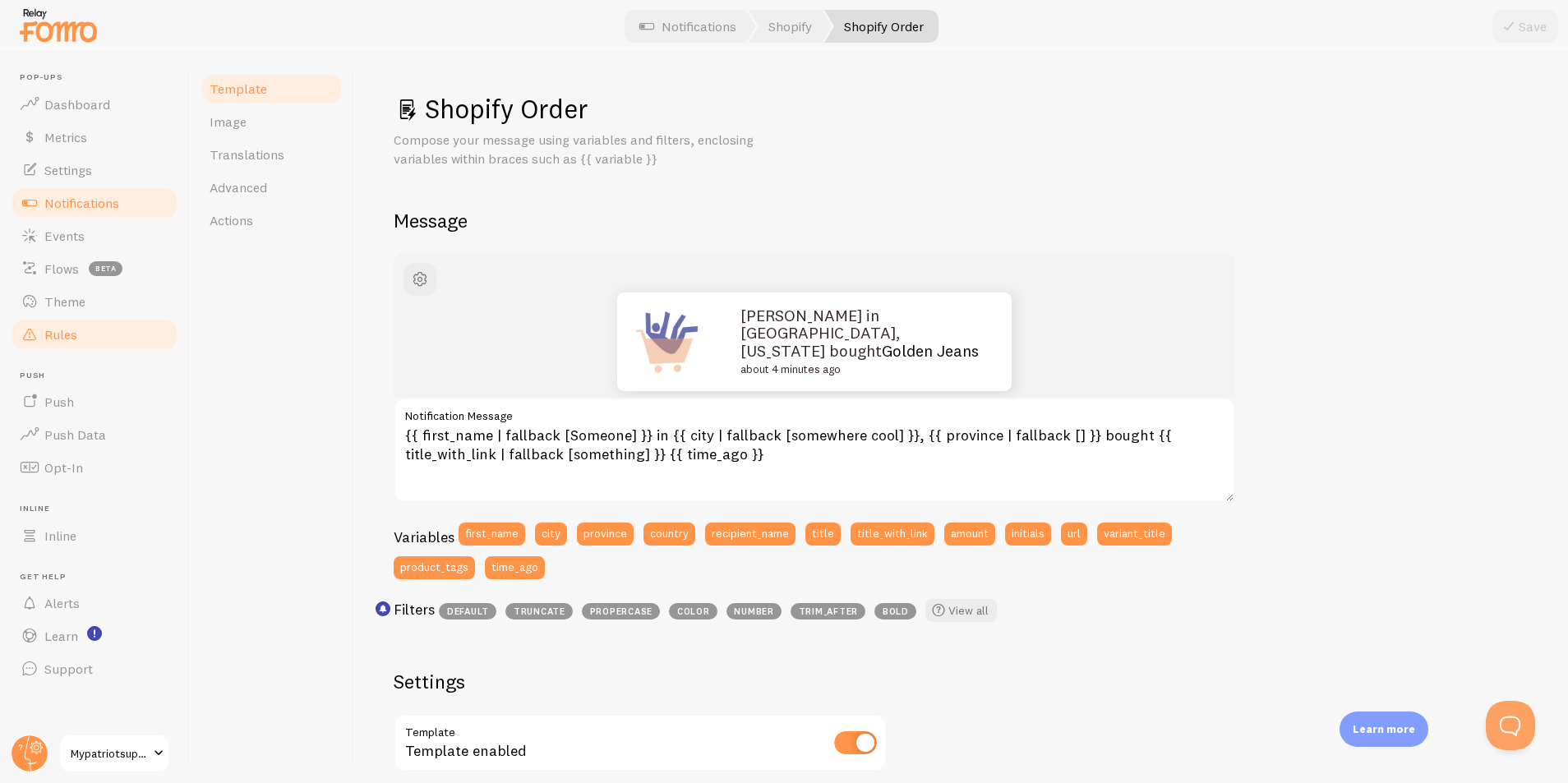
click at [117, 333] on link "Rules" at bounding box center [94, 335] width 170 height 33
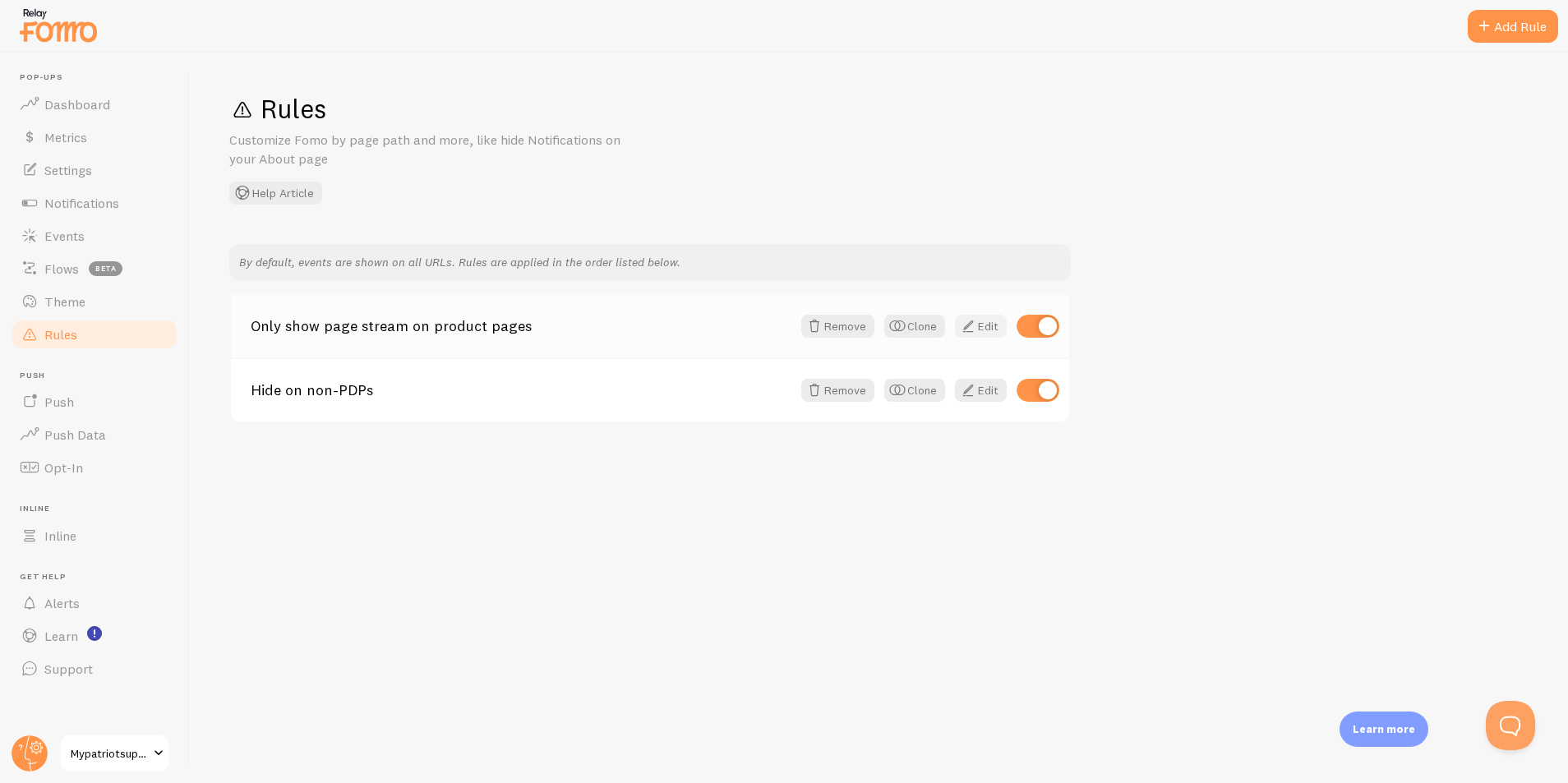
click at [982, 326] on link "Edit" at bounding box center [981, 326] width 52 height 23
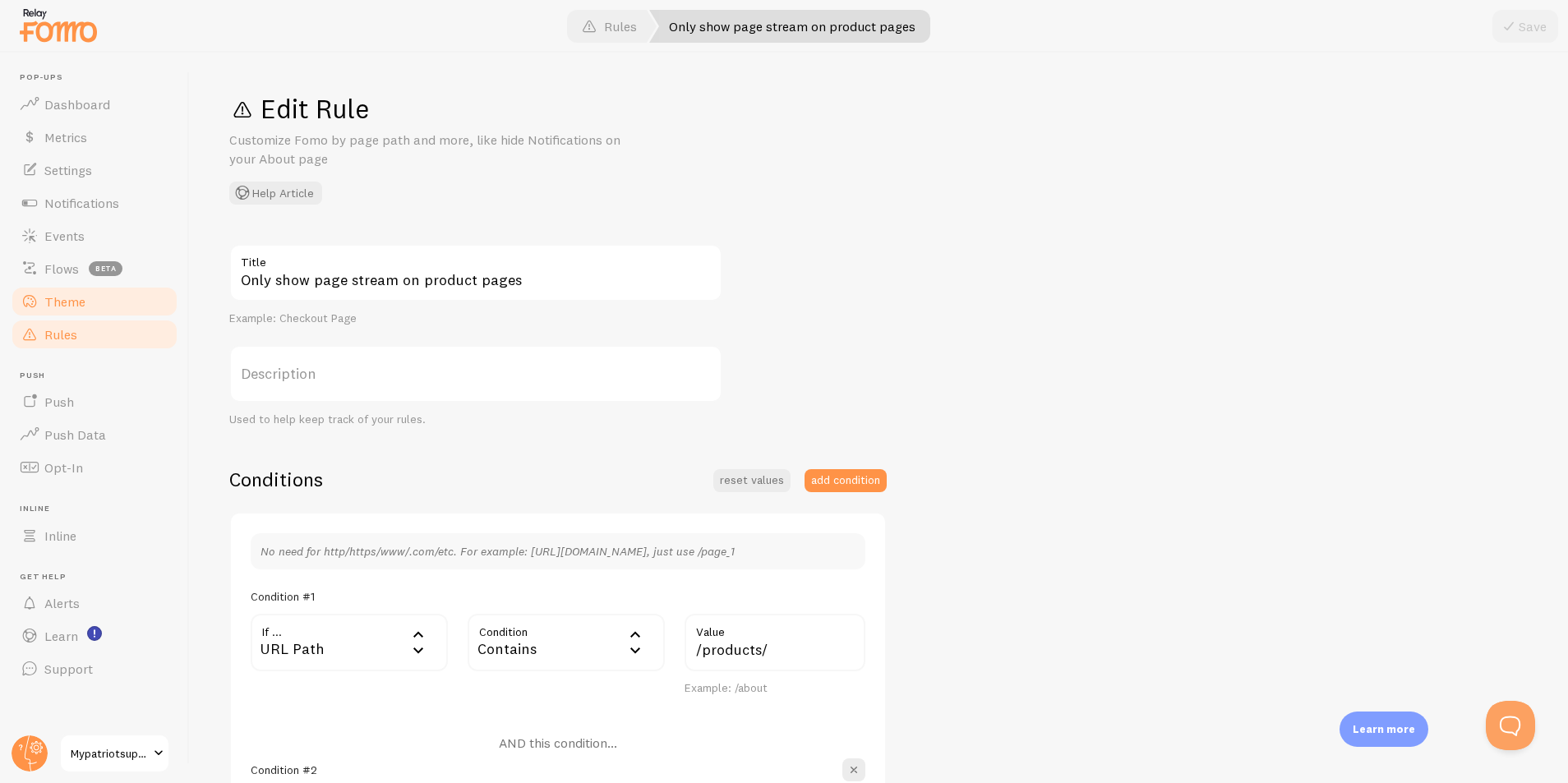
click at [83, 300] on span "Theme" at bounding box center [65, 301] width 41 height 17
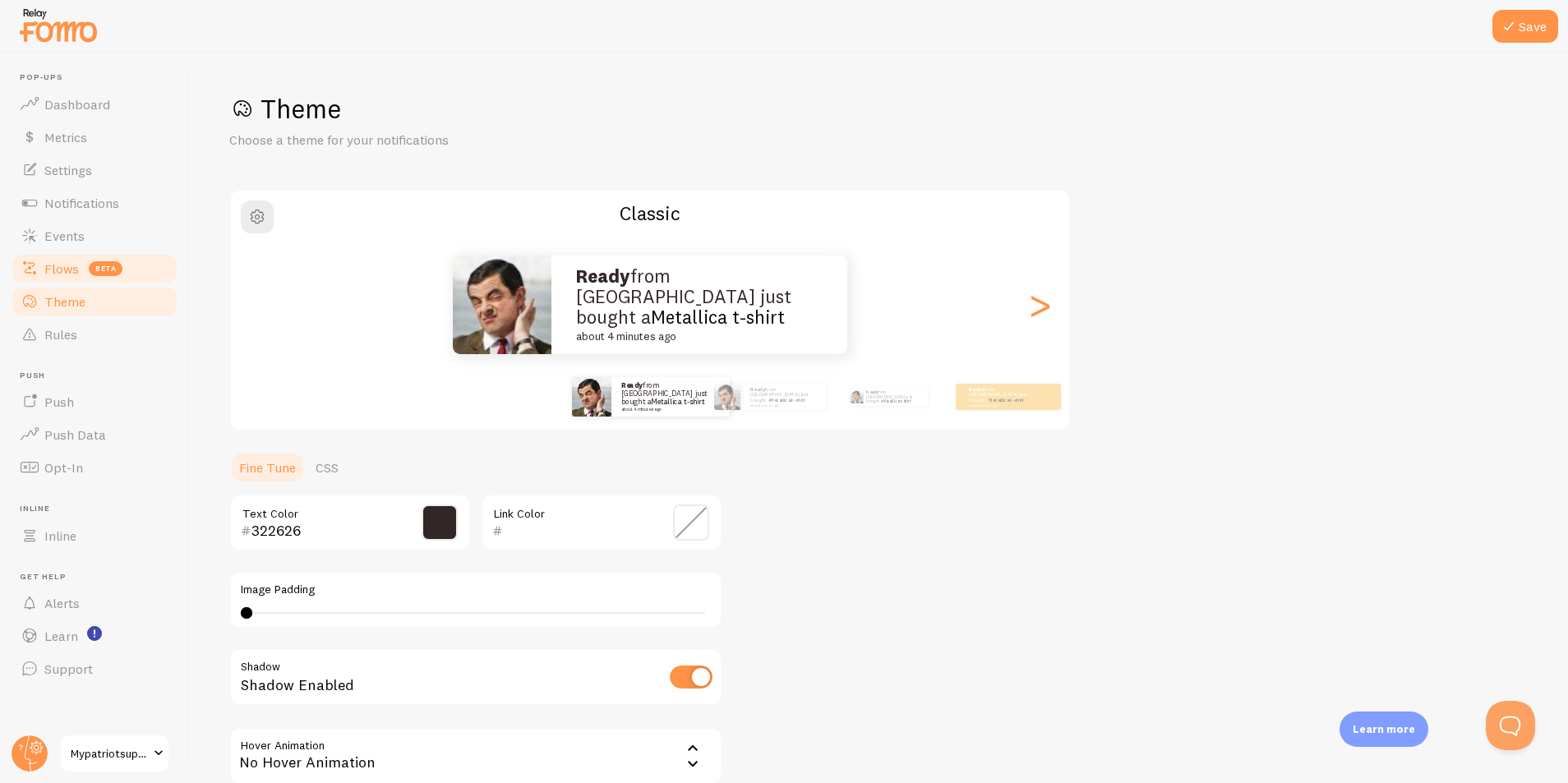
click at [61, 272] on span "Flows" at bounding box center [61, 268] width 34 height 17
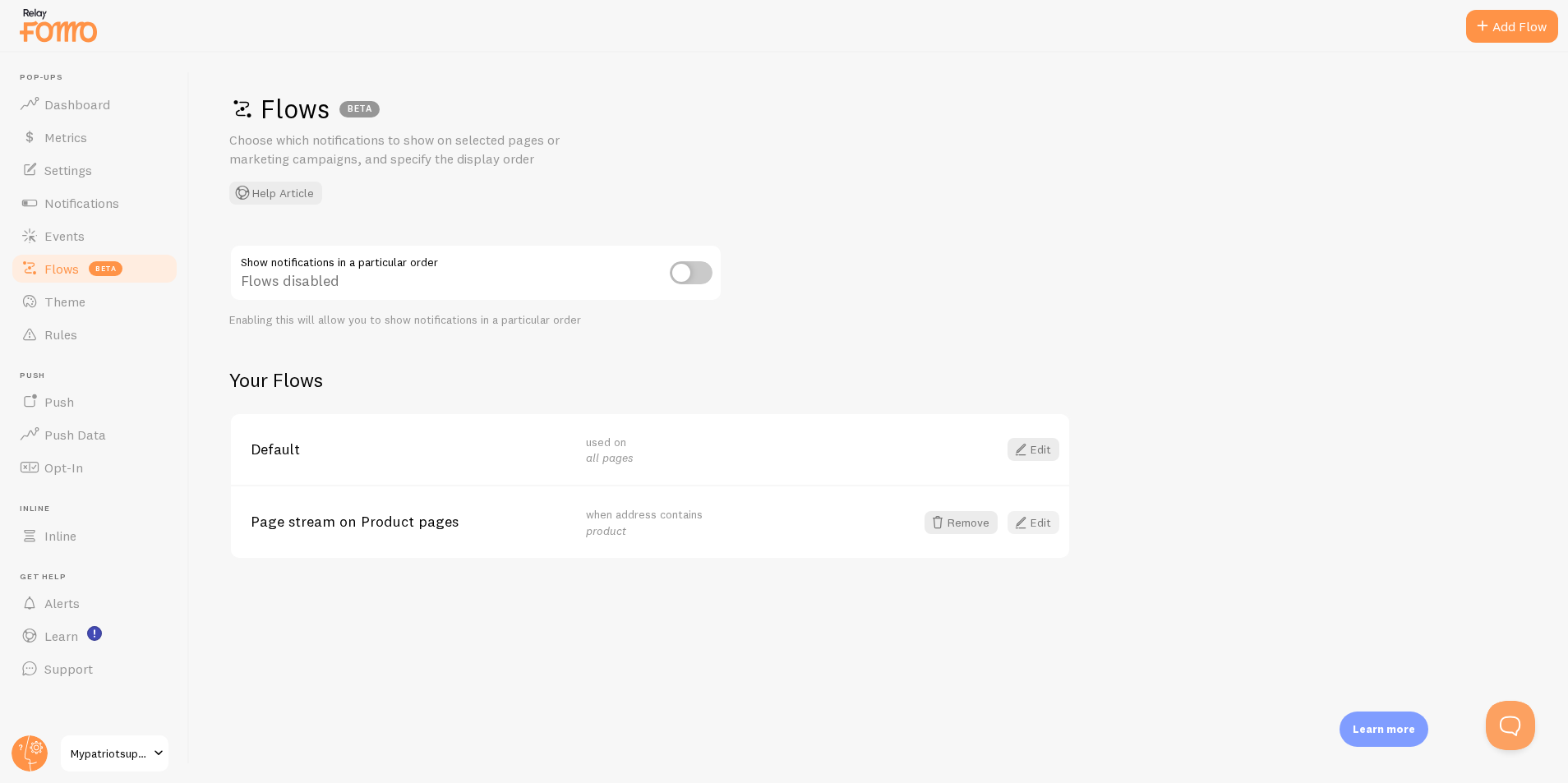
click at [1039, 524] on link "Edit" at bounding box center [1033, 523] width 52 height 23
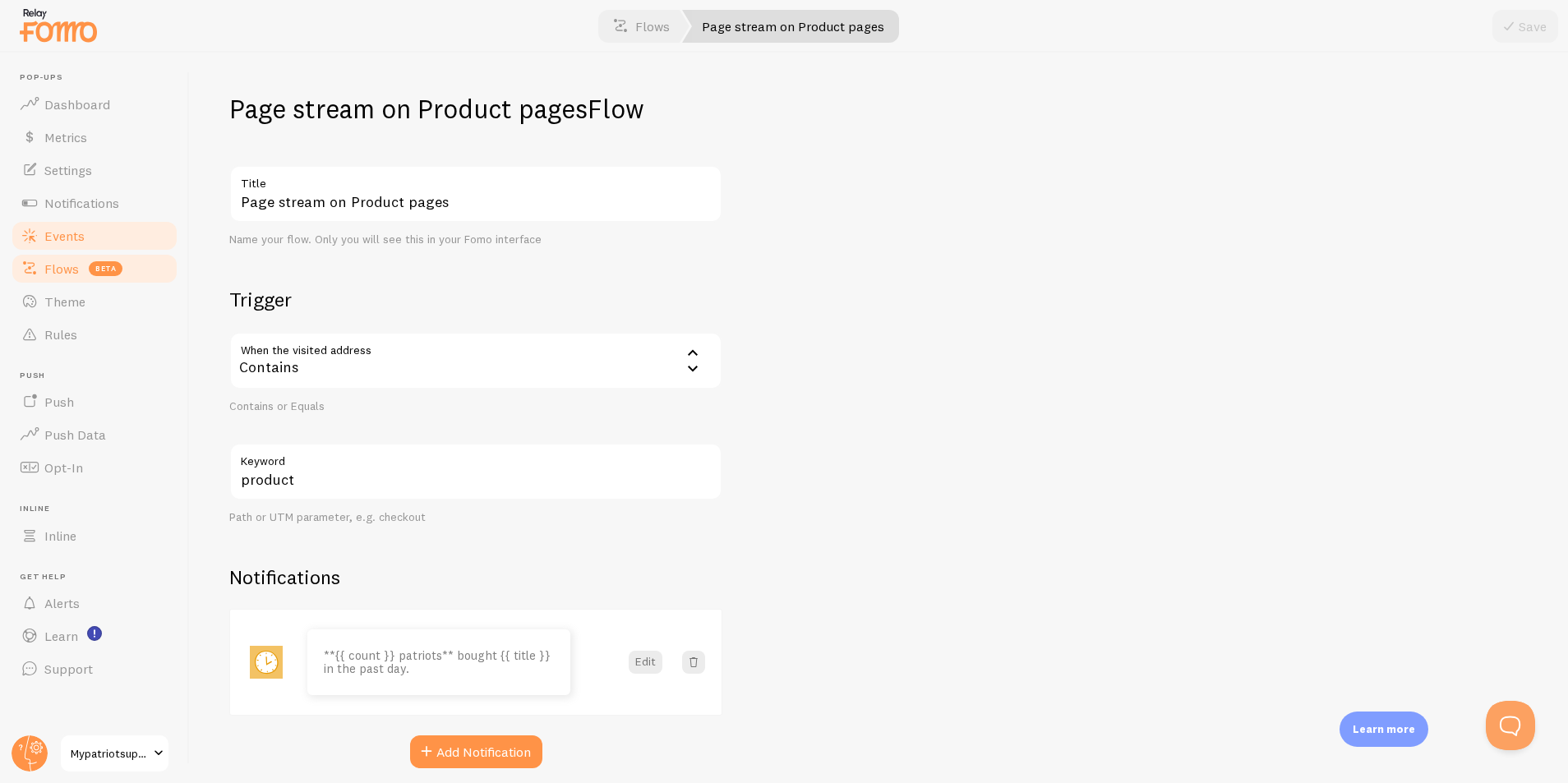
click at [80, 231] on span "Events" at bounding box center [65, 235] width 40 height 17
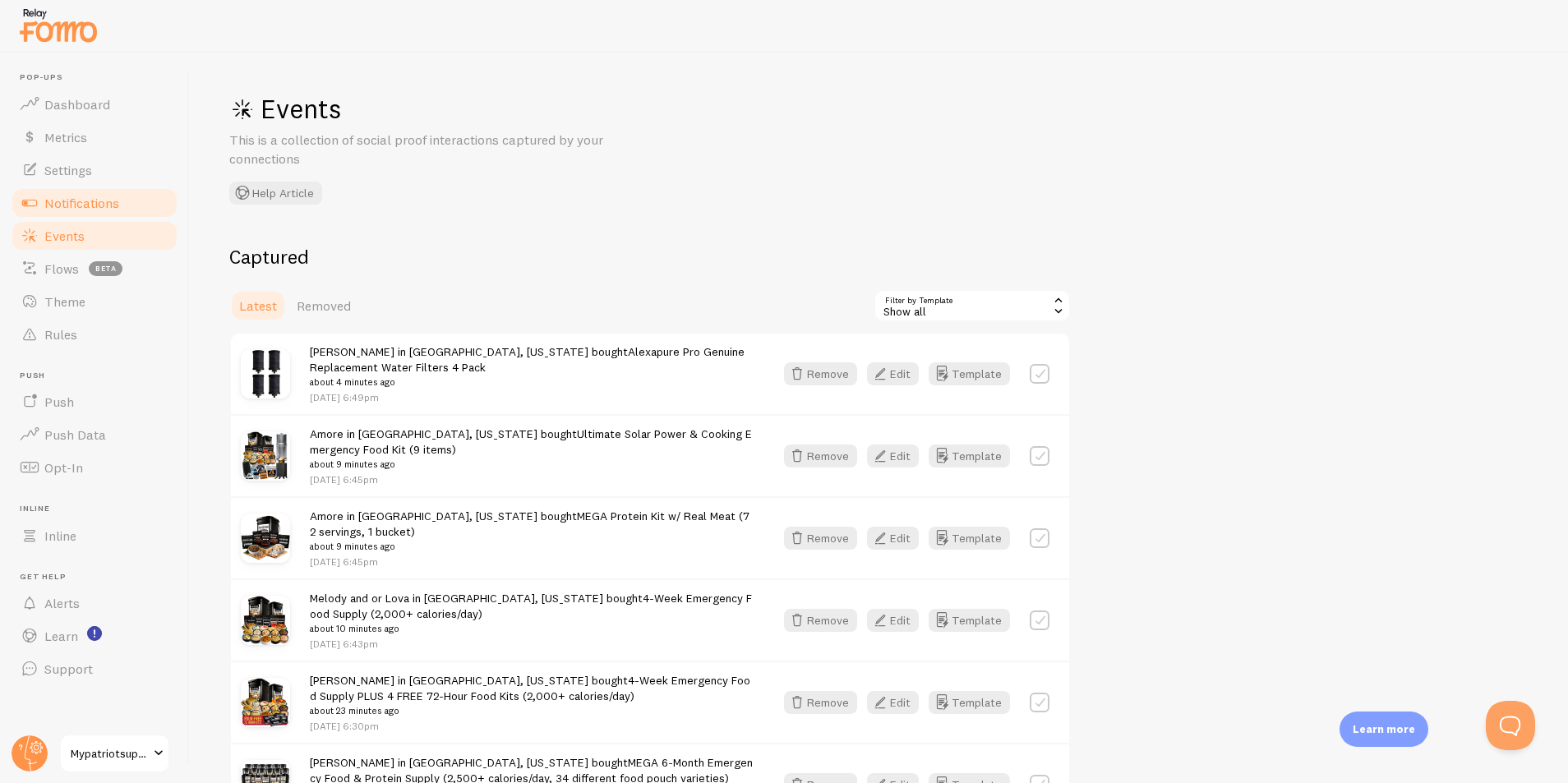
click at [80, 203] on span "Notifications" at bounding box center [82, 203] width 75 height 17
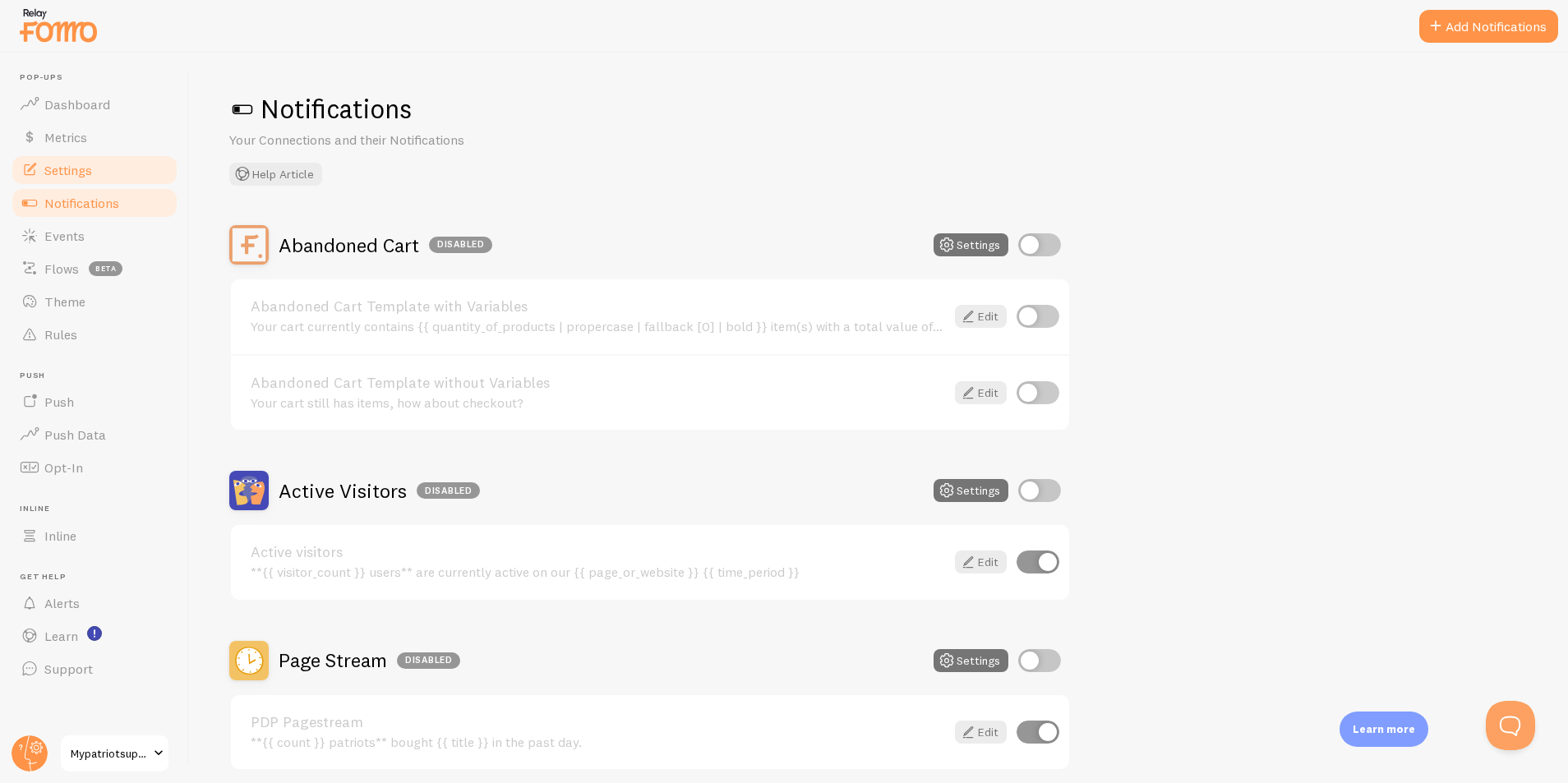
click at [73, 169] on span "Settings" at bounding box center [68, 170] width 48 height 17
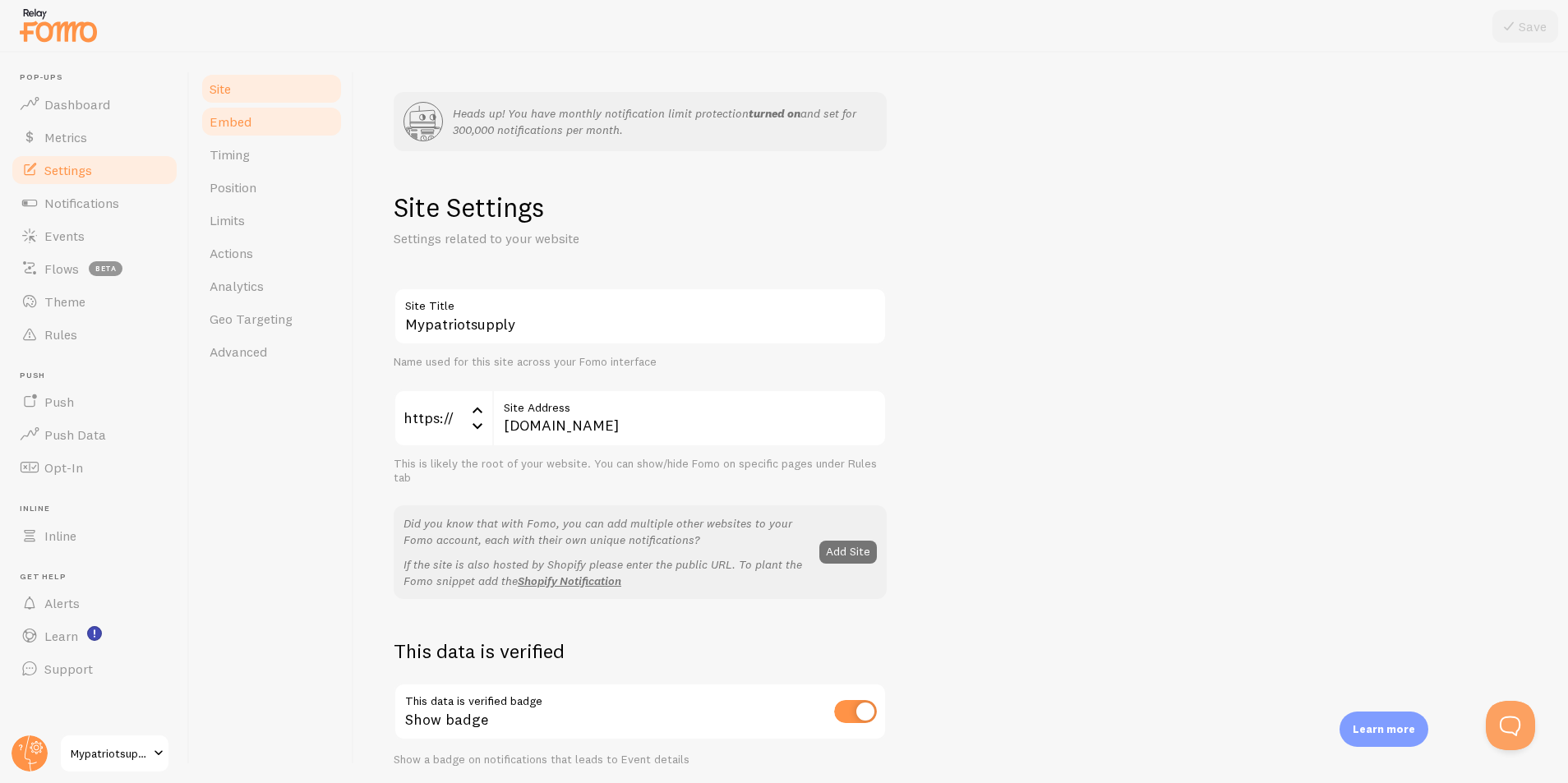
click at [243, 130] on link "Embed" at bounding box center [272, 121] width 144 height 33
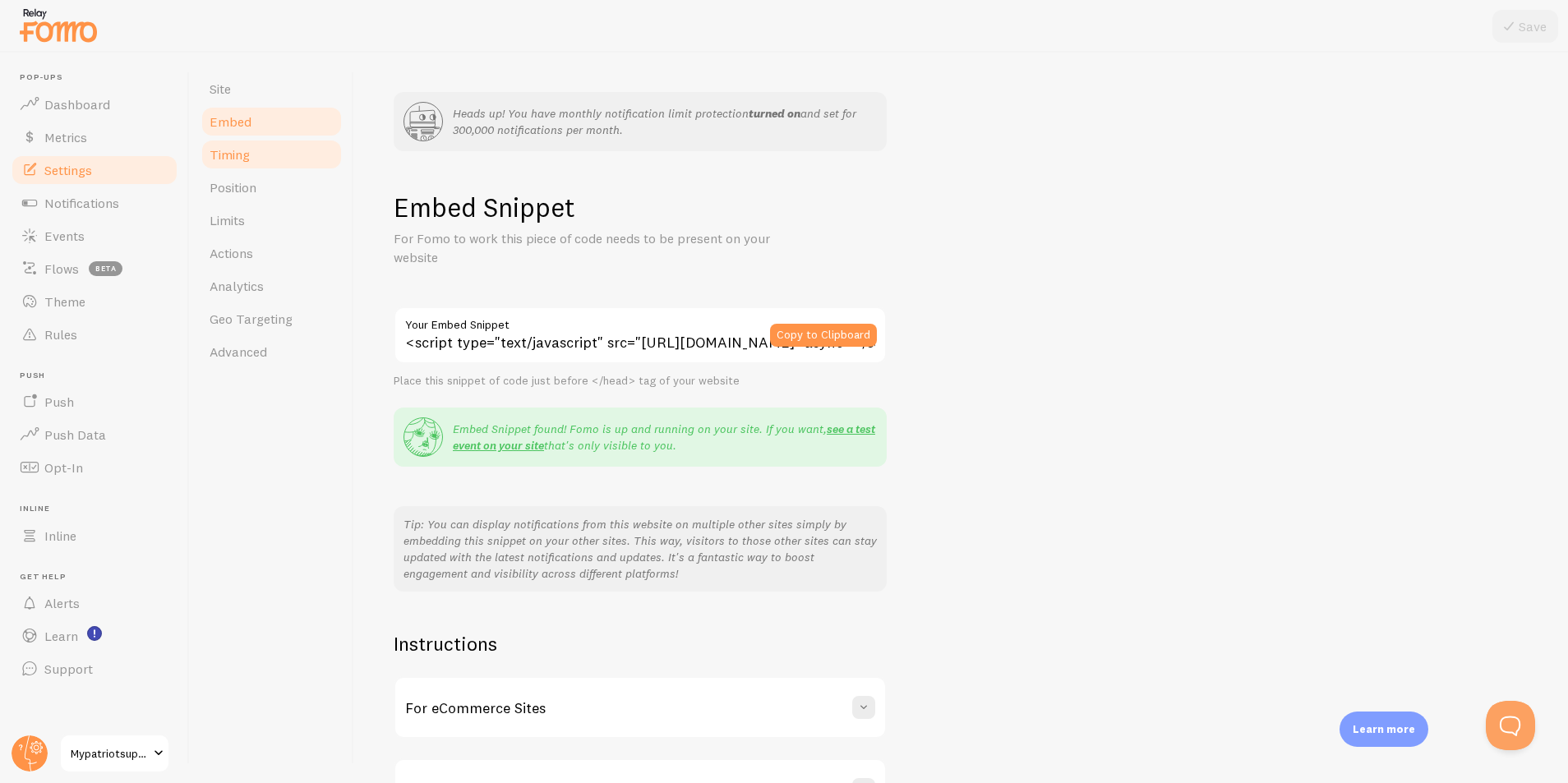
click at [246, 159] on span "Timing" at bounding box center [230, 154] width 40 height 17
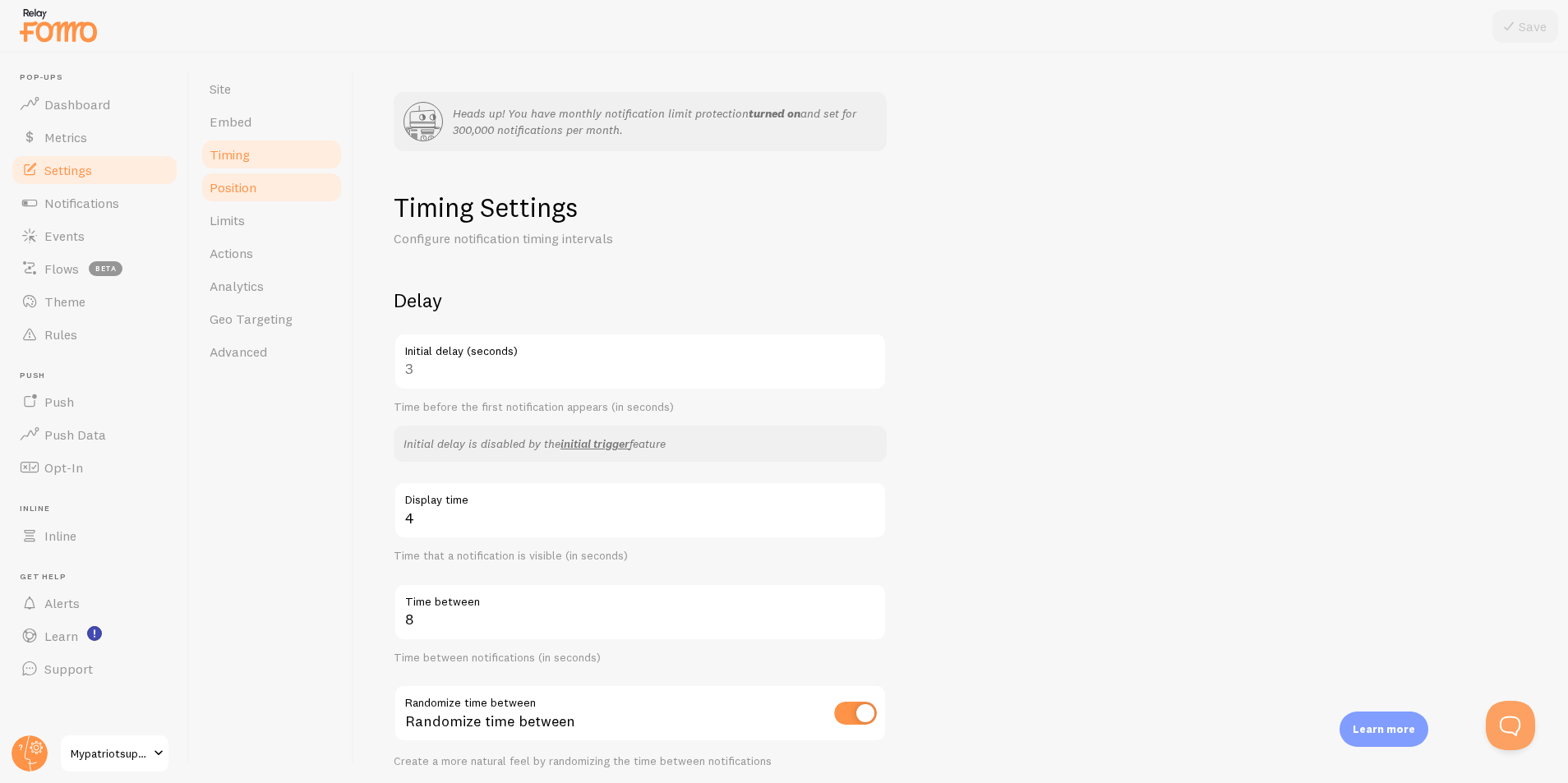
click at [249, 187] on span "Position" at bounding box center [233, 187] width 47 height 17
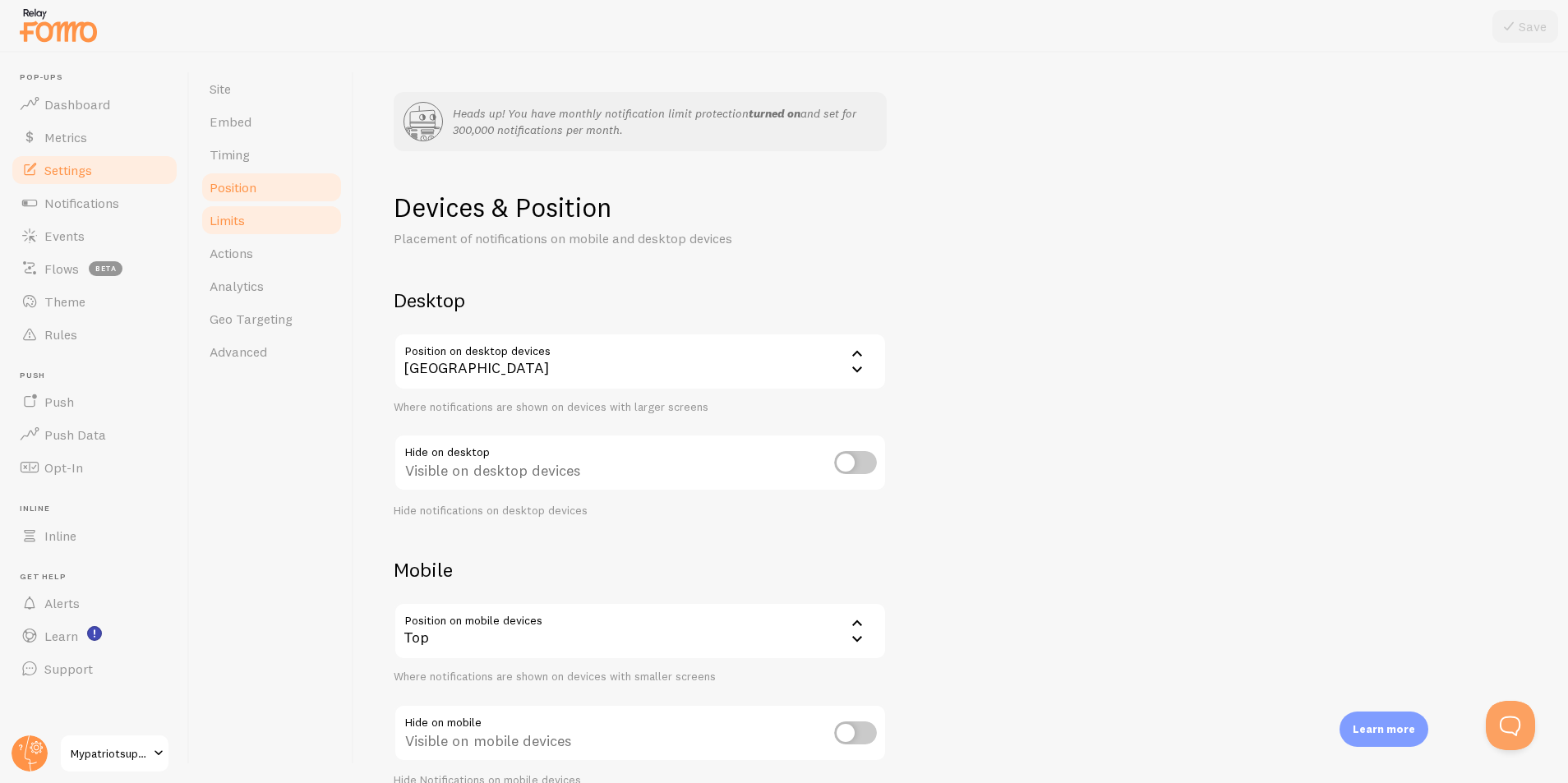
click at [245, 217] on span "Limits" at bounding box center [227, 220] width 35 height 17
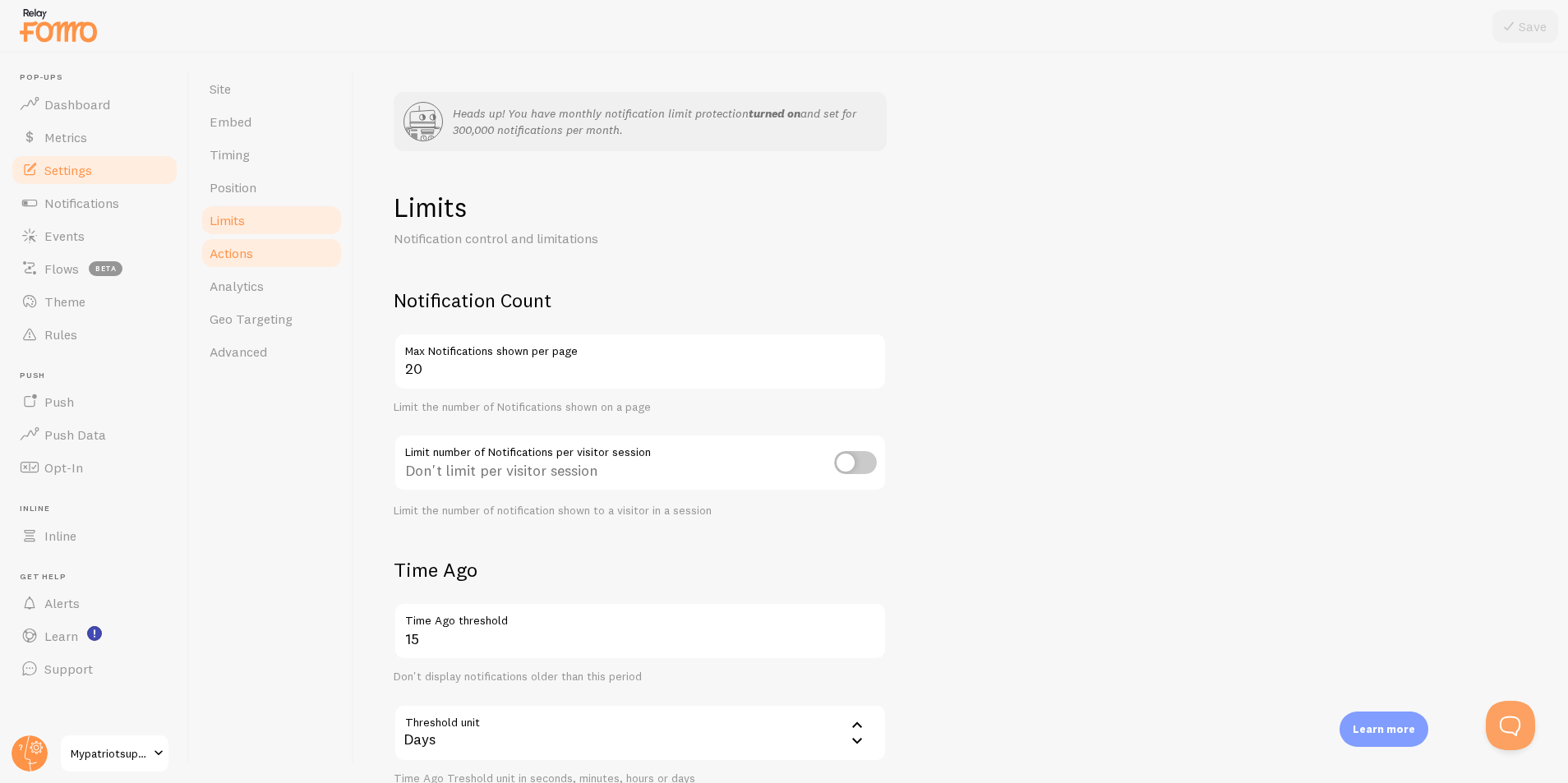
click at [245, 249] on span "Actions" at bounding box center [232, 253] width 44 height 17
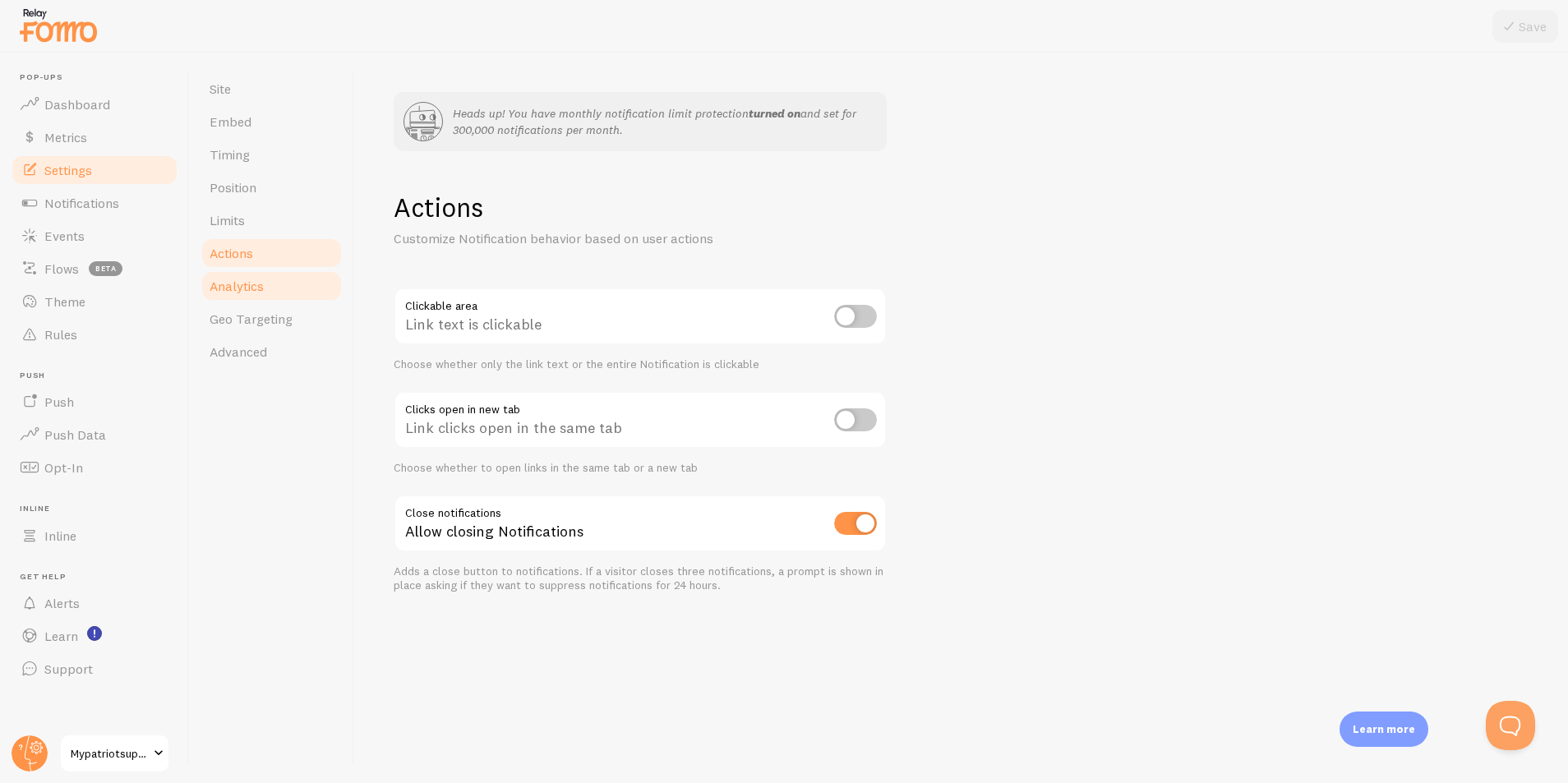
click at [247, 290] on span "Analytics" at bounding box center [237, 286] width 54 height 17
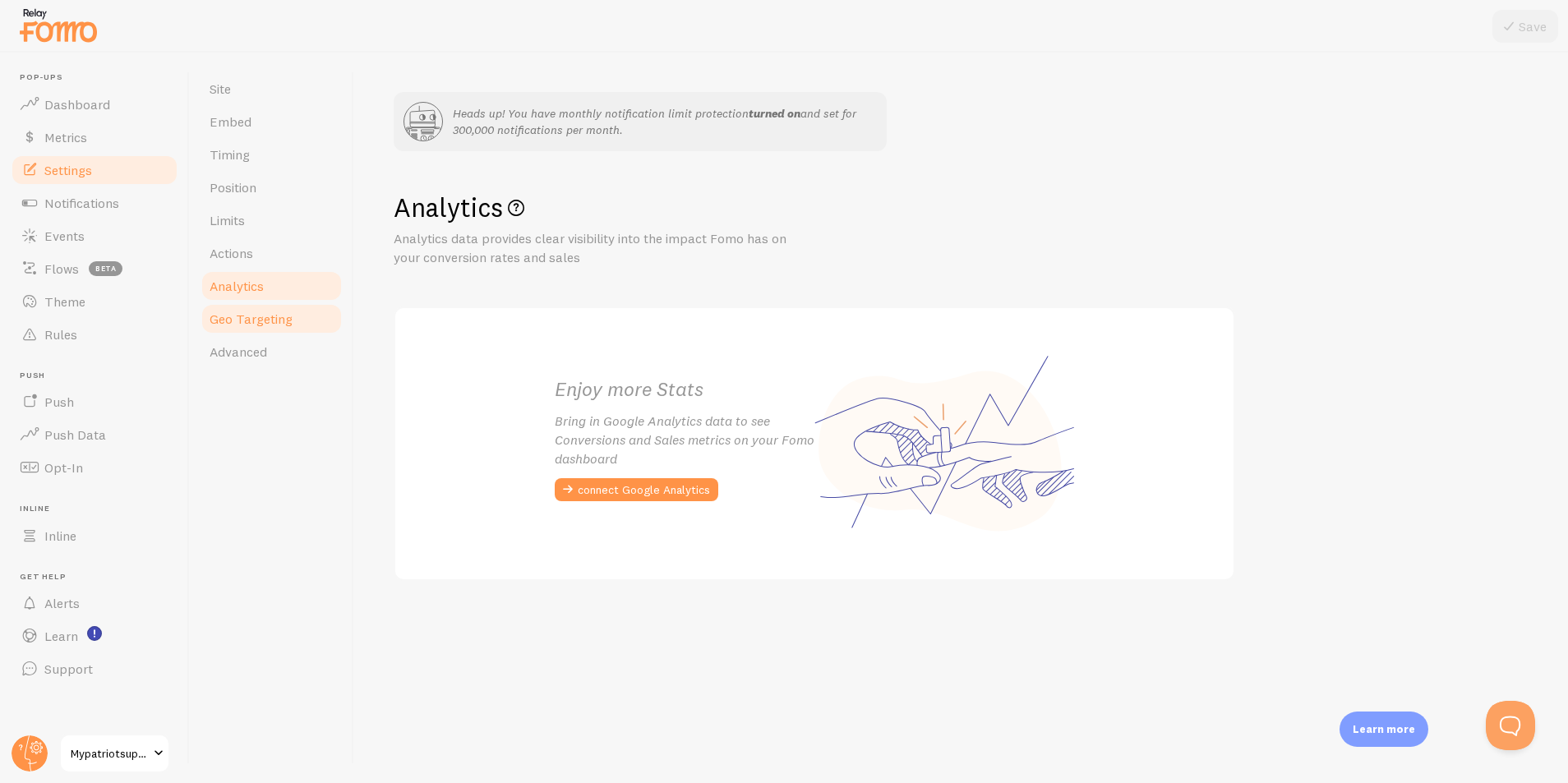
click at [248, 314] on span "Geo Targeting" at bounding box center [251, 318] width 83 height 17
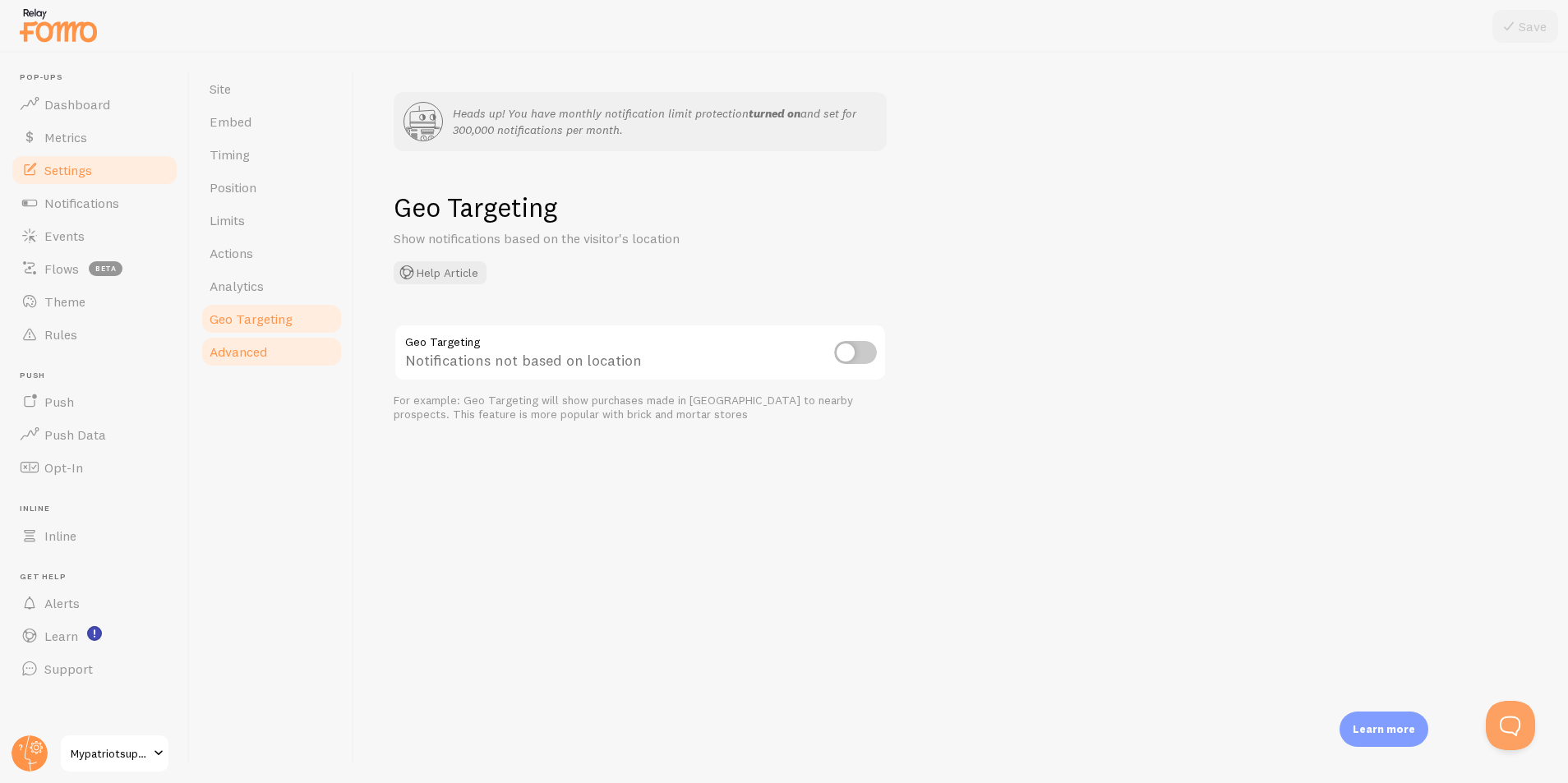
click at [245, 354] on span "Advanced" at bounding box center [239, 351] width 58 height 17
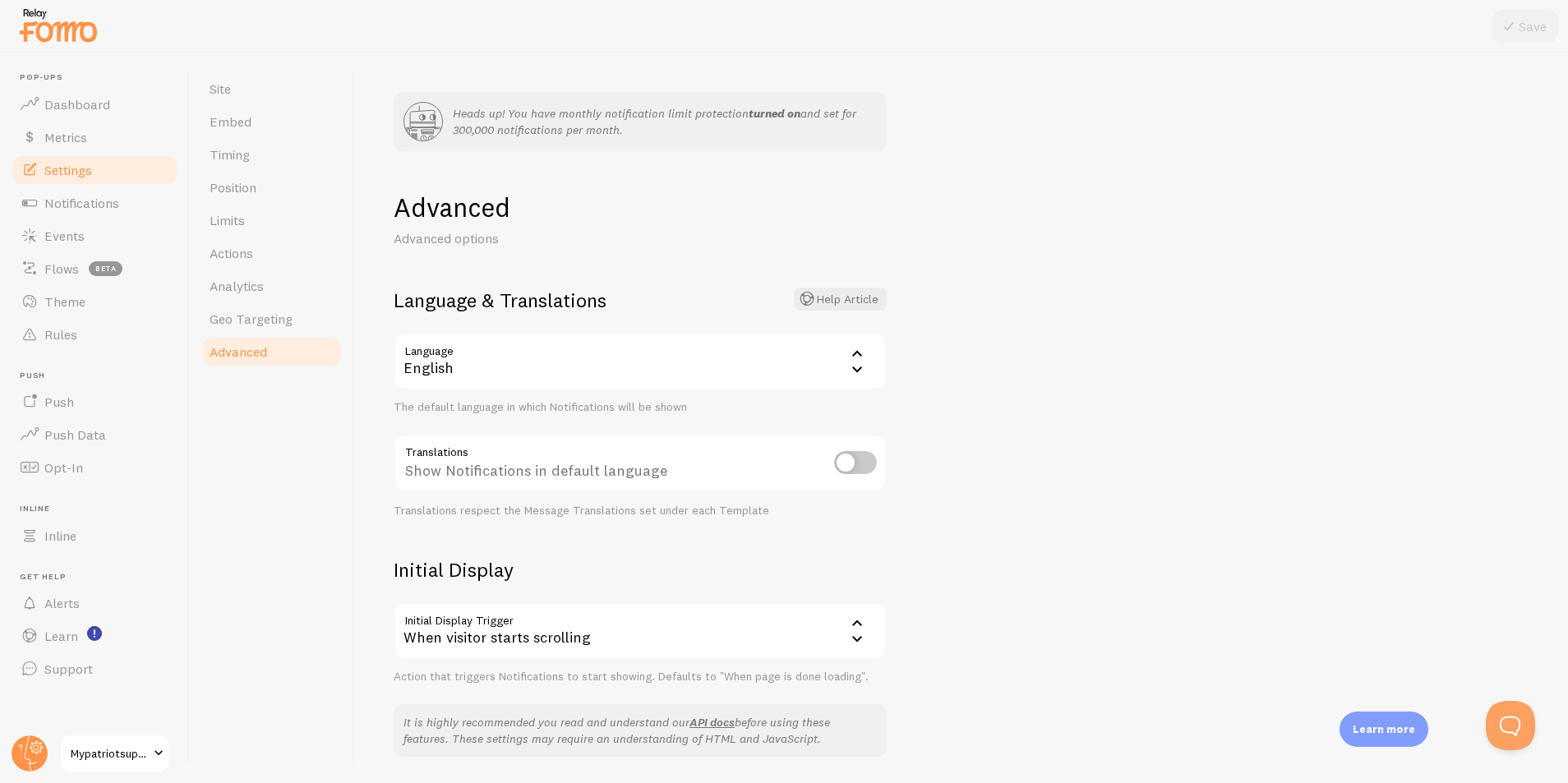
scroll to position [346, 0]
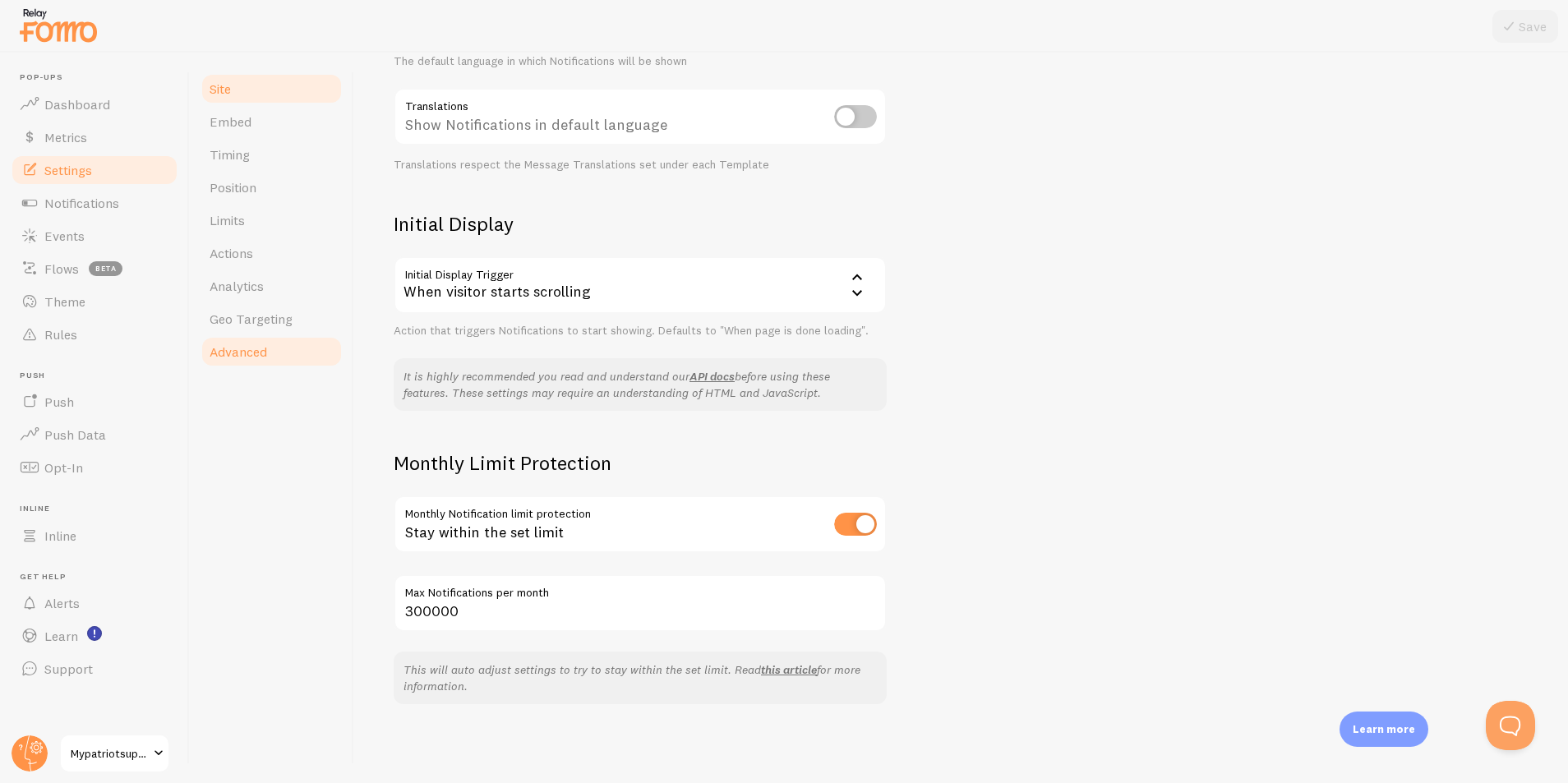
click at [254, 90] on link "Site" at bounding box center [272, 89] width 144 height 33
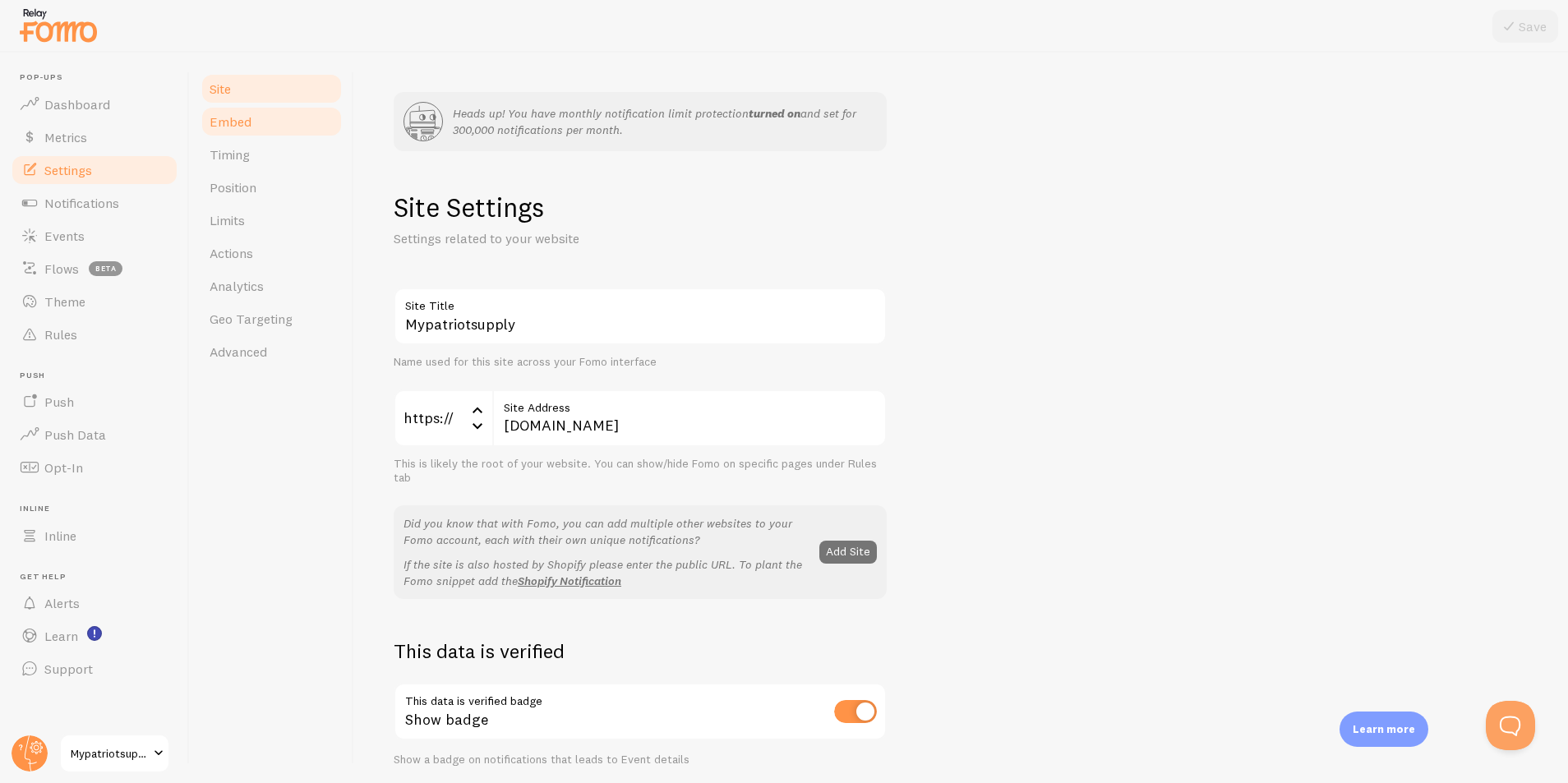
click at [242, 129] on span "Embed" at bounding box center [231, 121] width 42 height 17
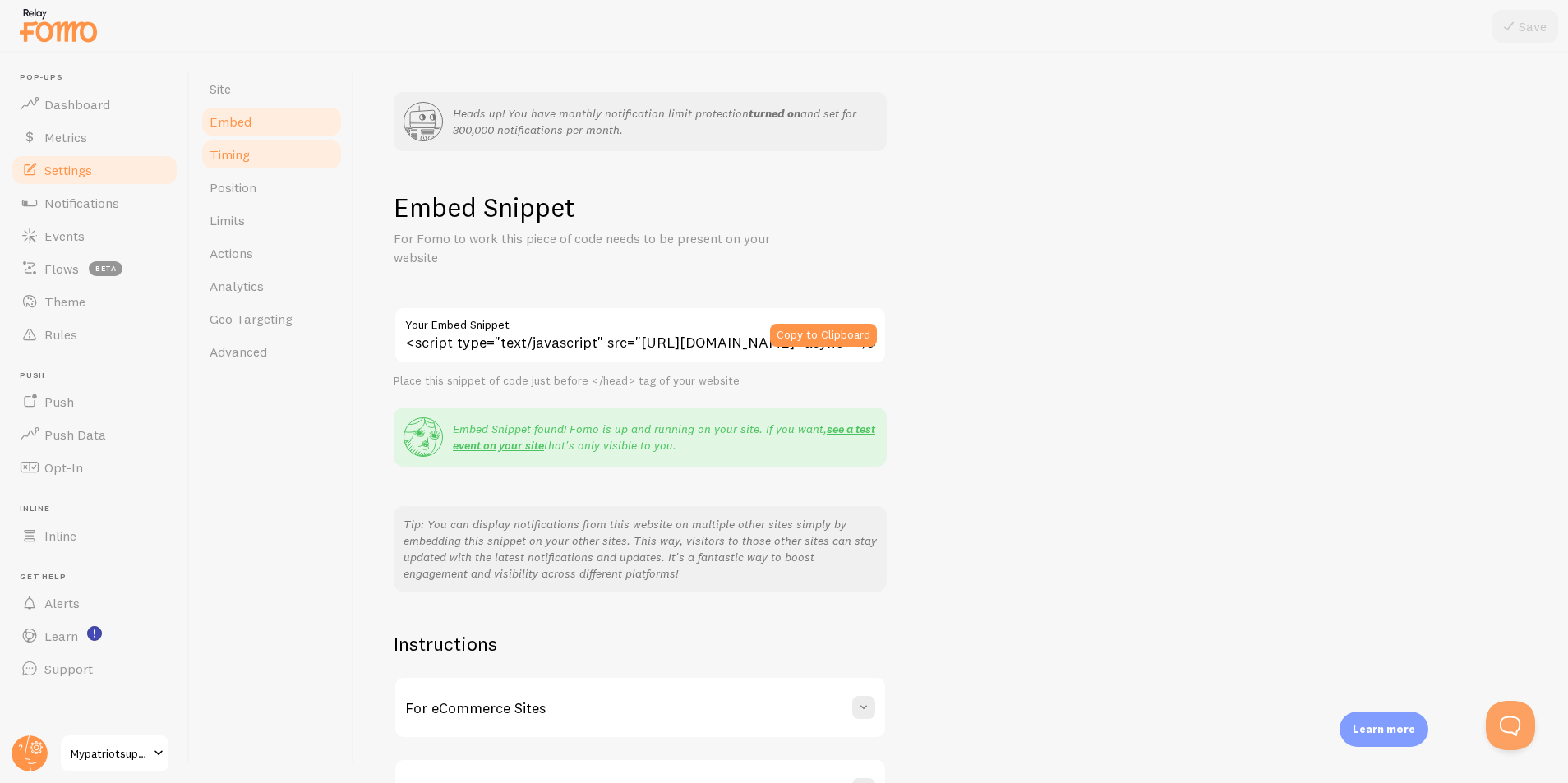
click at [260, 145] on link "Timing" at bounding box center [272, 155] width 144 height 33
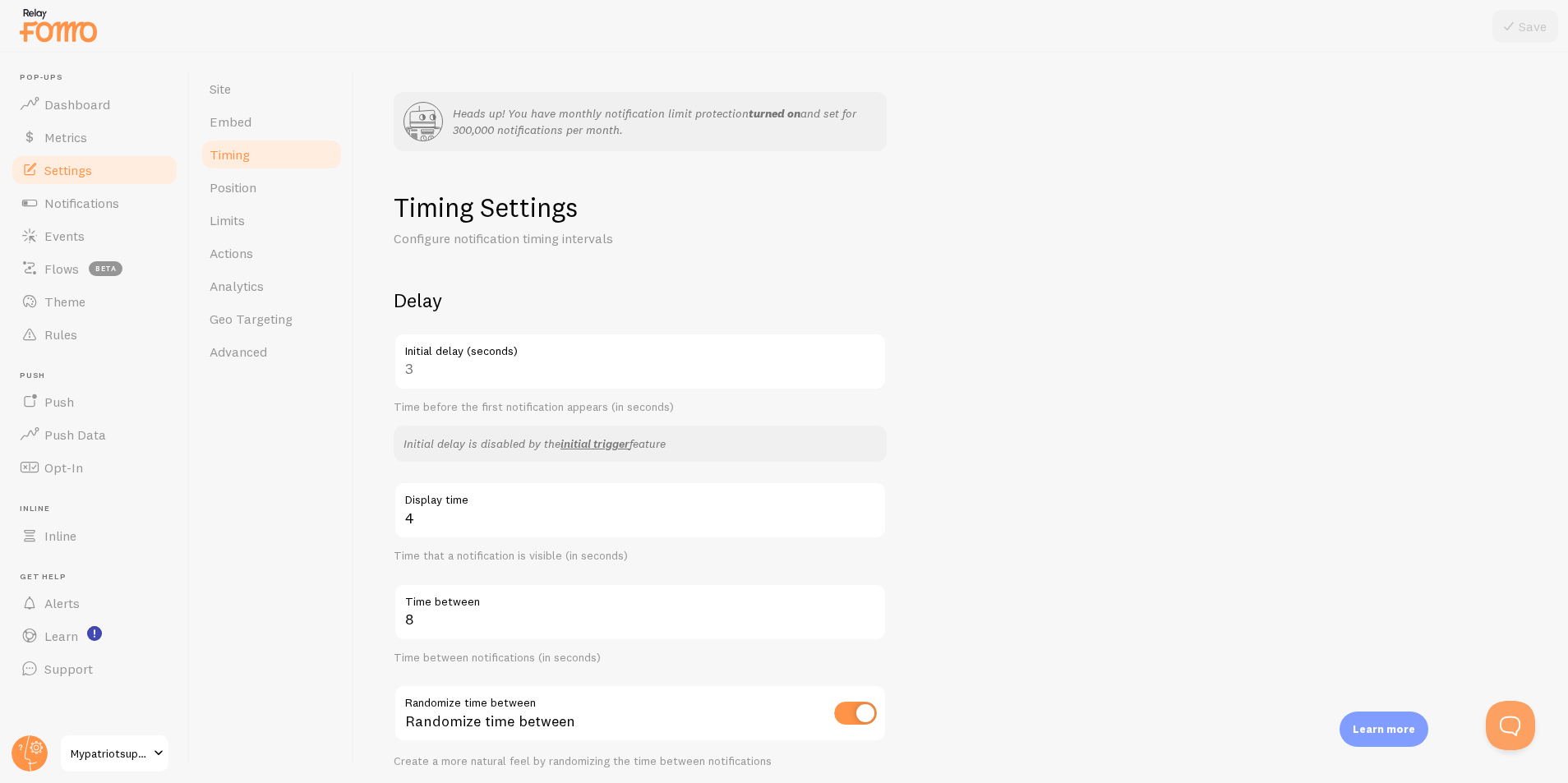
scroll to position [336, 0]
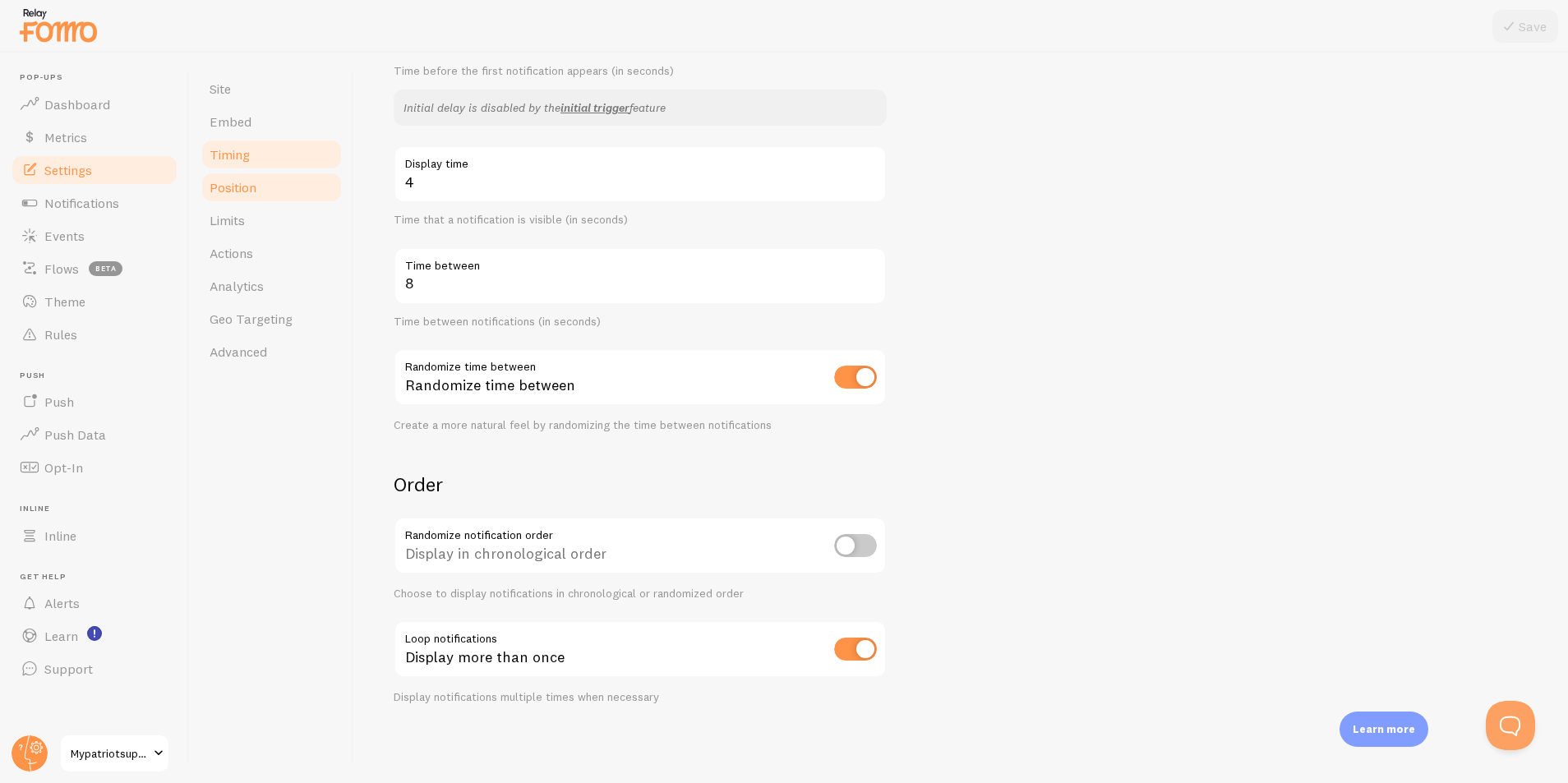
click at [240, 193] on span "Position" at bounding box center [233, 187] width 47 height 17
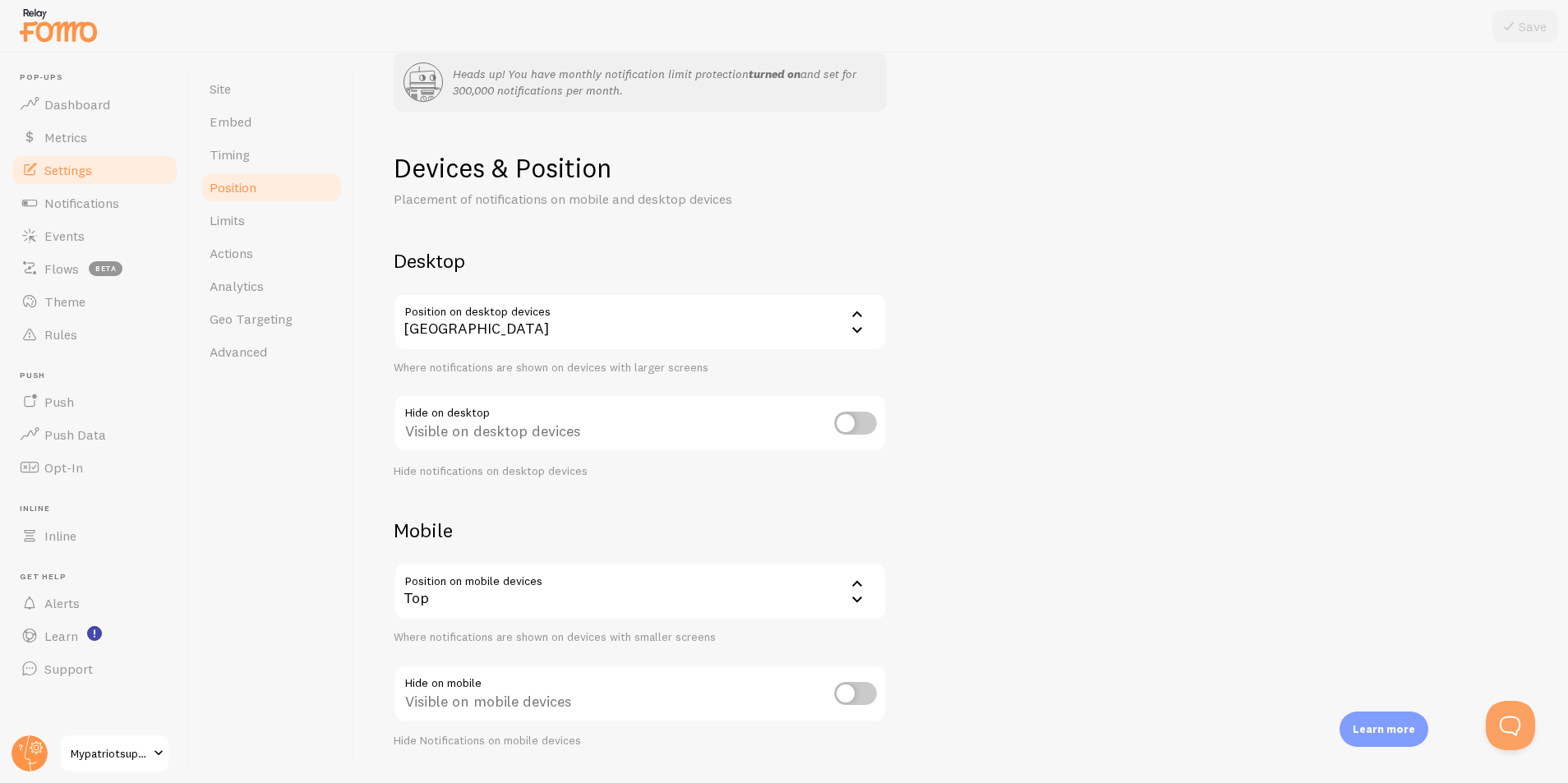
scroll to position [84, 0]
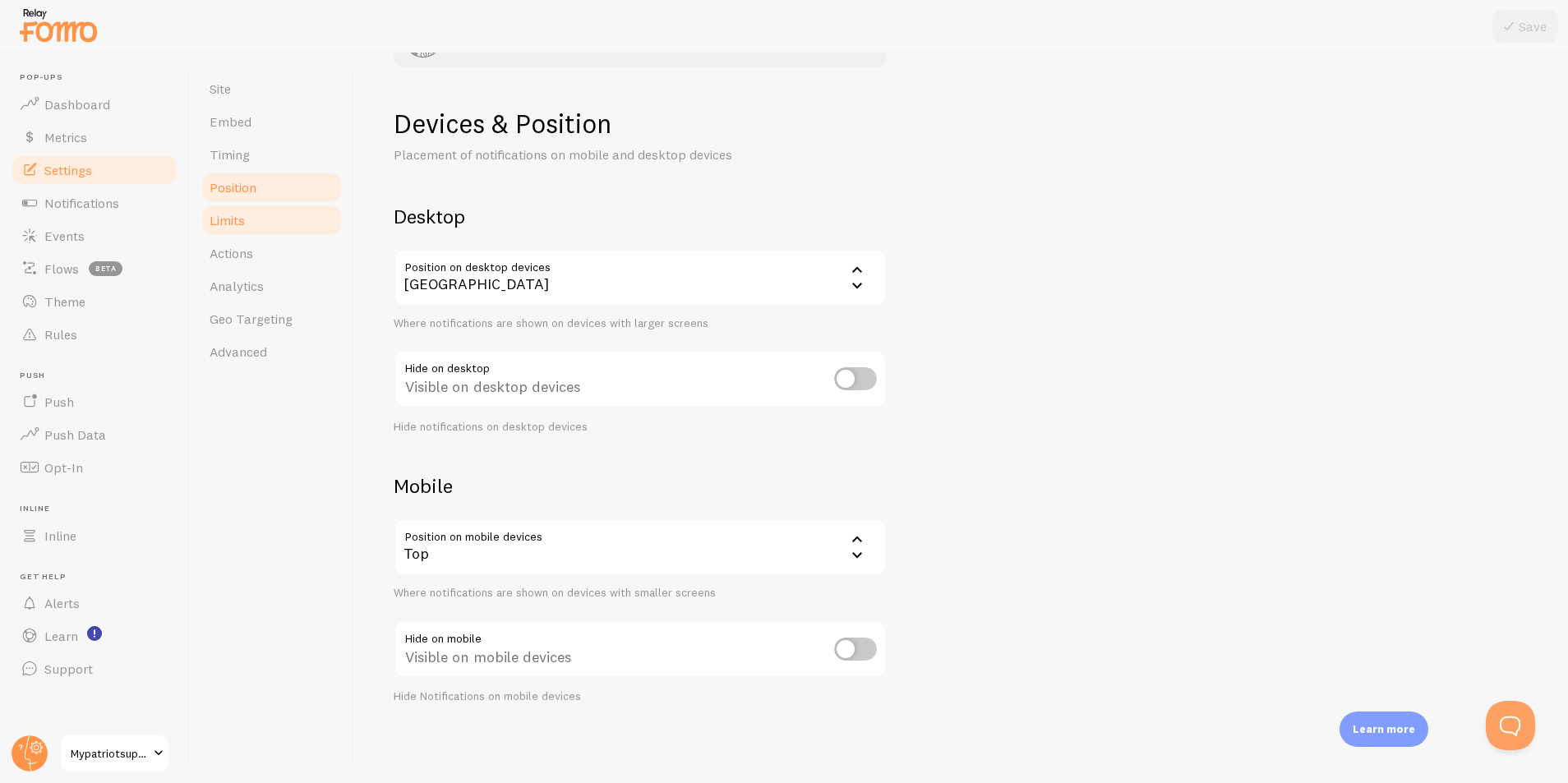
click at [266, 221] on link "Limits" at bounding box center [272, 220] width 144 height 33
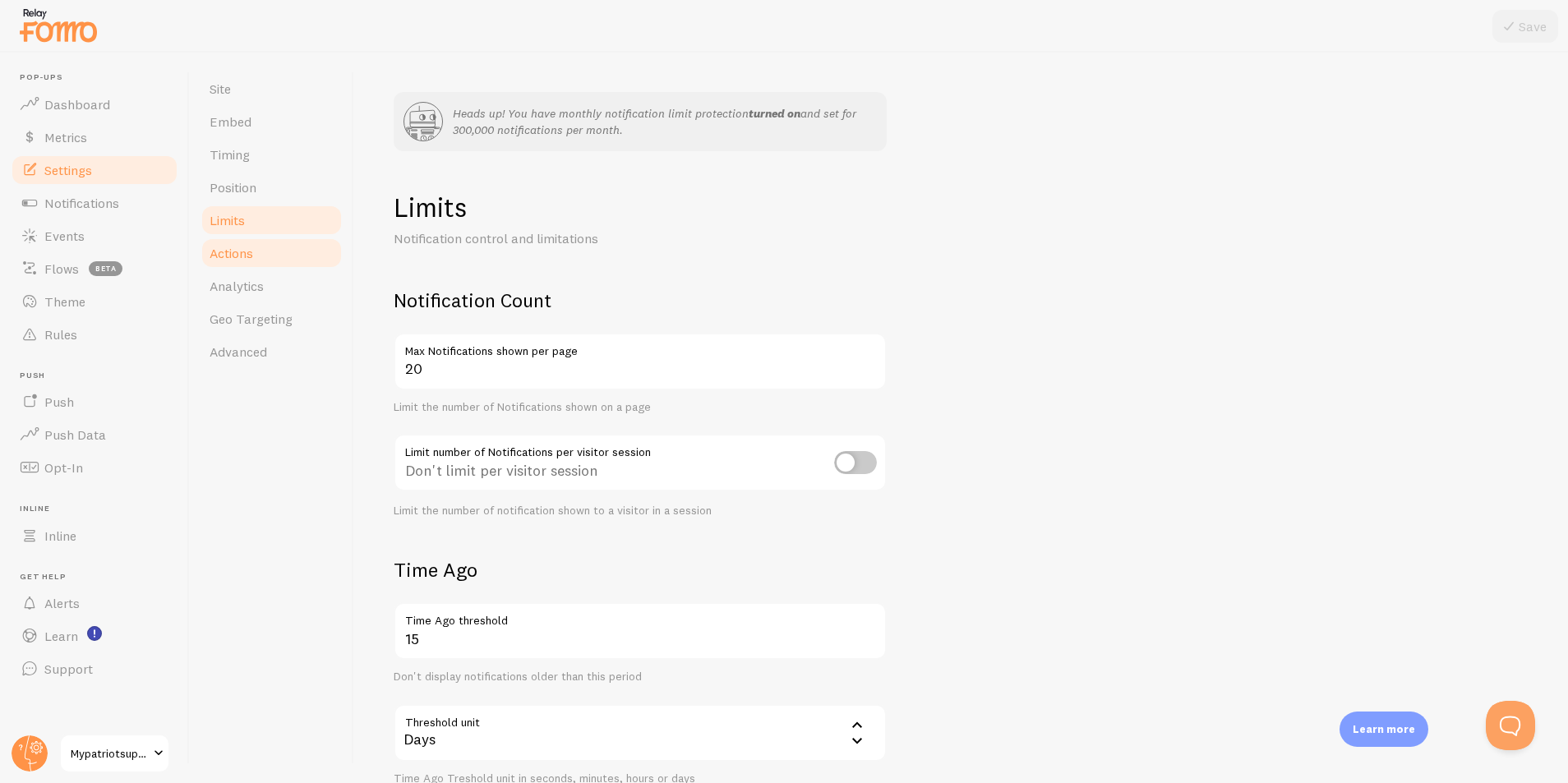
click at [255, 257] on link "Actions" at bounding box center [272, 253] width 144 height 33
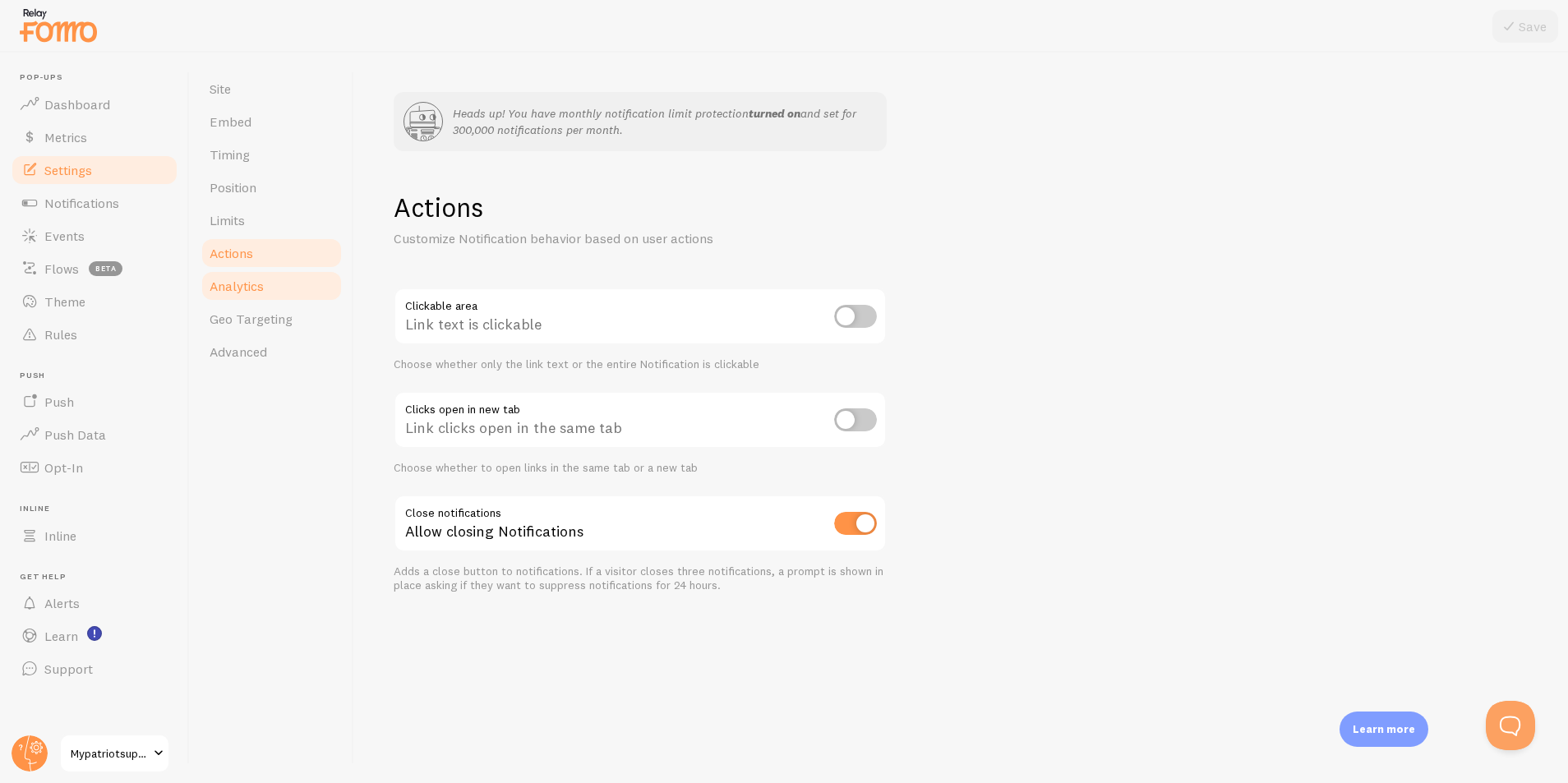
click at [257, 285] on span "Analytics" at bounding box center [237, 286] width 54 height 17
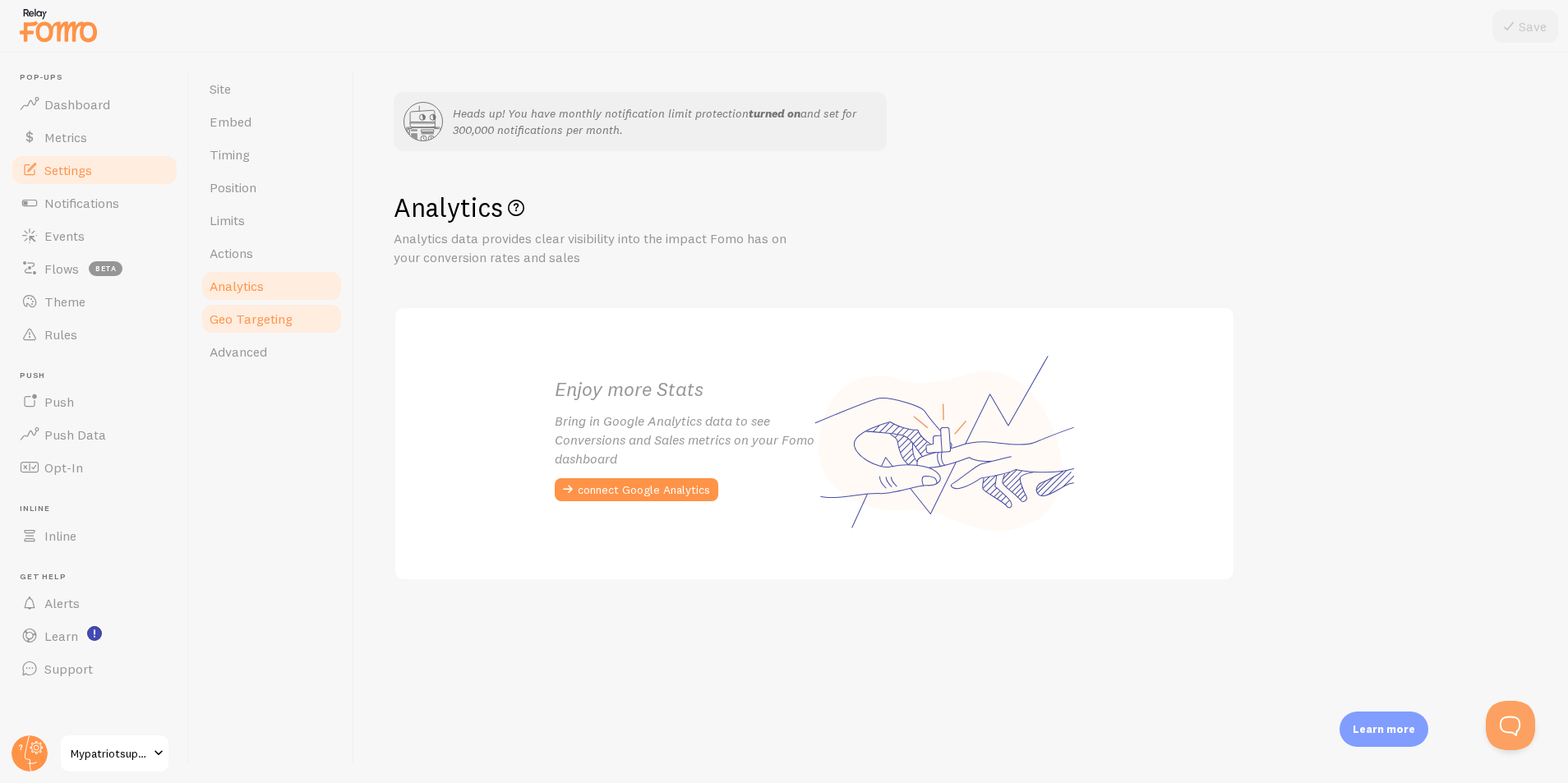
click at [266, 318] on span "Geo Targeting" at bounding box center [251, 318] width 83 height 17
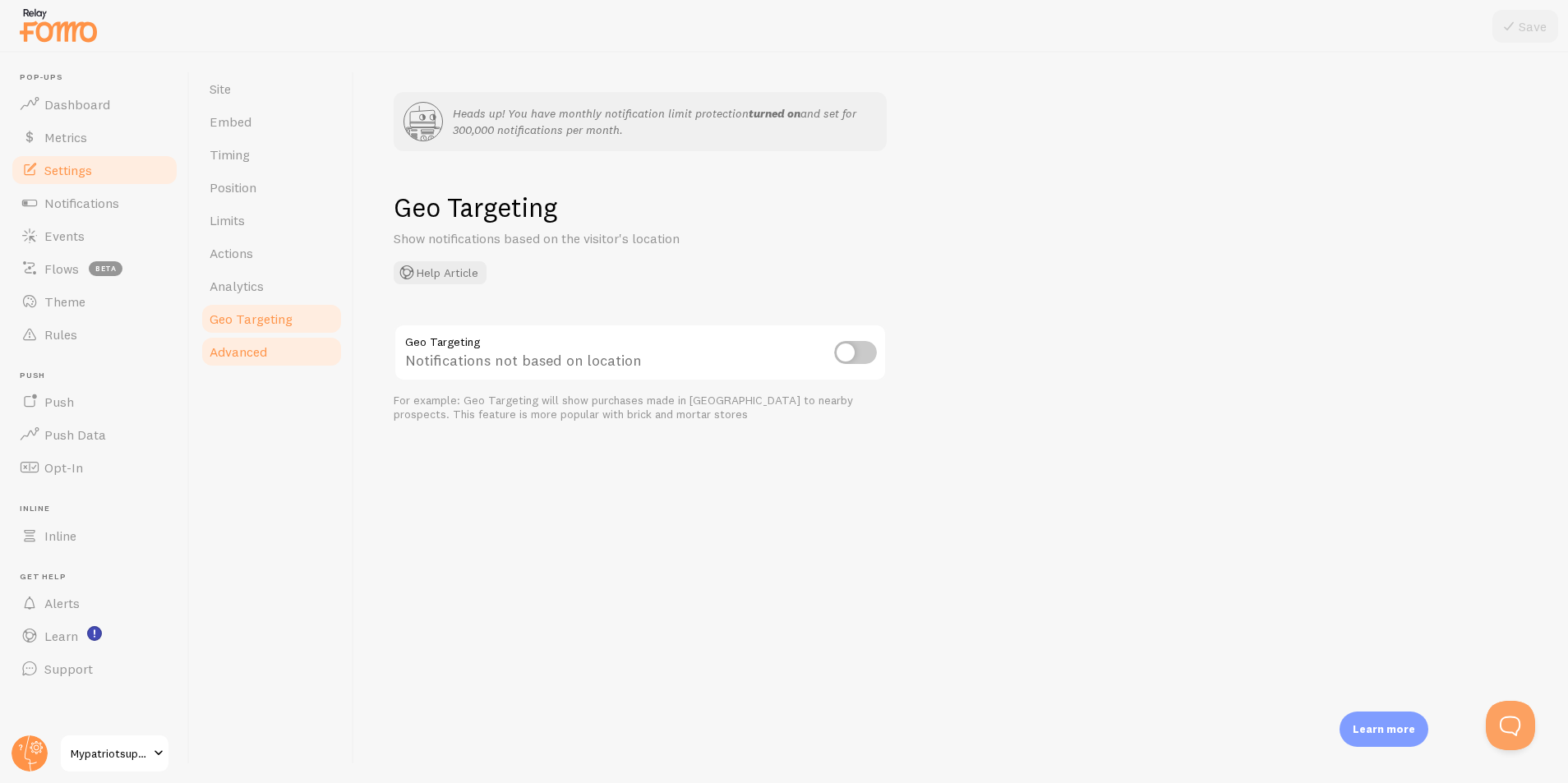
click at [275, 357] on link "Advanced" at bounding box center [272, 352] width 144 height 33
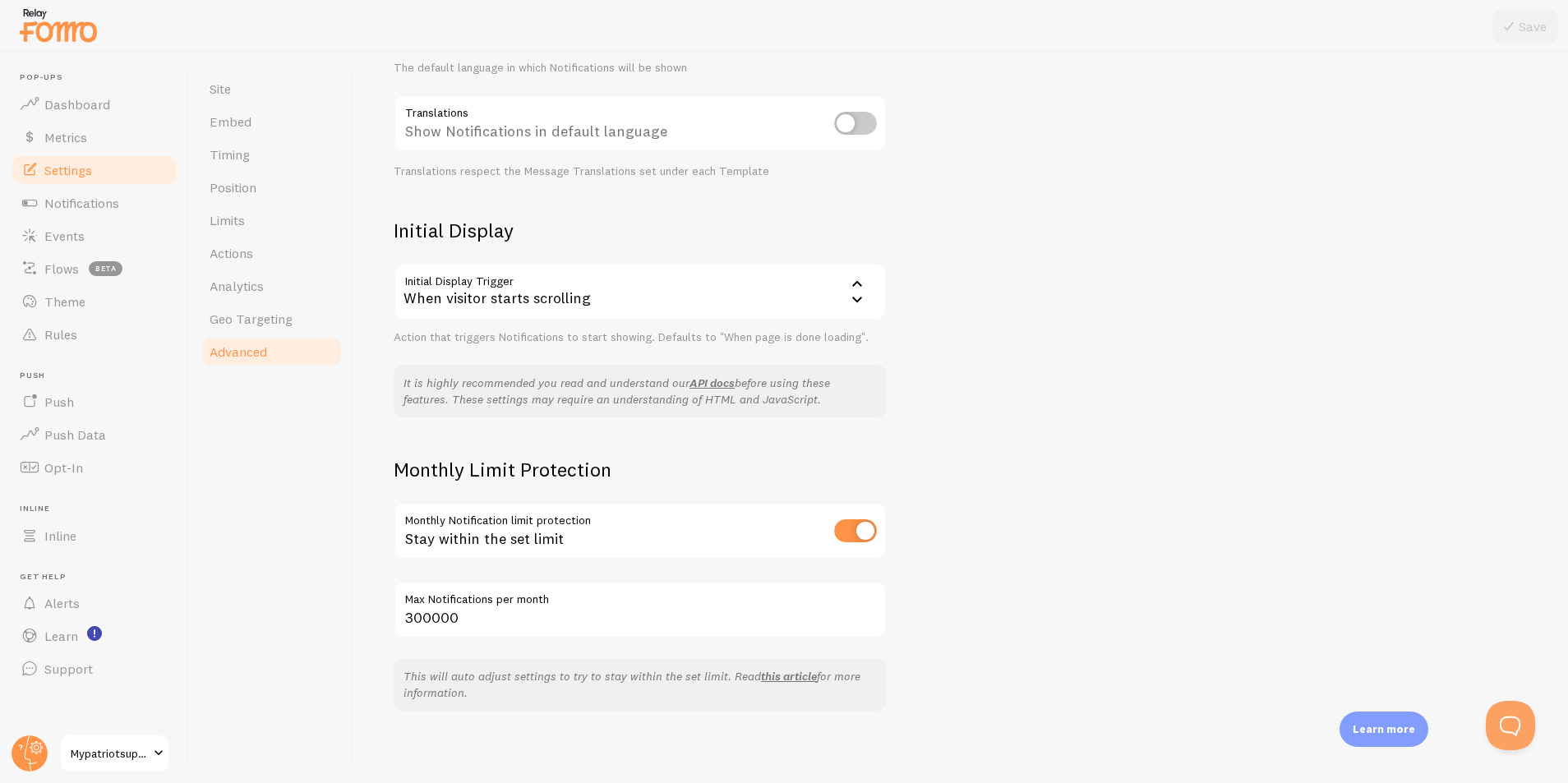
scroll to position [346, 0]
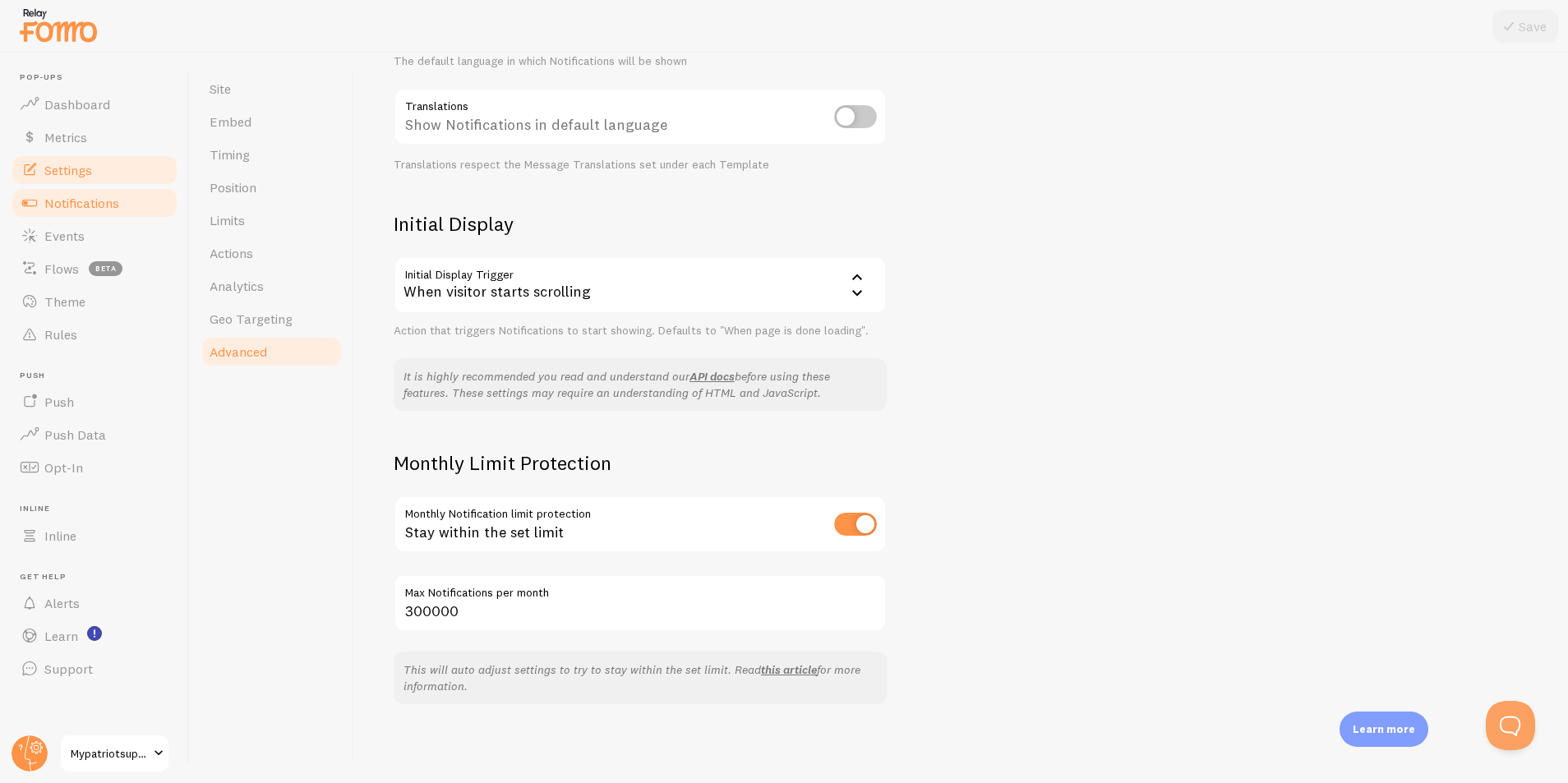
click at [87, 199] on span "Notifications" at bounding box center [82, 203] width 75 height 17
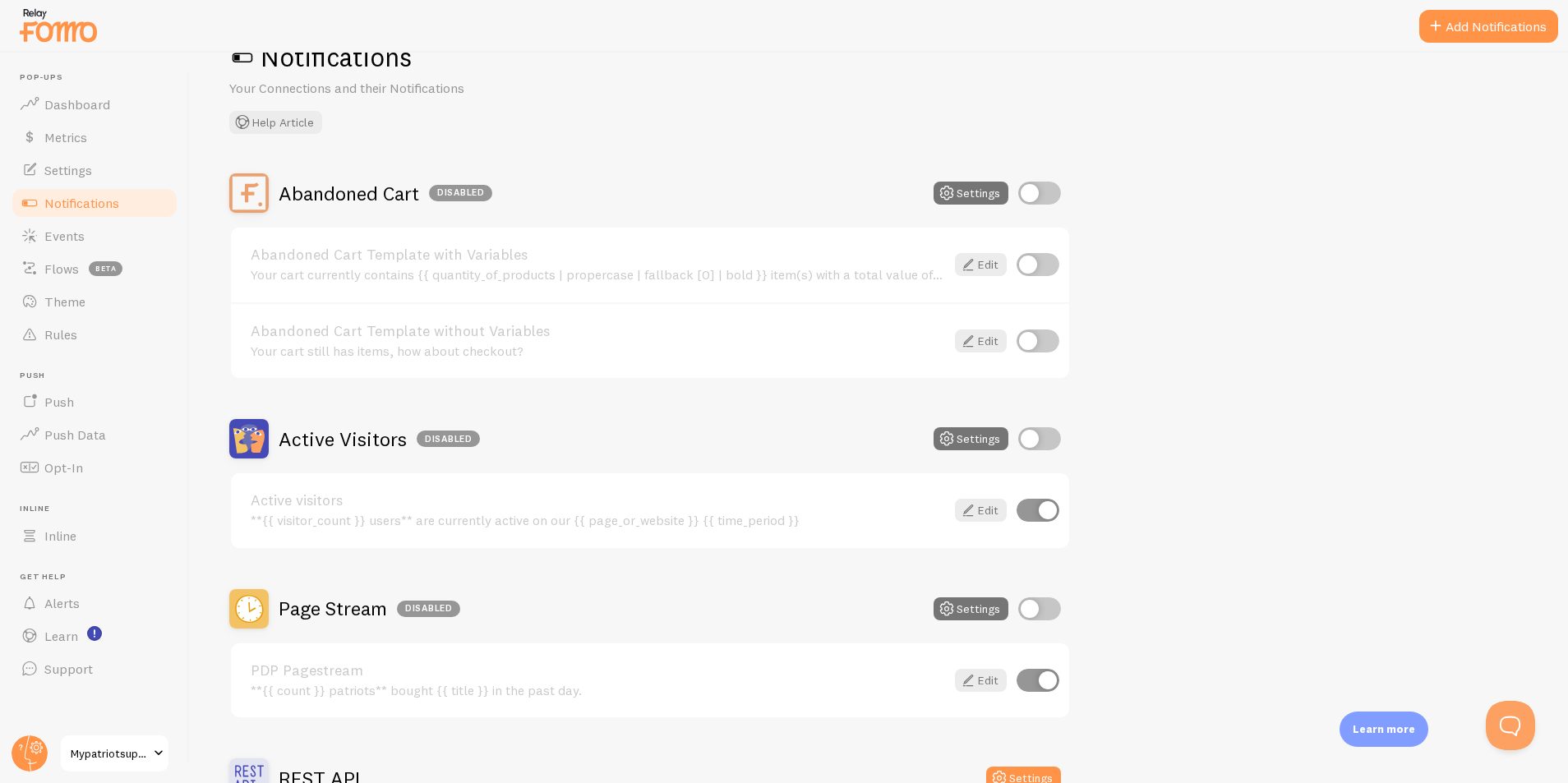
scroll to position [113, 0]
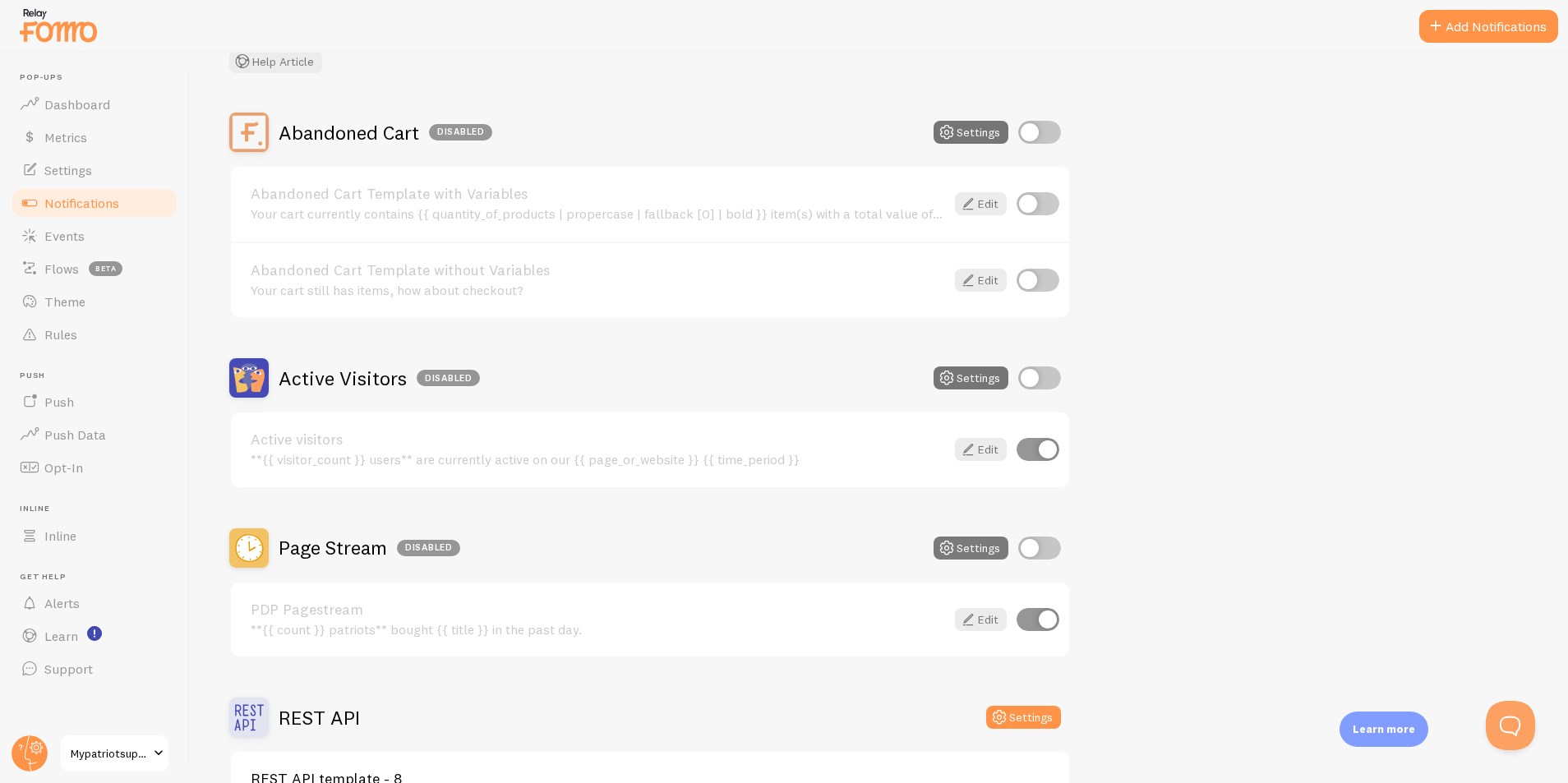
click at [971, 555] on button "Settings" at bounding box center [971, 548] width 75 height 23
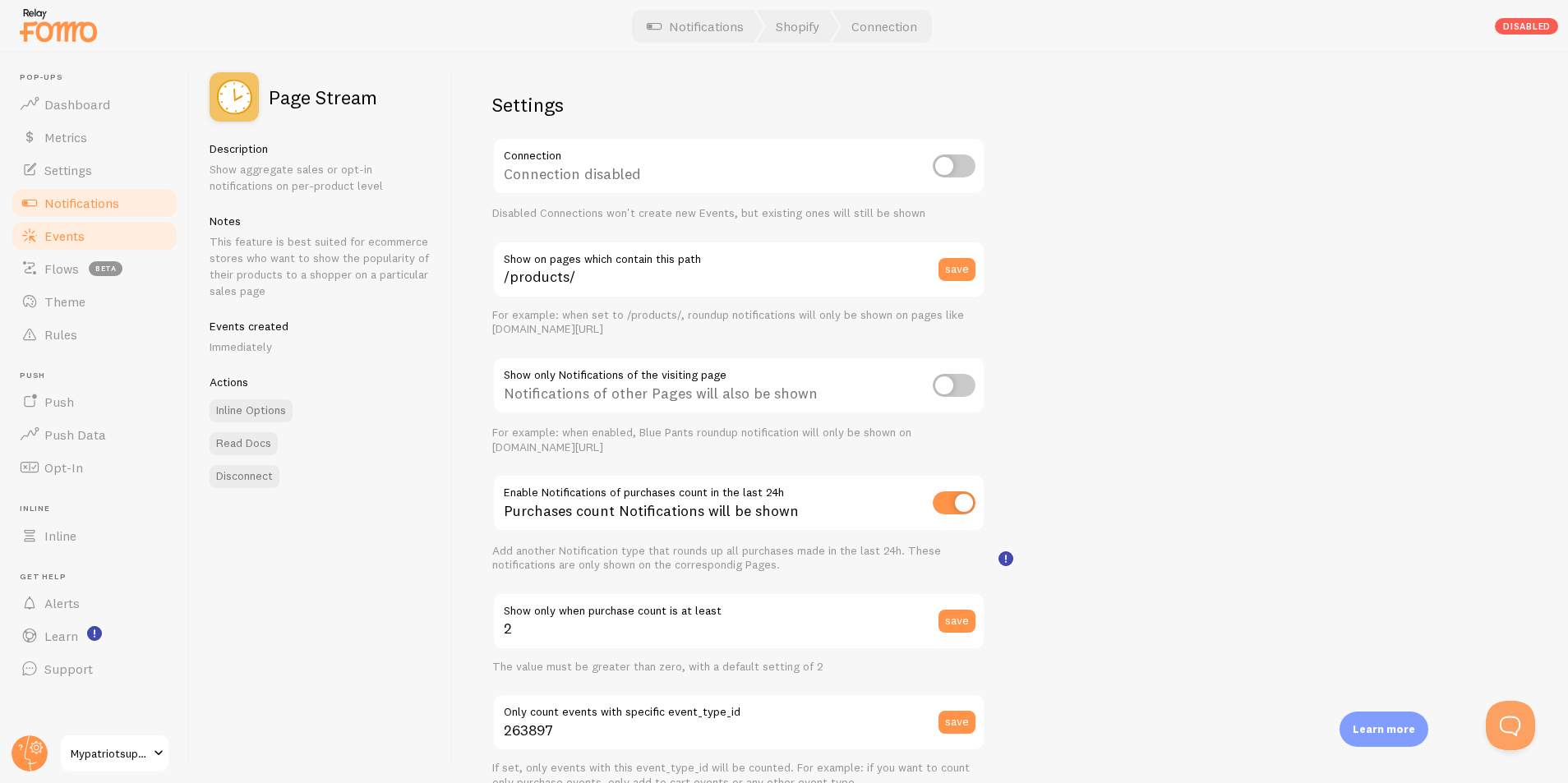
click at [88, 233] on link "Events" at bounding box center [94, 236] width 170 height 33
